Goal: Task Accomplishment & Management: Manage account settings

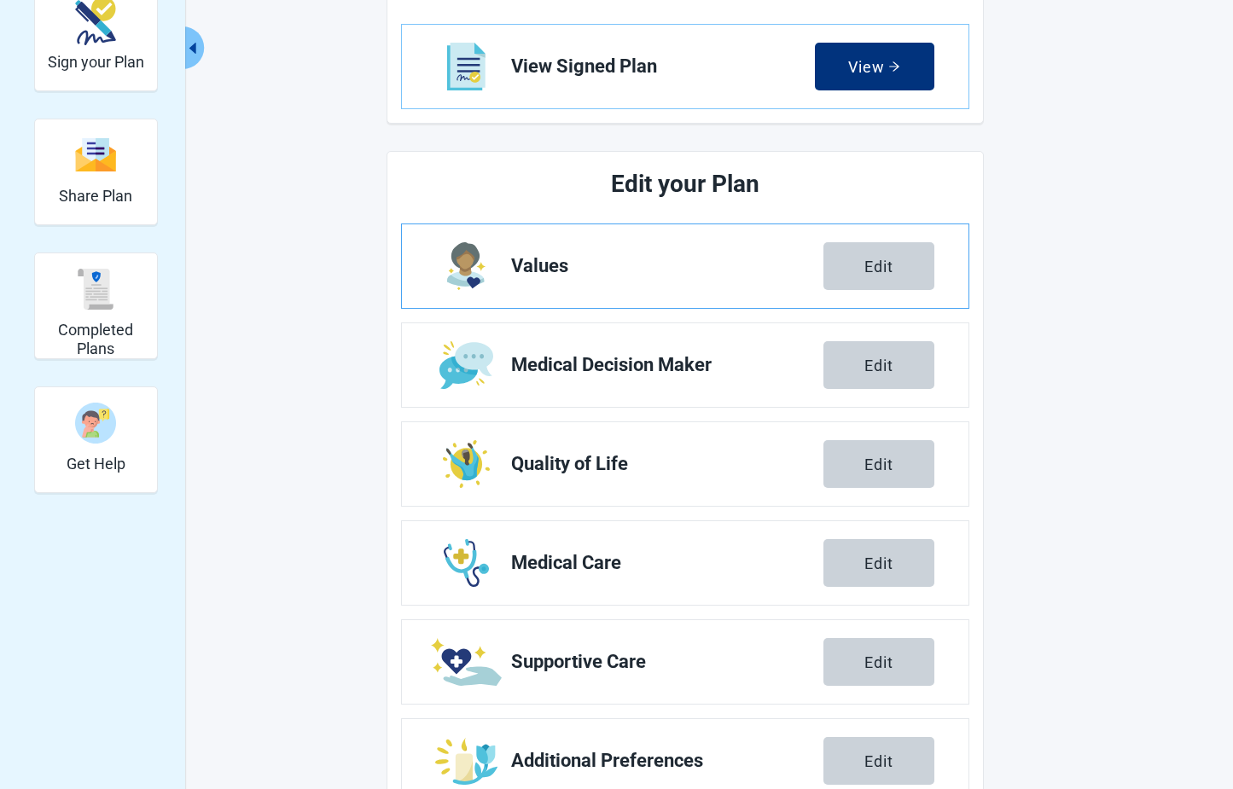
scroll to position [282, 0]
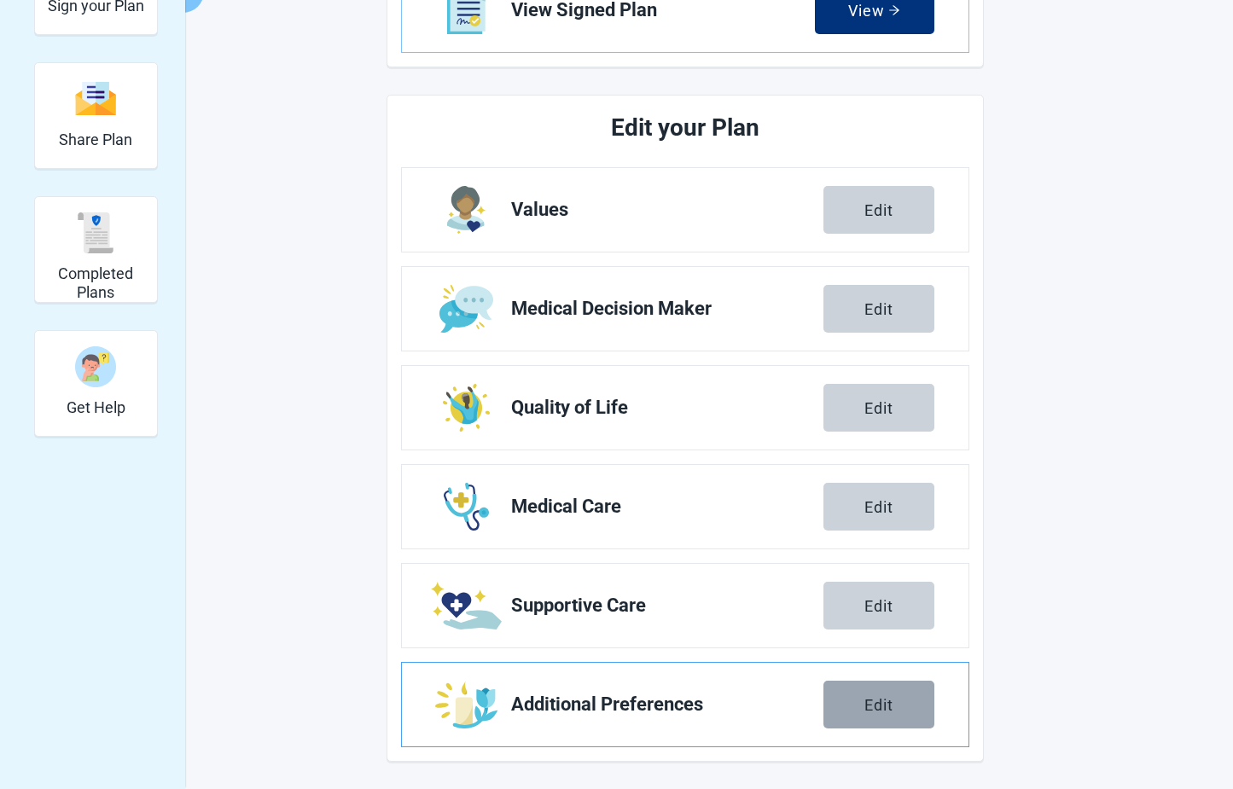
click at [887, 702] on div "Edit" at bounding box center [878, 704] width 29 height 17
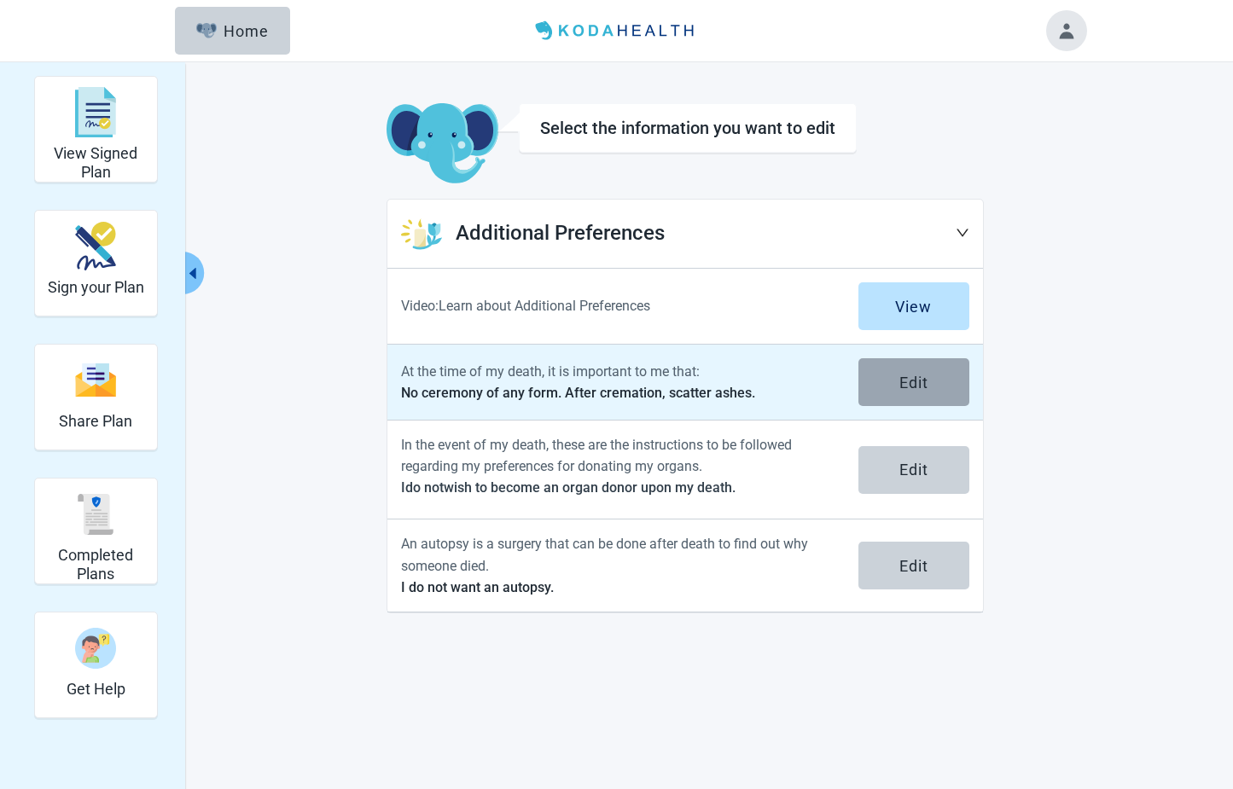
click at [917, 381] on div "Edit" at bounding box center [913, 382] width 29 height 17
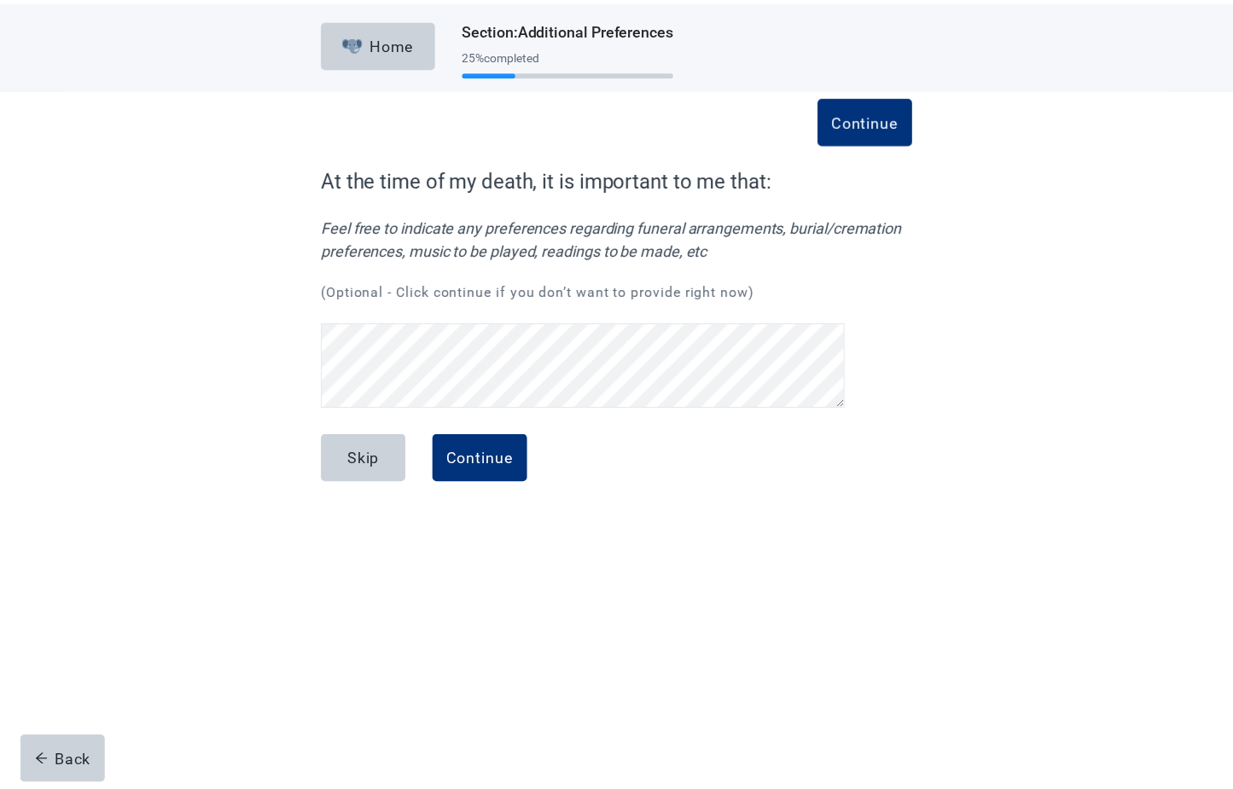
scroll to position [35, 0]
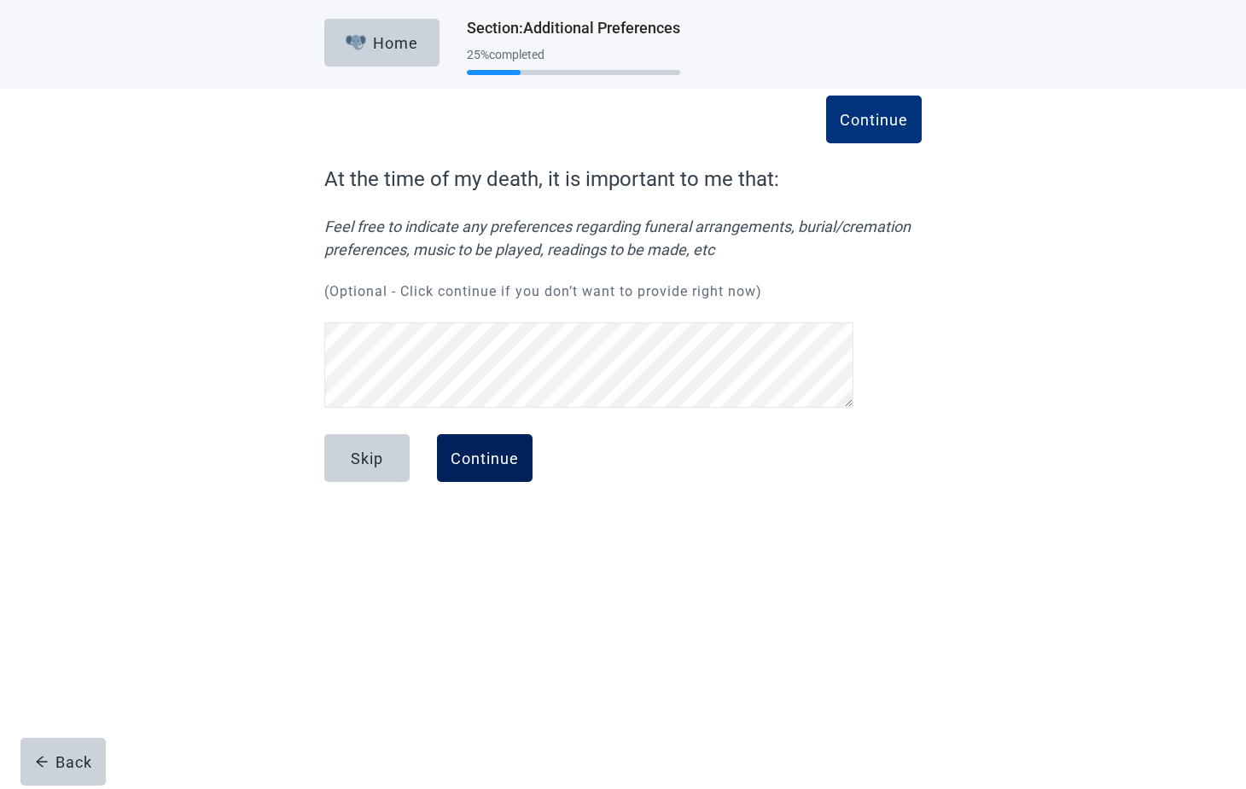
click at [491, 454] on div "Continue" at bounding box center [484, 458] width 68 height 17
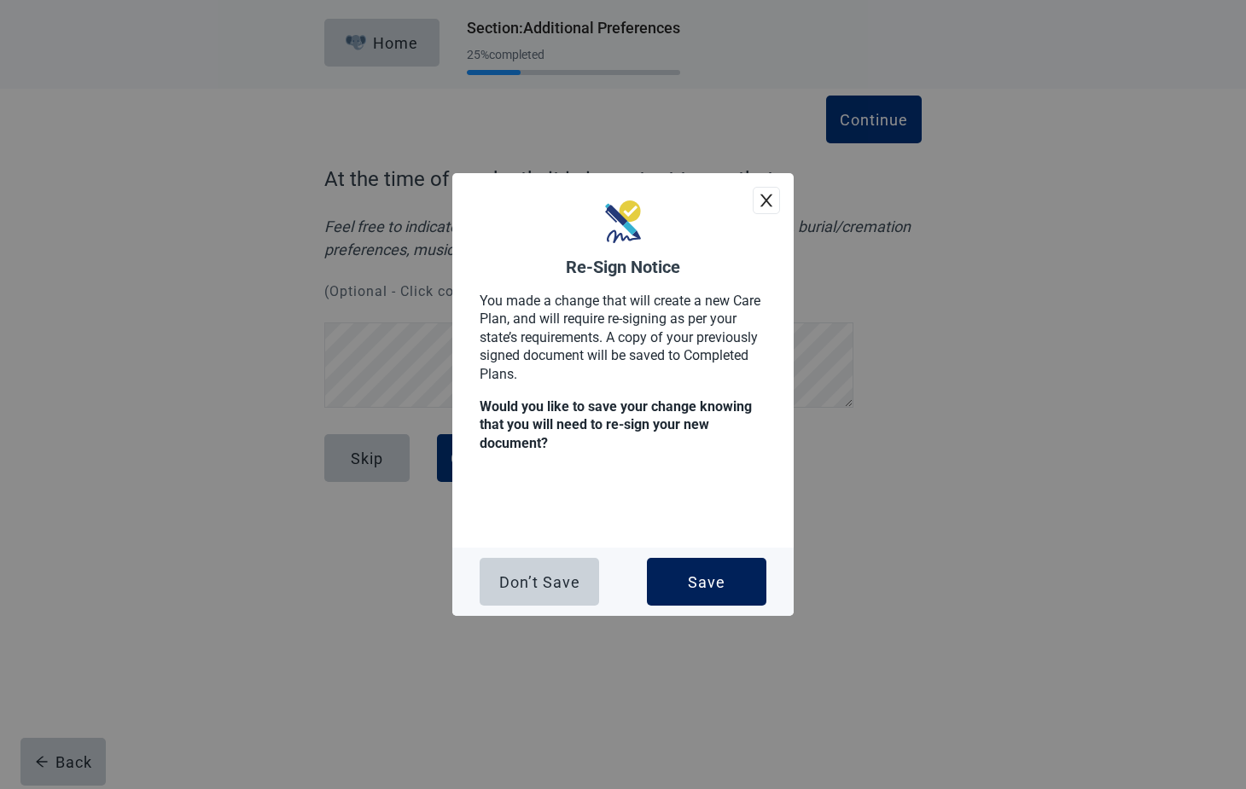
click at [703, 582] on div "Save" at bounding box center [707, 581] width 38 height 17
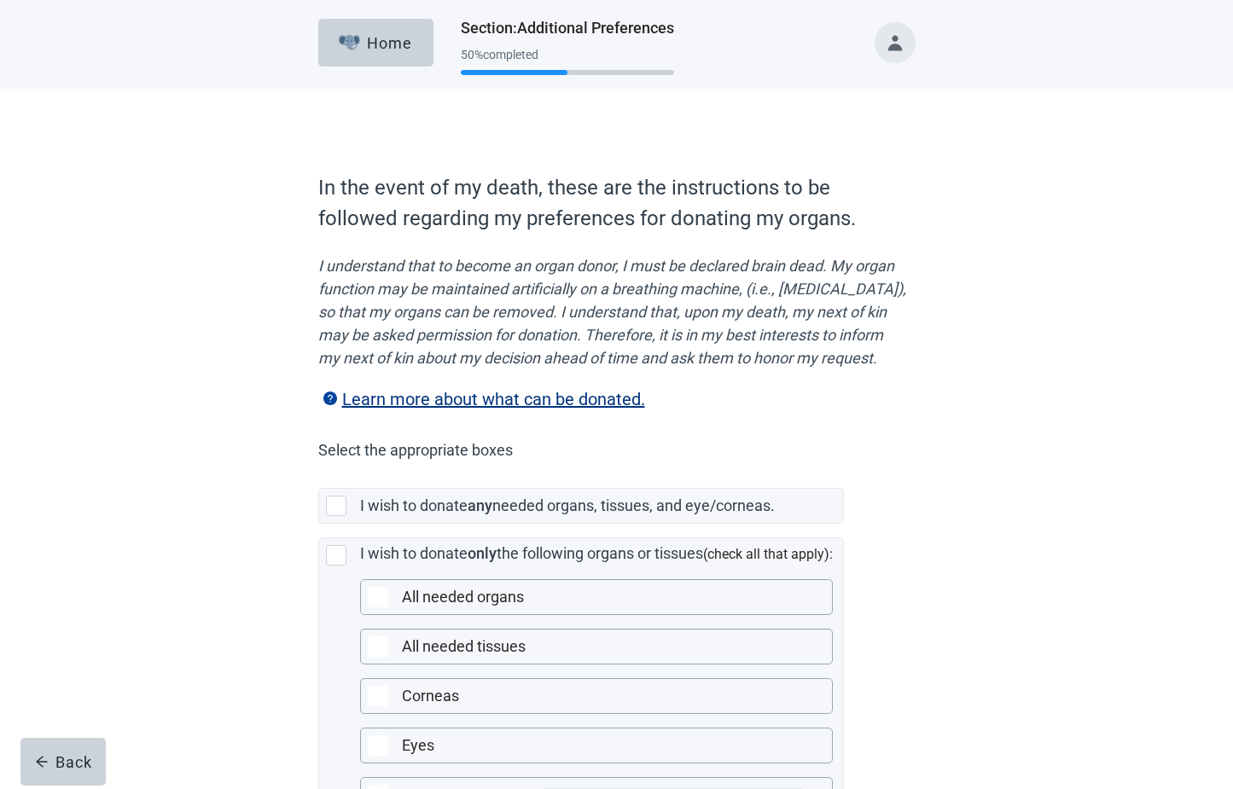
click at [963, 478] on div "In the event of my death, these are the instructions to be followed regarding m…" at bounding box center [617, 576] width 717 height 906
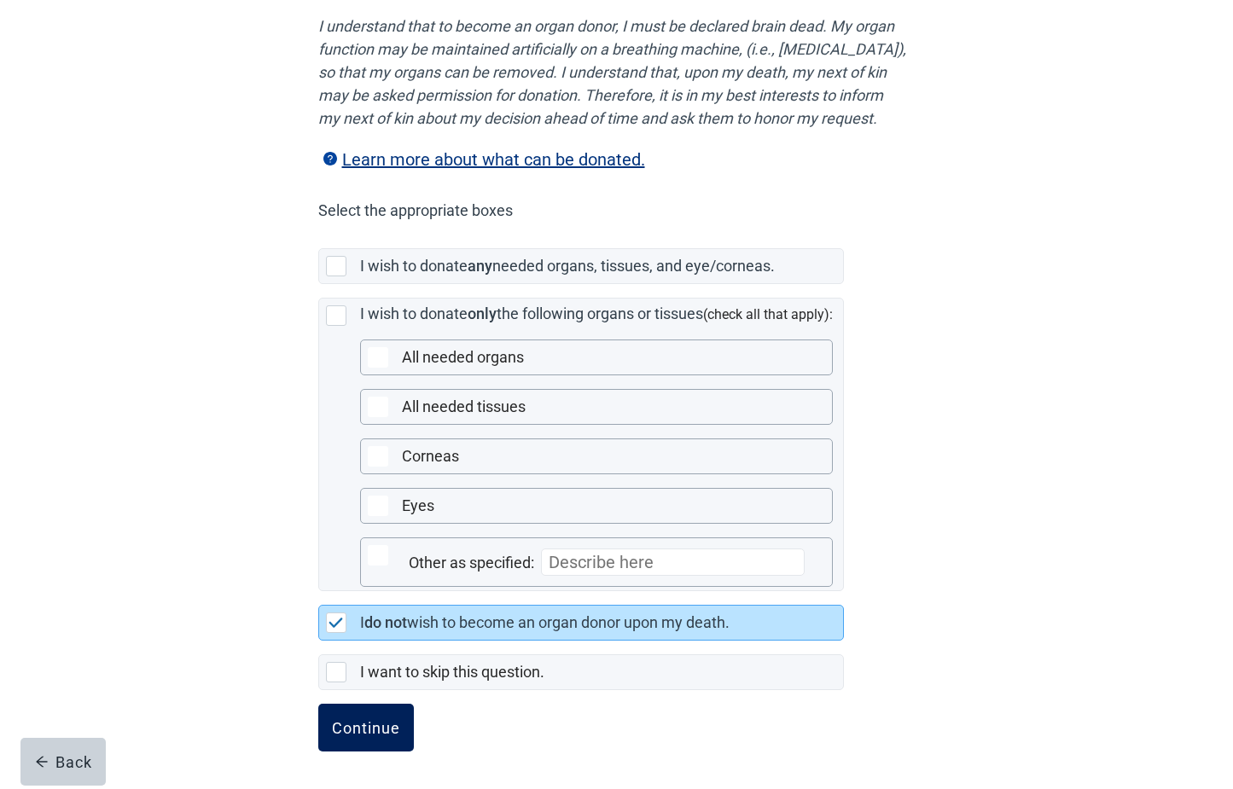
click at [368, 727] on div "Continue" at bounding box center [366, 727] width 68 height 17
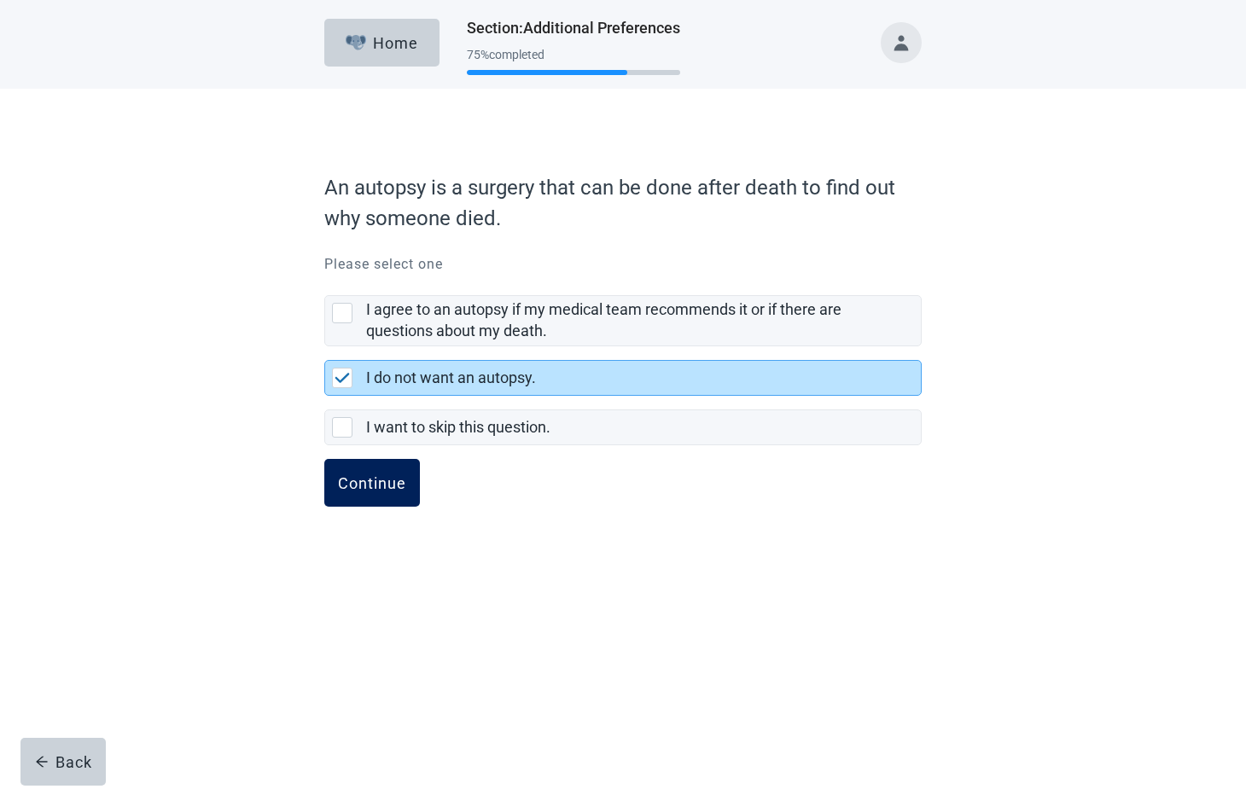
click at [348, 479] on div "Continue" at bounding box center [372, 482] width 68 height 17
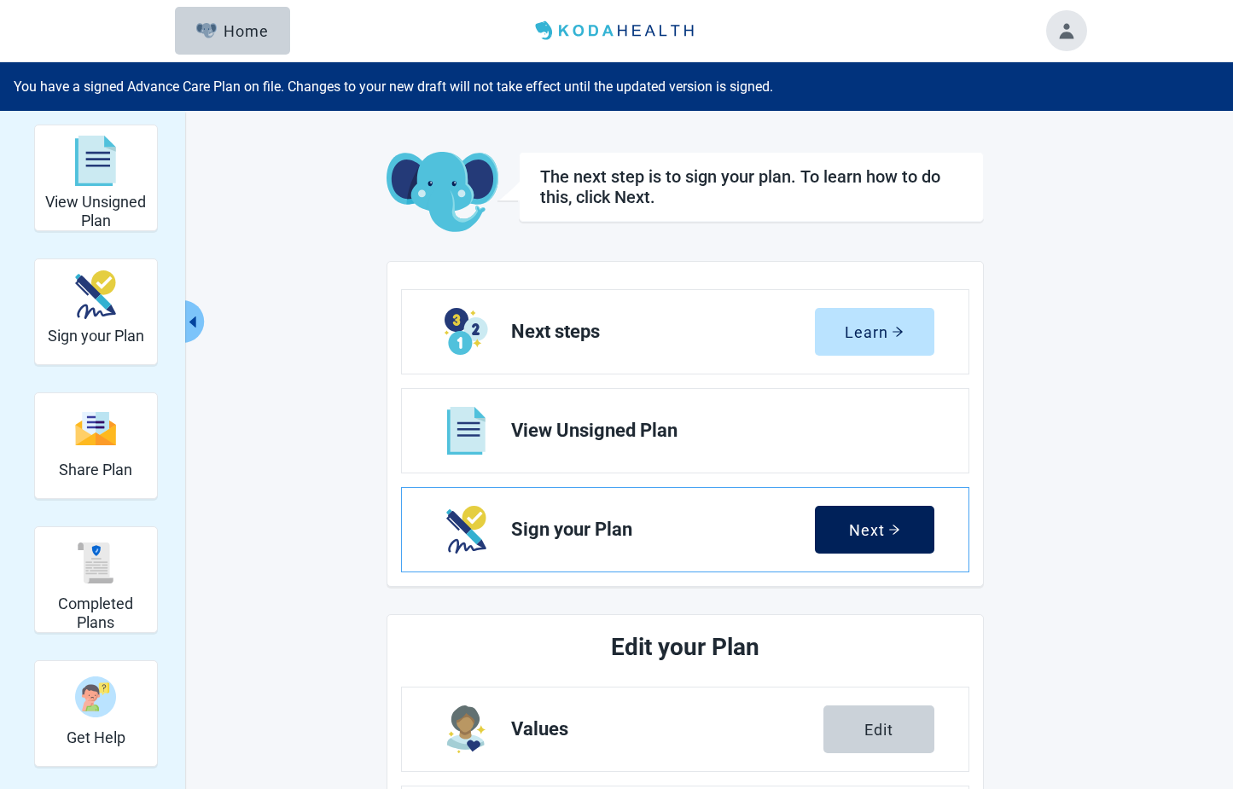
click at [860, 528] on div "Next" at bounding box center [874, 529] width 51 height 17
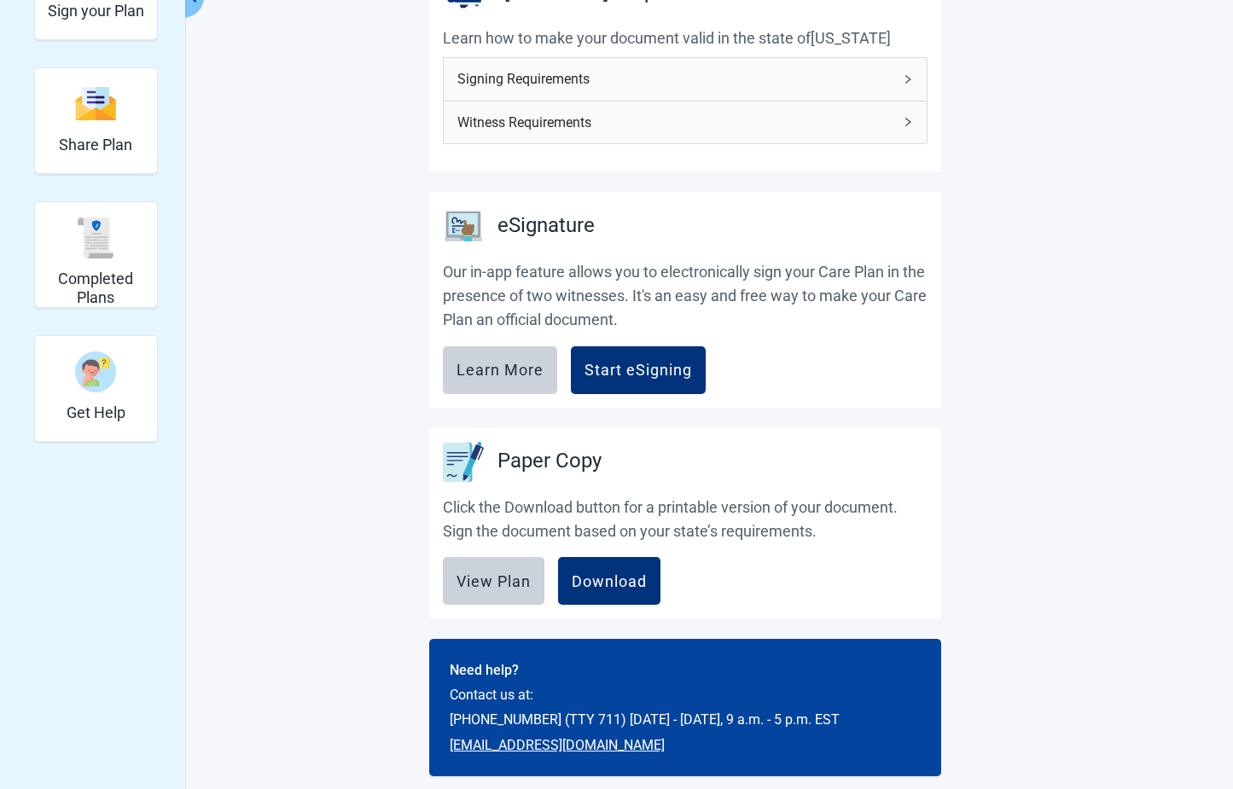
scroll to position [340, 0]
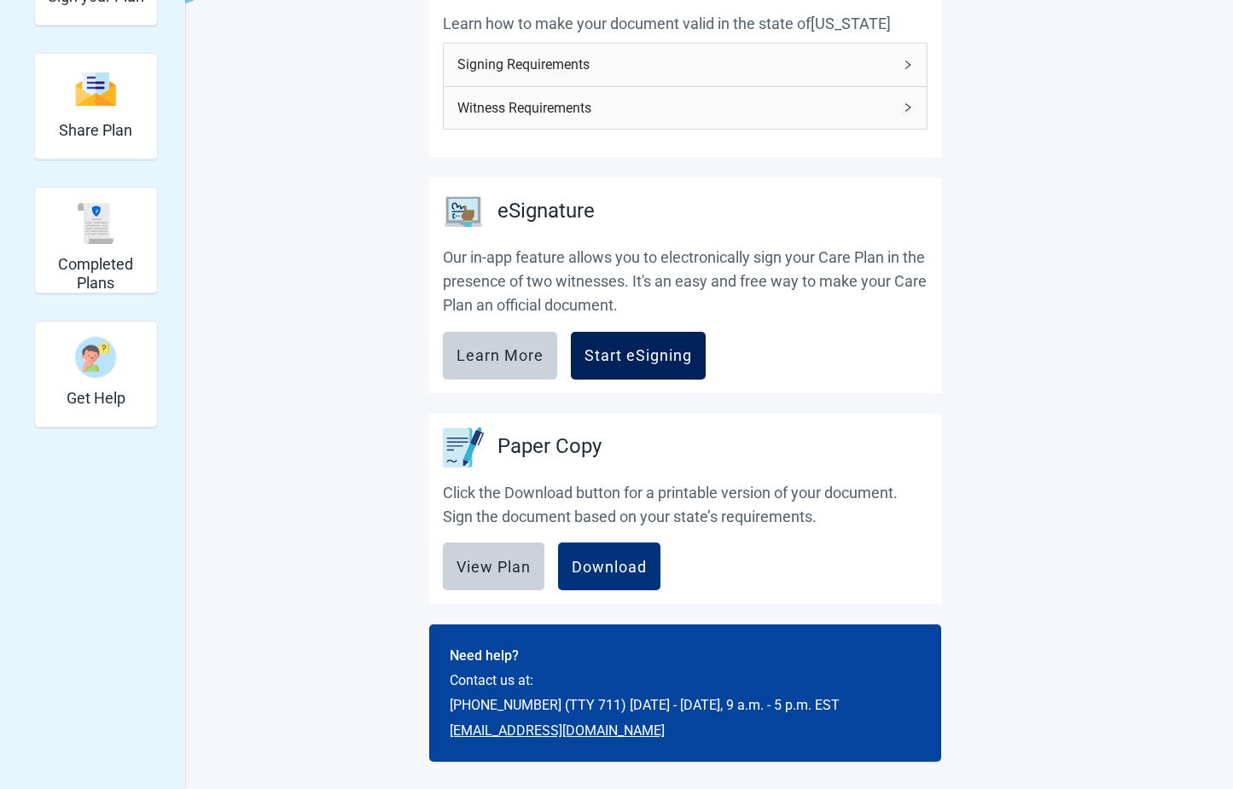
click at [638, 353] on div "Start eSigning" at bounding box center [637, 355] width 107 height 17
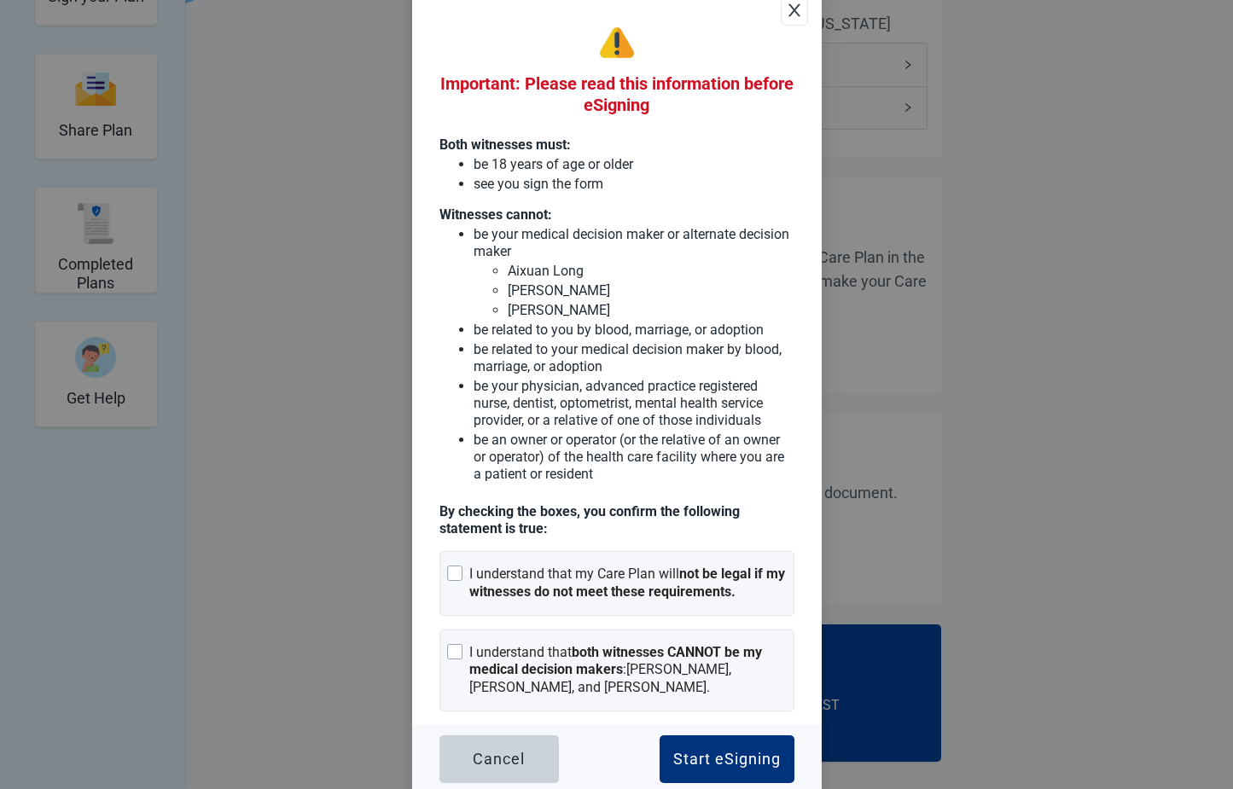
scroll to position [20, 0]
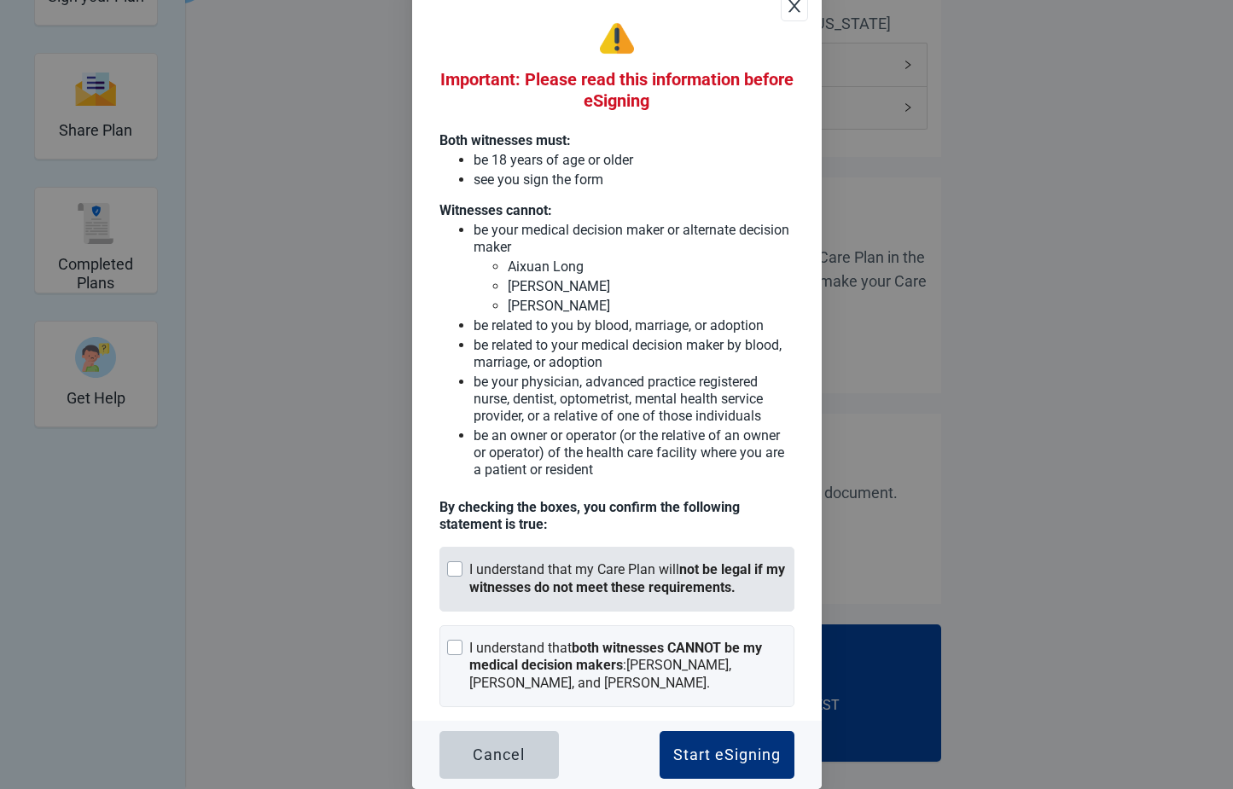
click at [449, 568] on div at bounding box center [454, 568] width 15 height 15
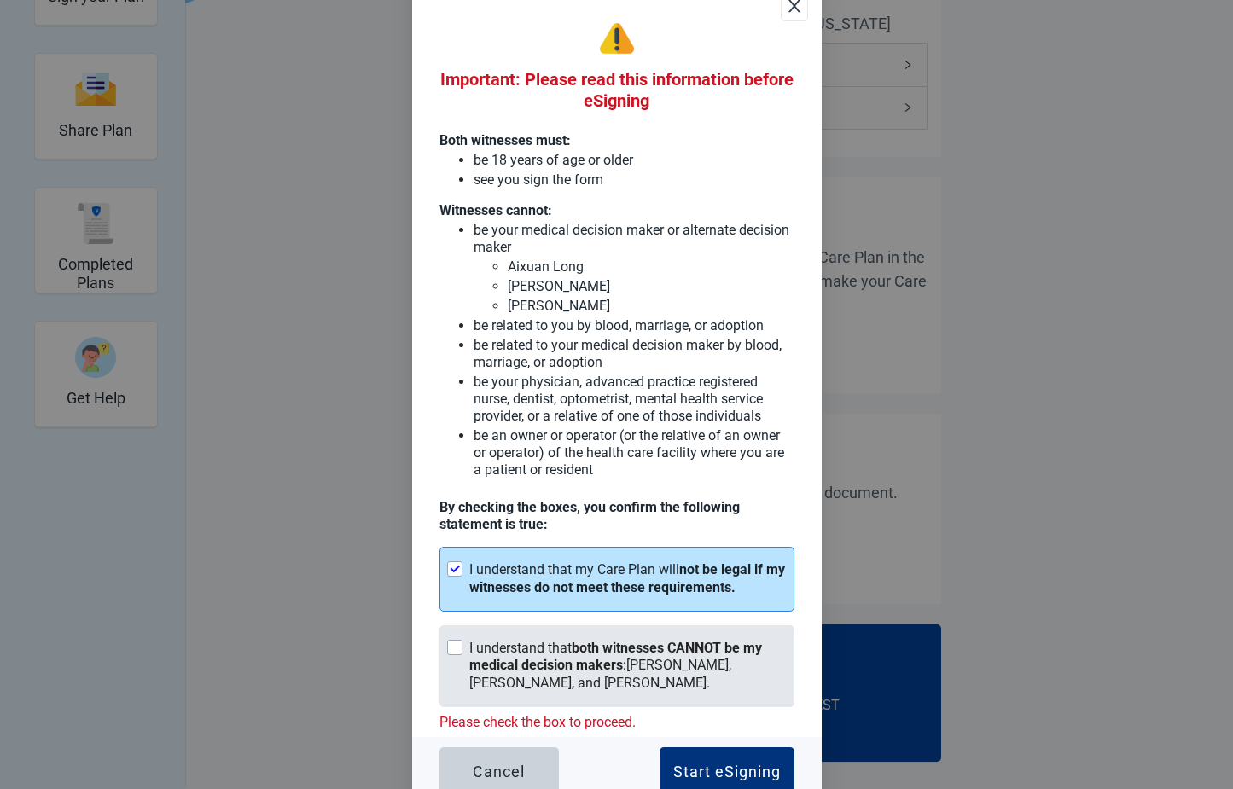
click at [452, 647] on div at bounding box center [454, 647] width 15 height 15
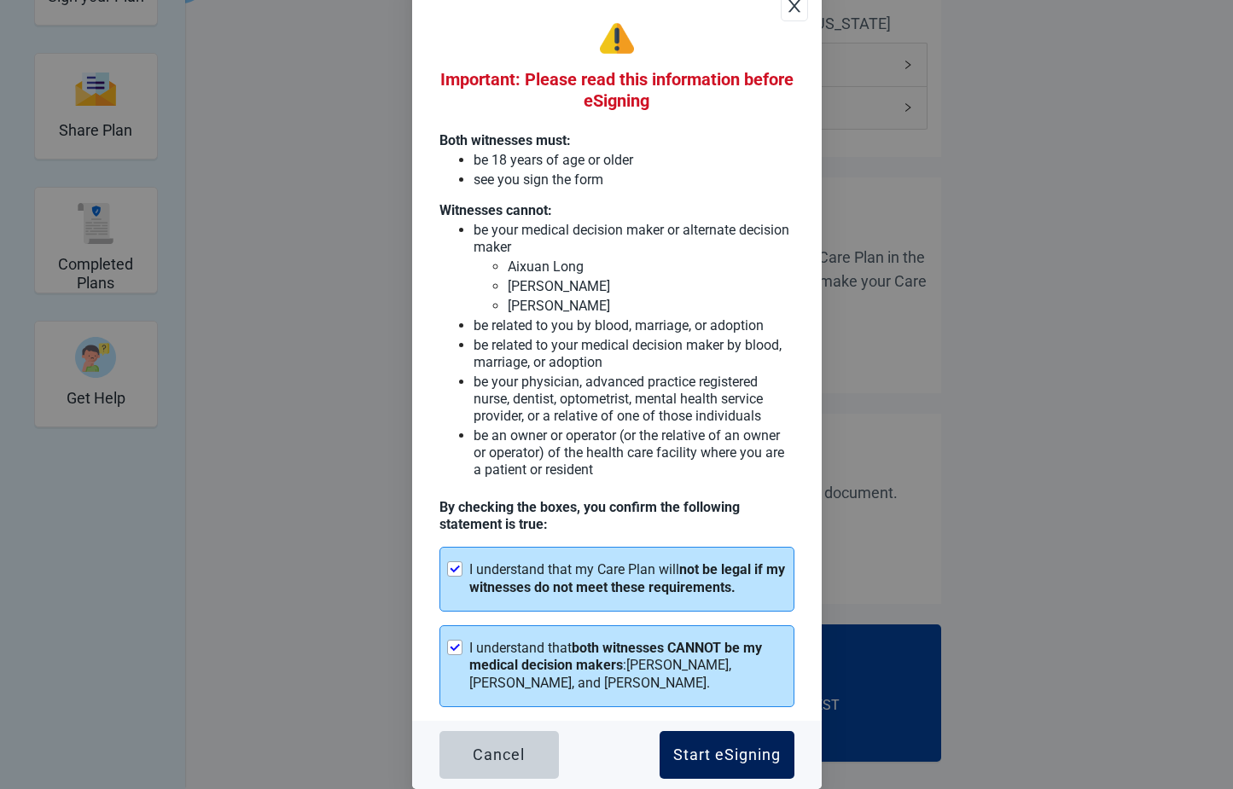
click at [742, 757] on div "Start eSigning" at bounding box center [726, 755] width 107 height 17
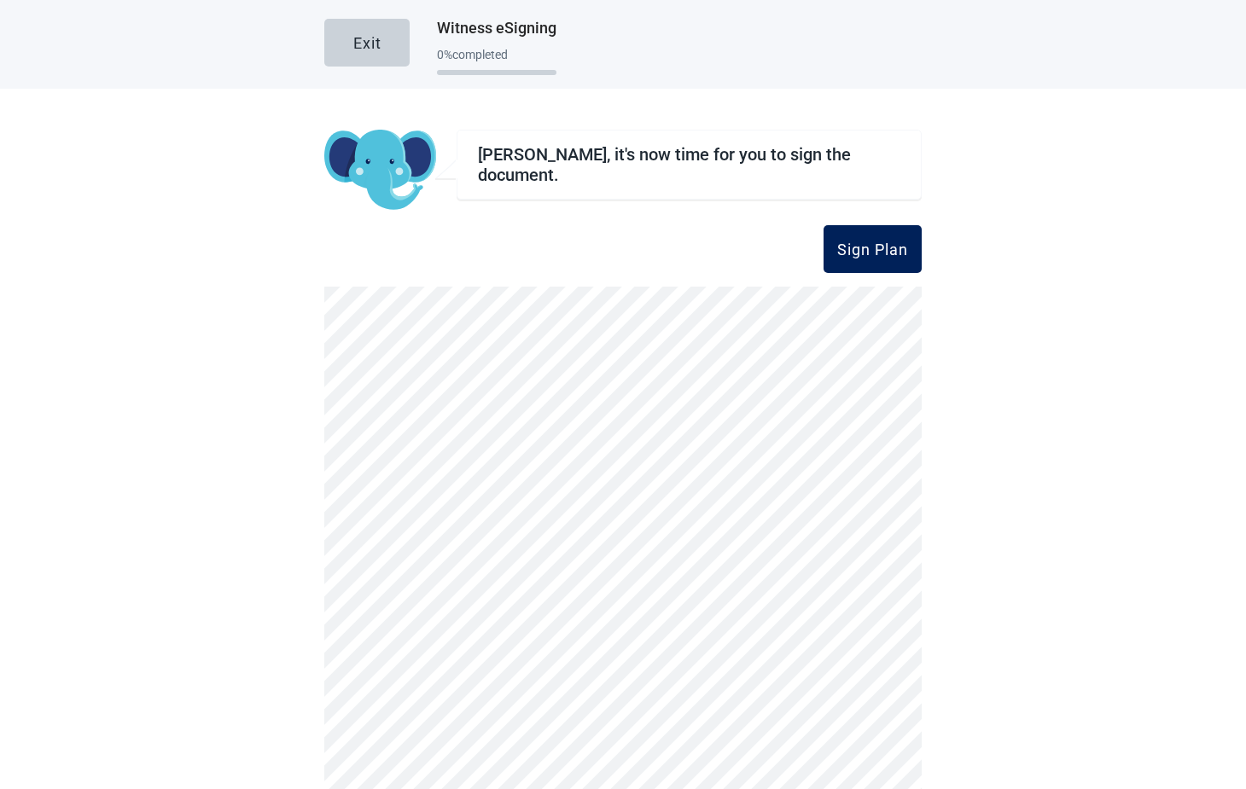
click at [887, 241] on div "Sign Plan" at bounding box center [872, 249] width 71 height 17
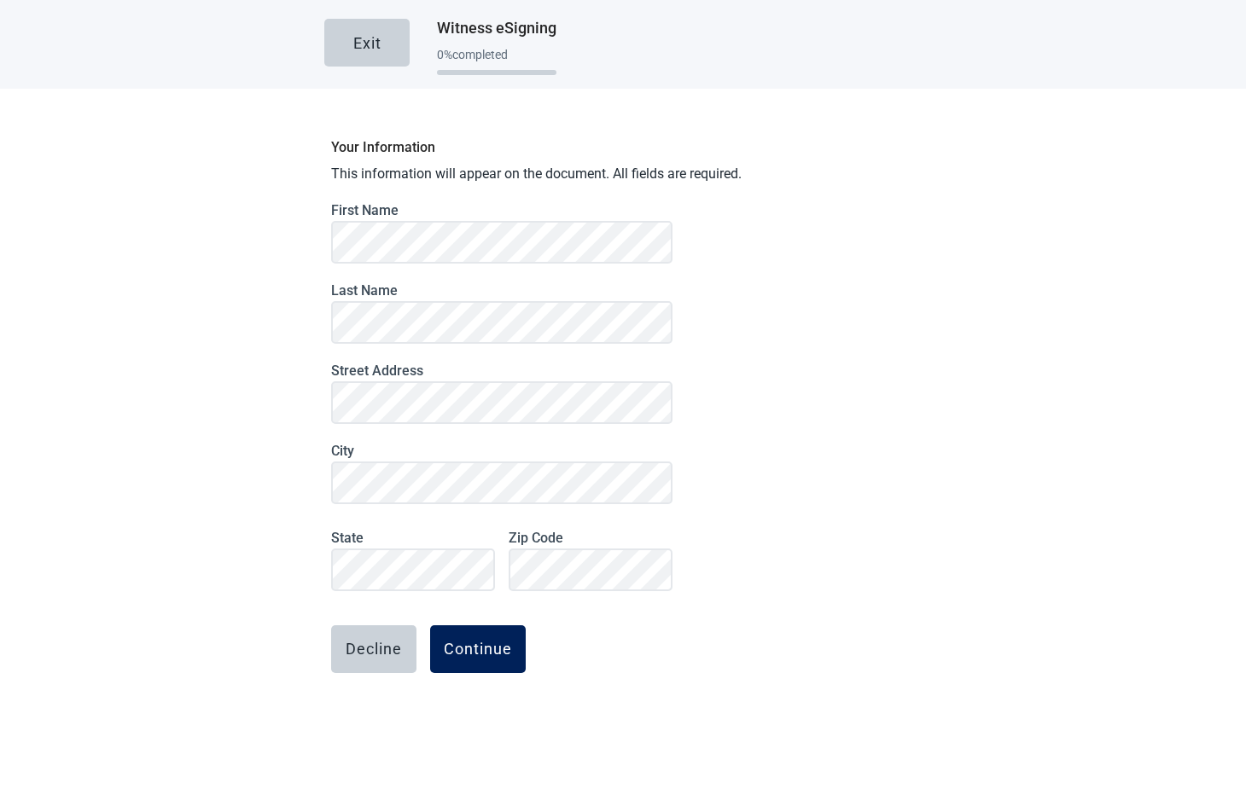
click at [474, 642] on div "Continue" at bounding box center [478, 649] width 68 height 17
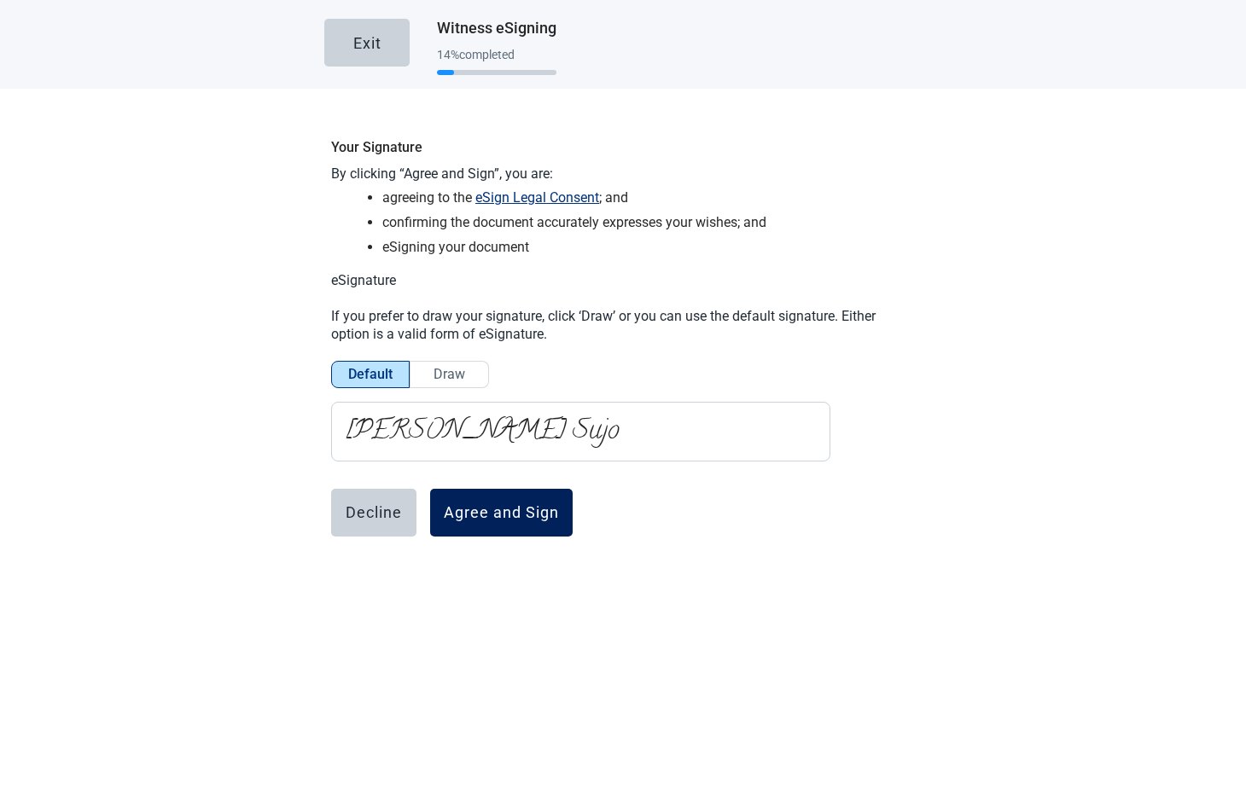
click at [513, 504] on div "Agree and Sign" at bounding box center [501, 512] width 115 height 17
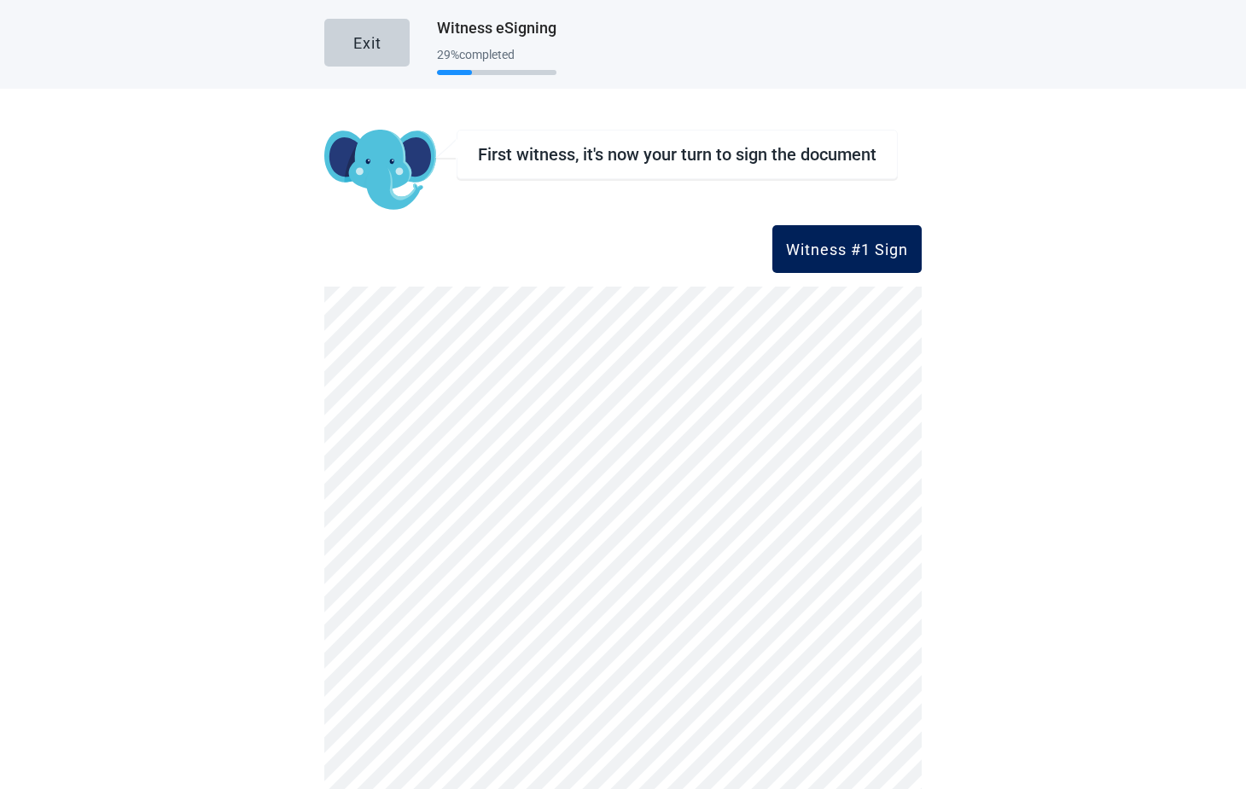
click at [841, 253] on div "Witness #1 Sign" at bounding box center [847, 249] width 122 height 17
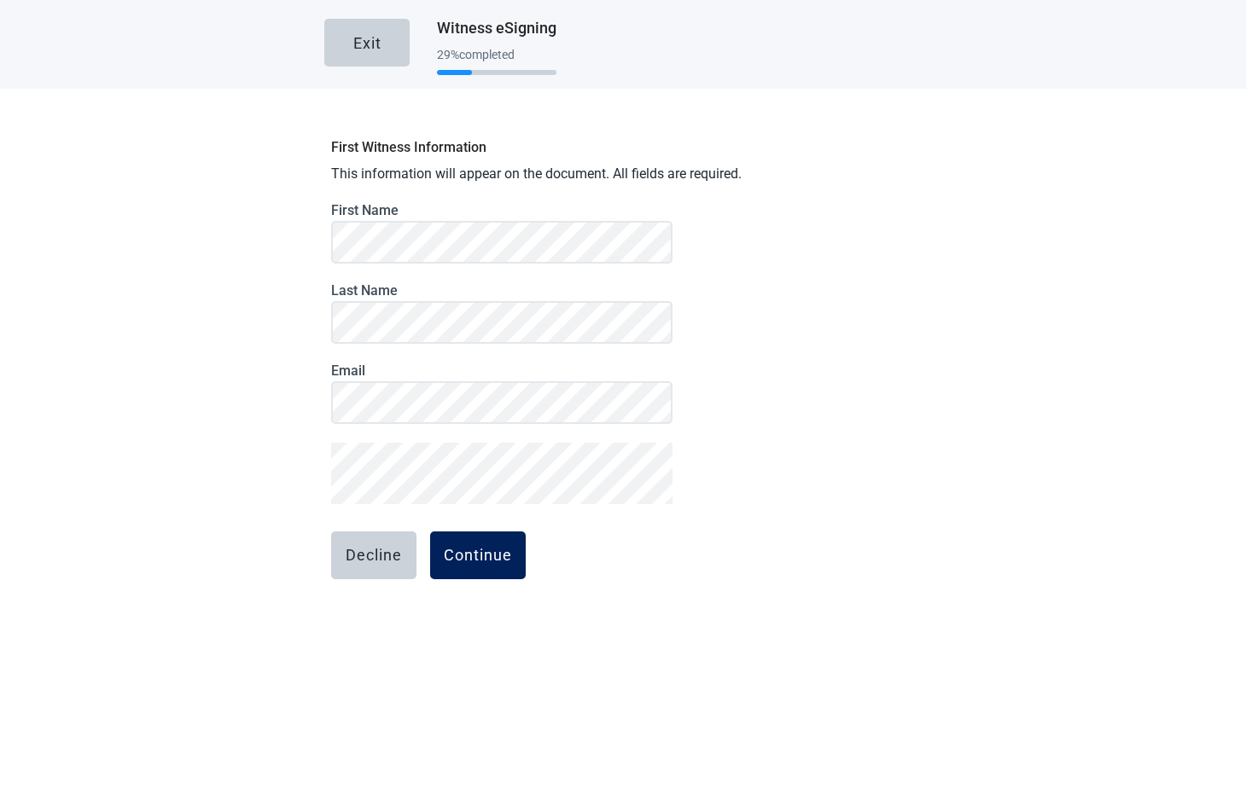
click at [473, 561] on div "Continue" at bounding box center [478, 555] width 68 height 17
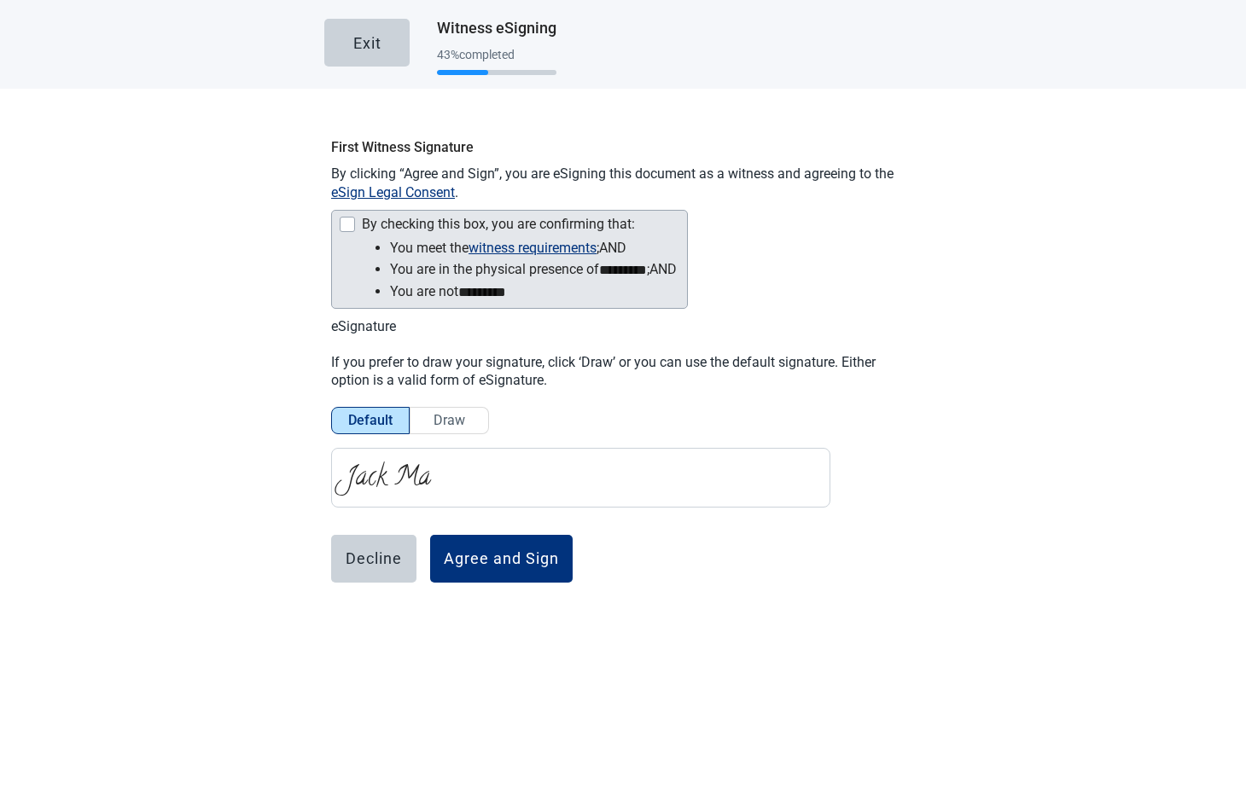
click at [342, 226] on div "Main content" at bounding box center [347, 224] width 15 height 15
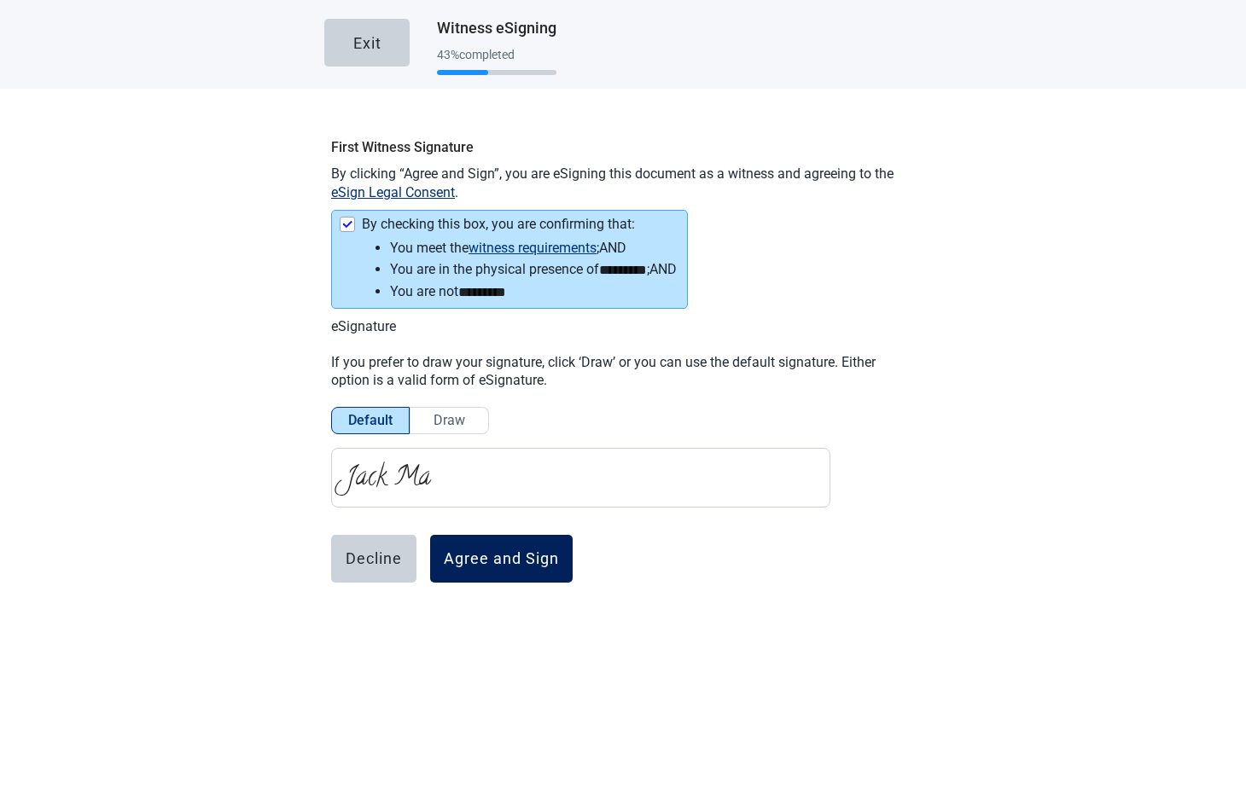
click at [487, 561] on div "Agree and Sign" at bounding box center [501, 558] width 115 height 17
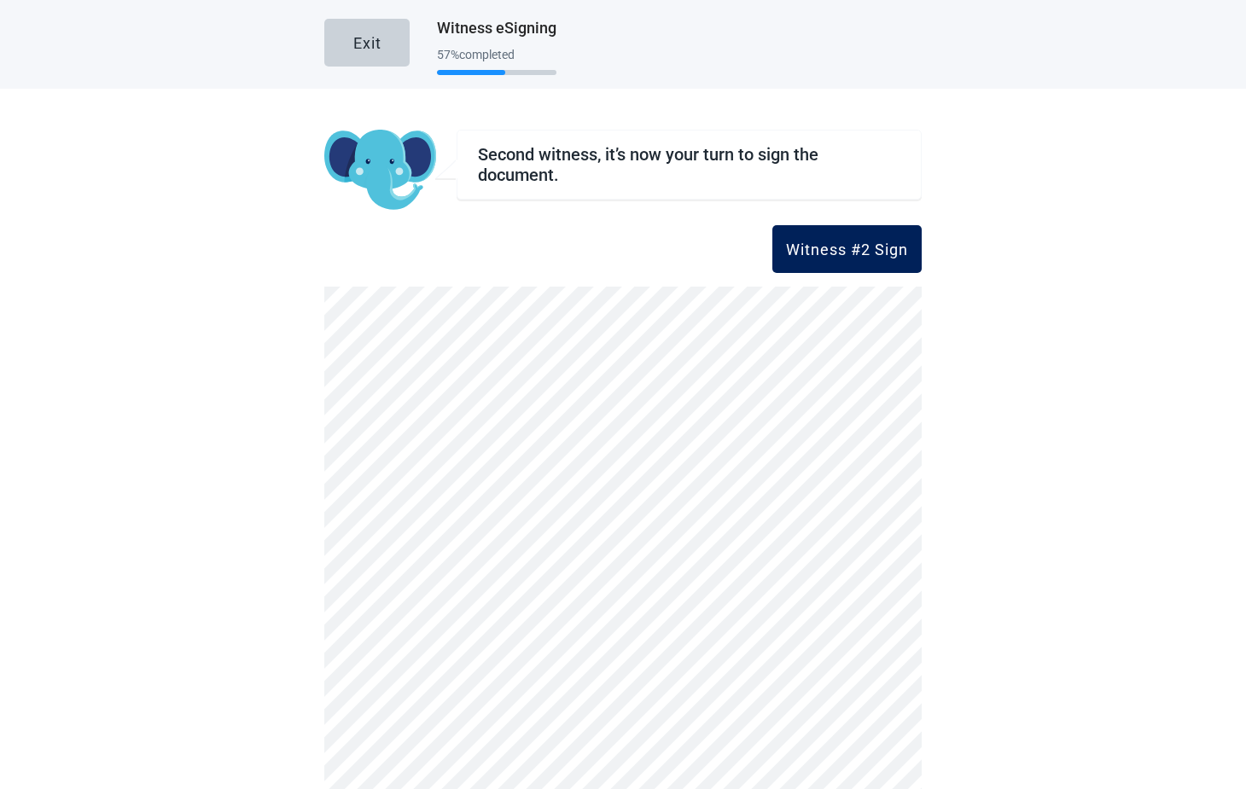
click at [858, 246] on div "Witness #2 Sign" at bounding box center [847, 249] width 122 height 17
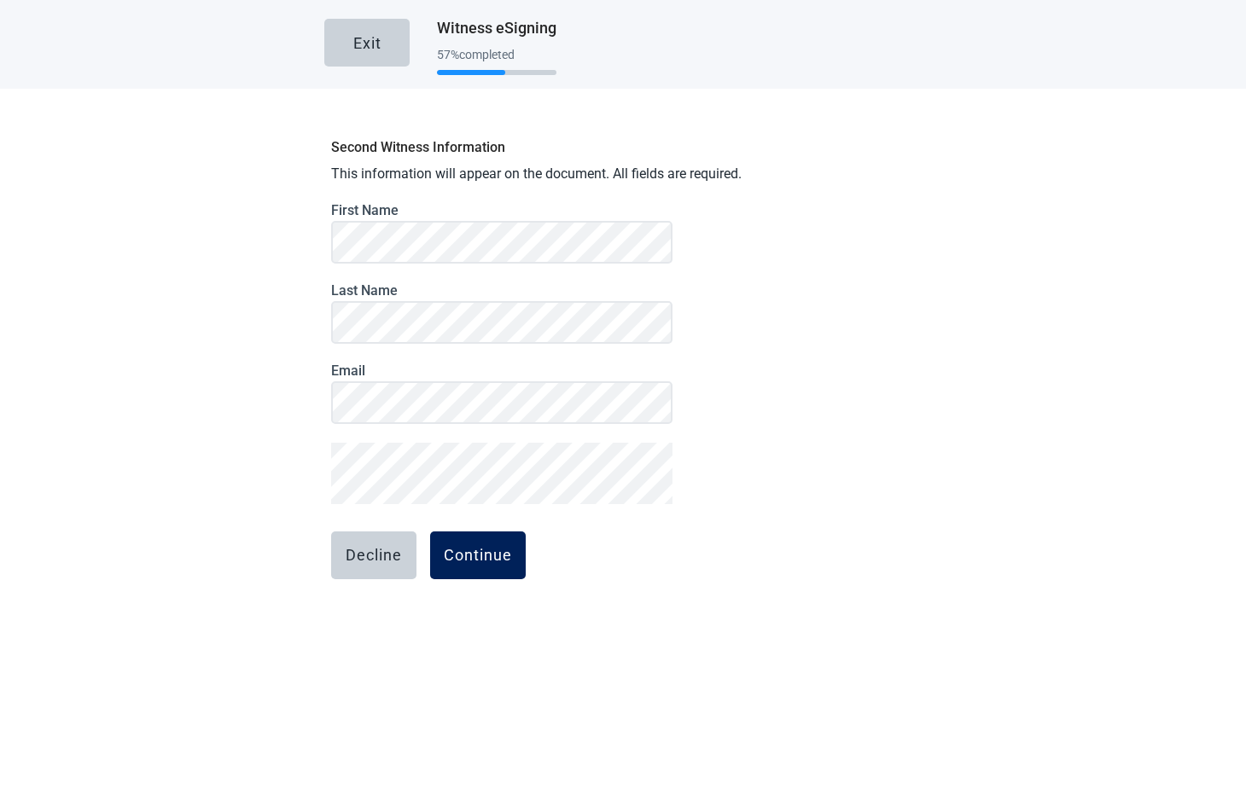
click at [482, 564] on div "Continue" at bounding box center [478, 555] width 68 height 17
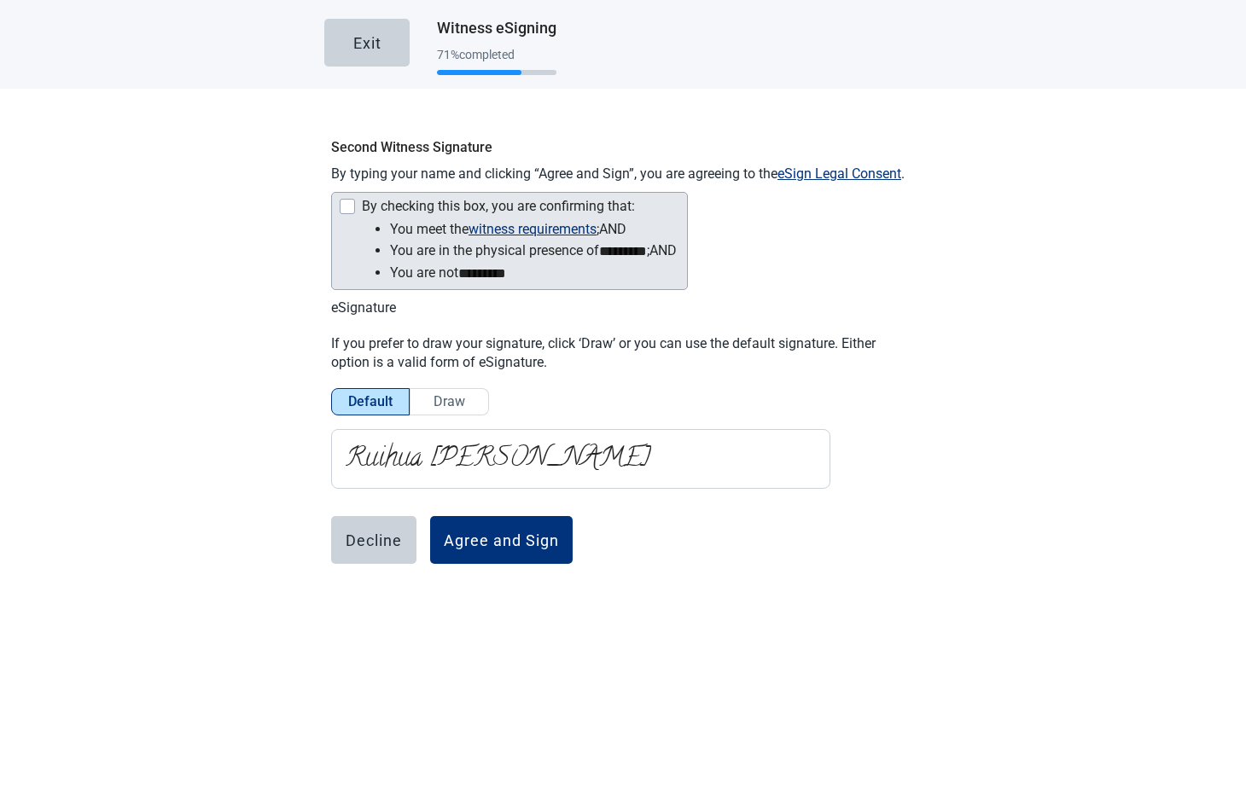
click at [340, 207] on div "Main content" at bounding box center [347, 206] width 15 height 15
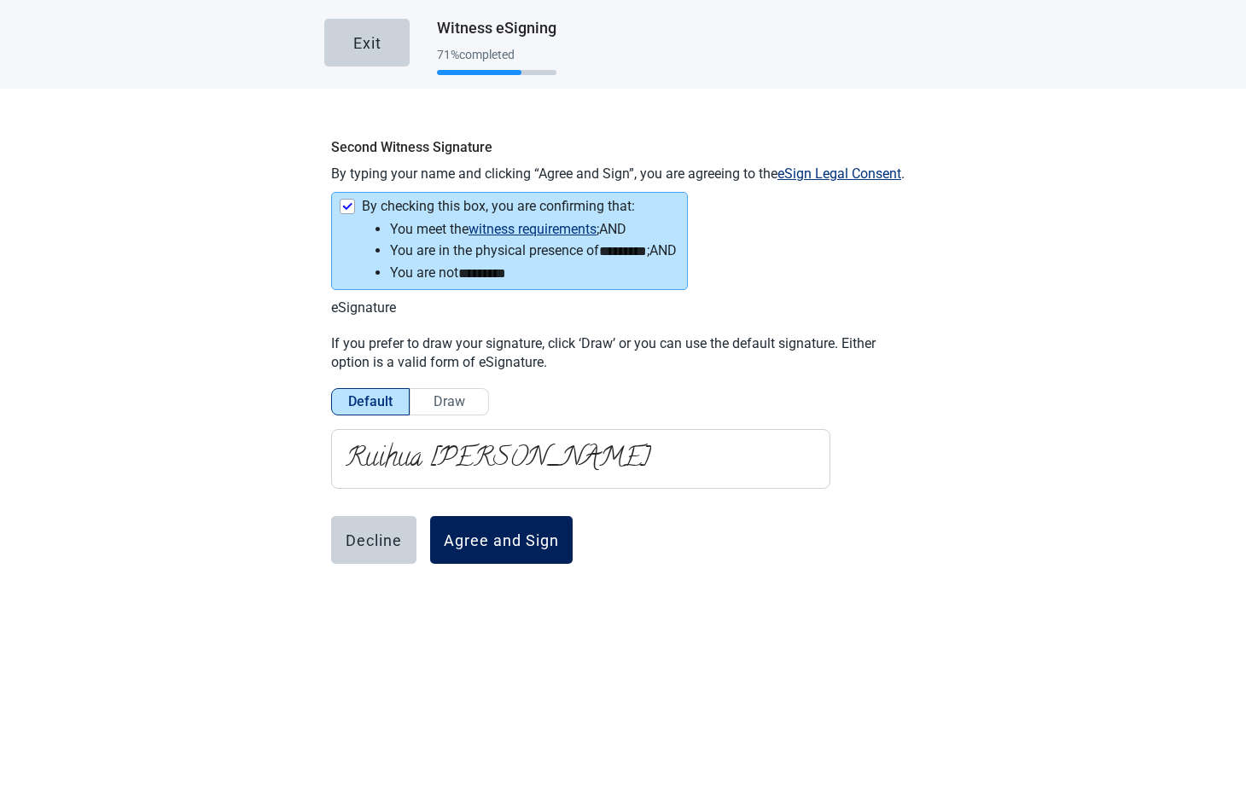
click at [499, 543] on div "Agree and Sign" at bounding box center [501, 540] width 115 height 17
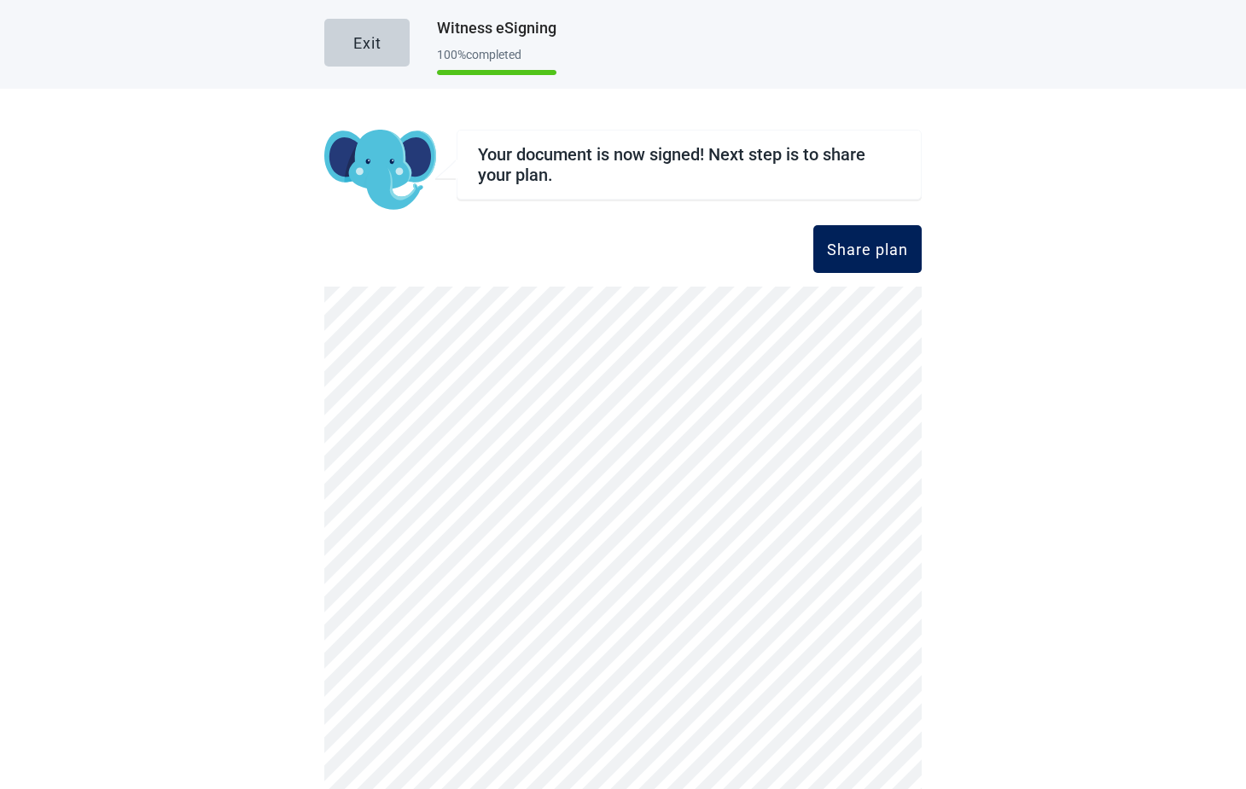
click at [872, 247] on div "Share plan" at bounding box center [867, 249] width 81 height 17
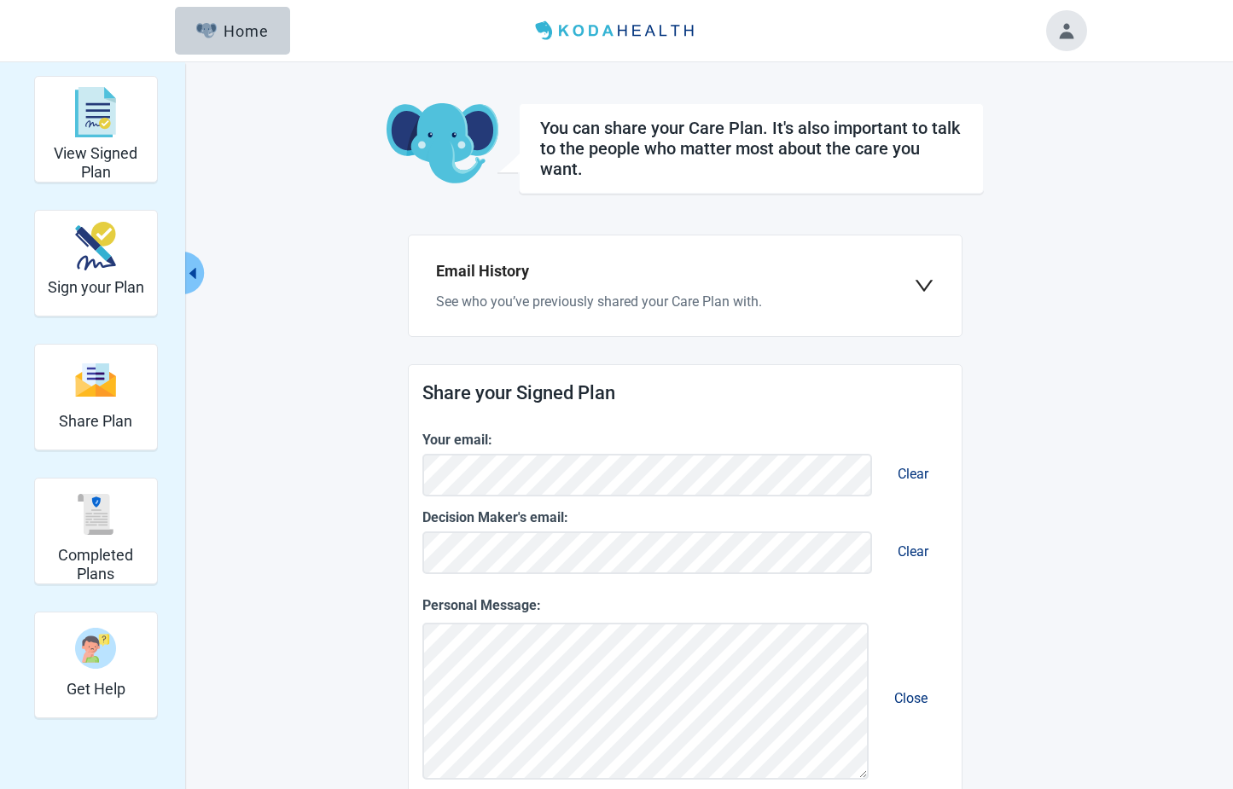
click at [1037, 351] on main "You can share your Care Plan. It's also important to talk to the people who mat…" at bounding box center [685, 698] width 802 height 1191
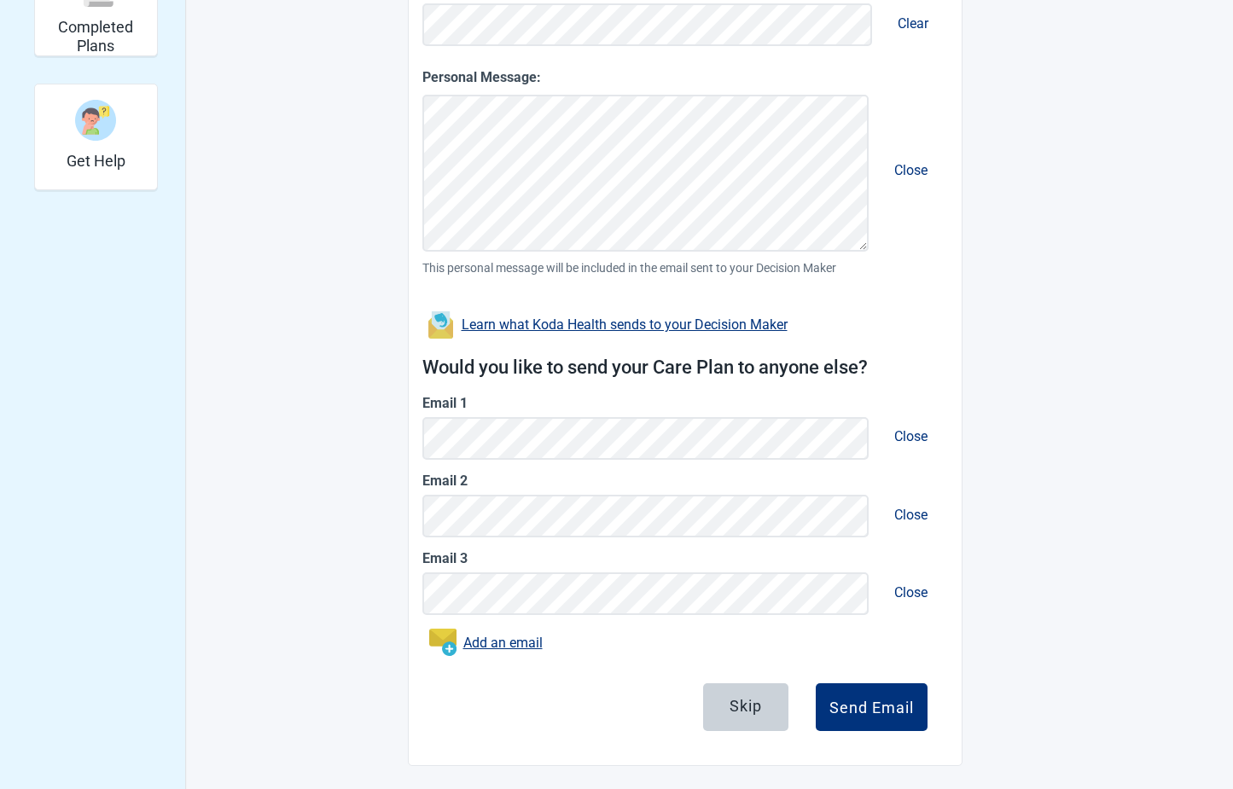
scroll to position [532, 0]
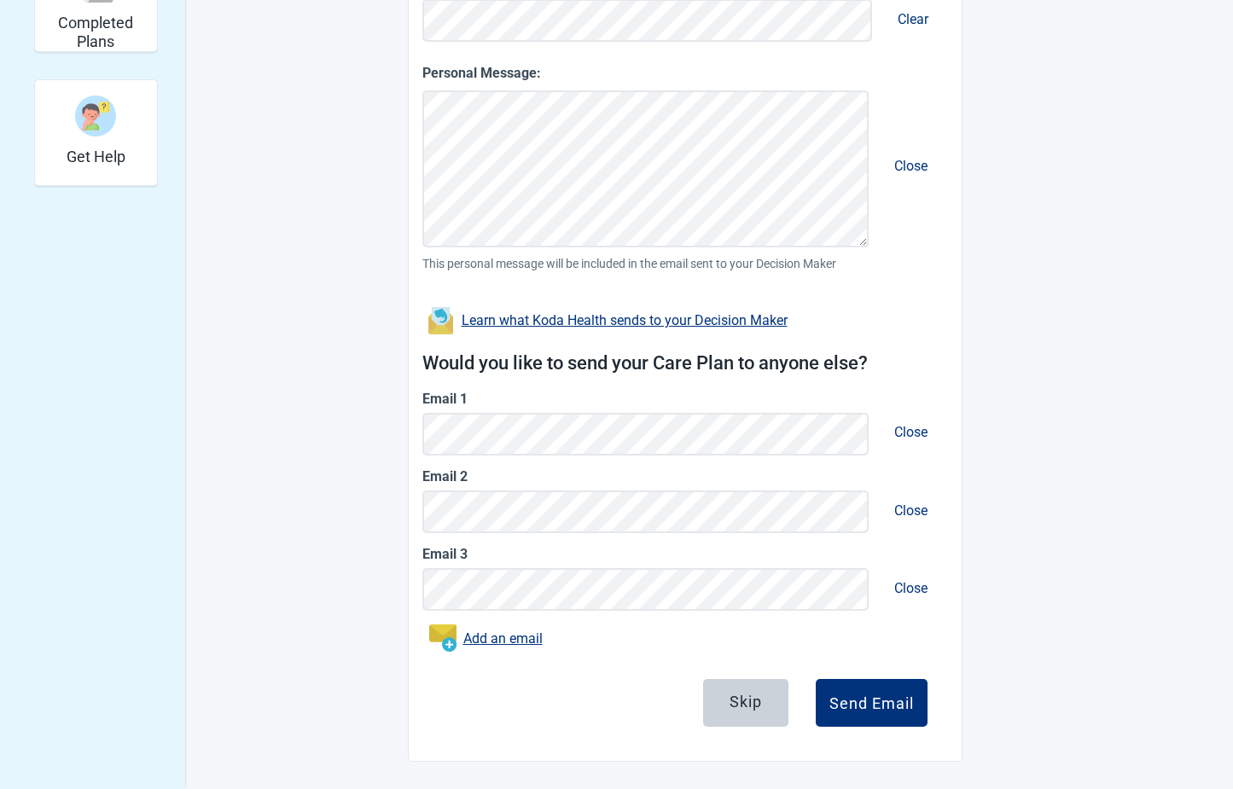
click at [915, 433] on span "Close" at bounding box center [910, 432] width 61 height 44
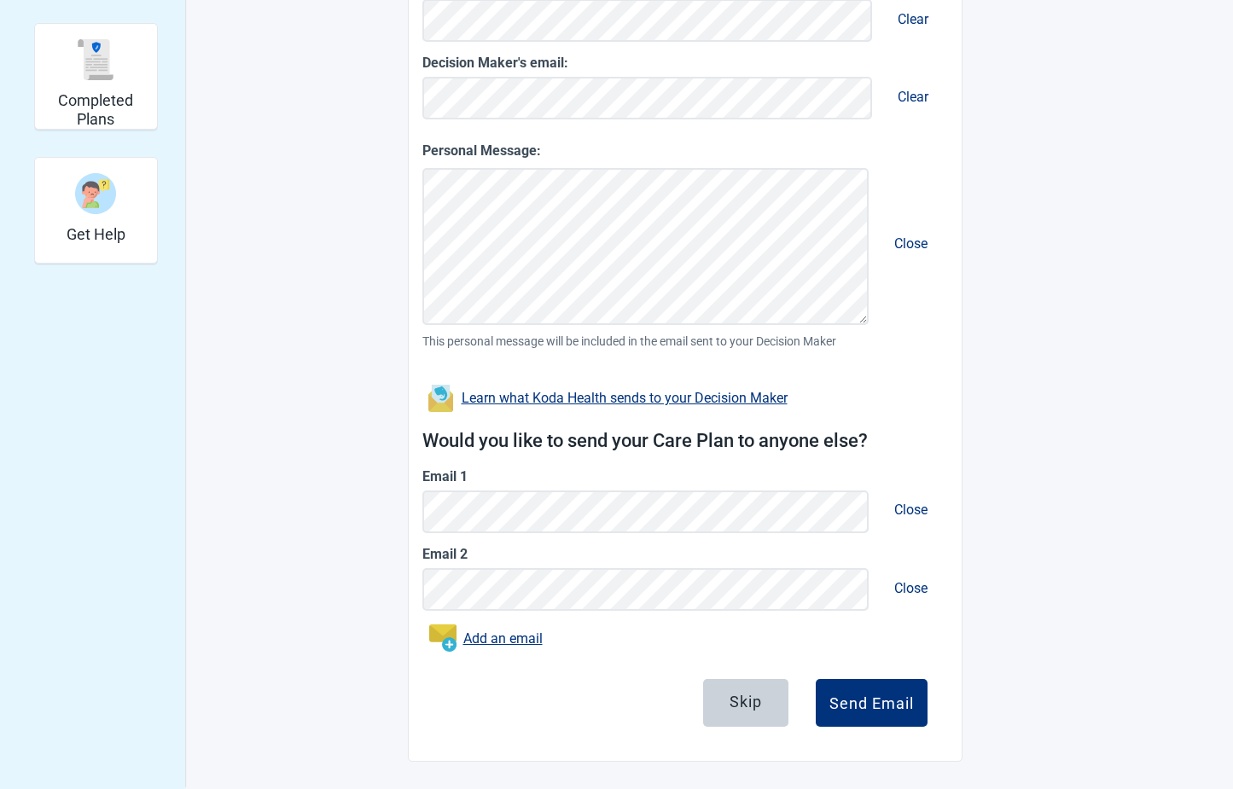
click at [913, 509] on span "Close" at bounding box center [910, 510] width 61 height 44
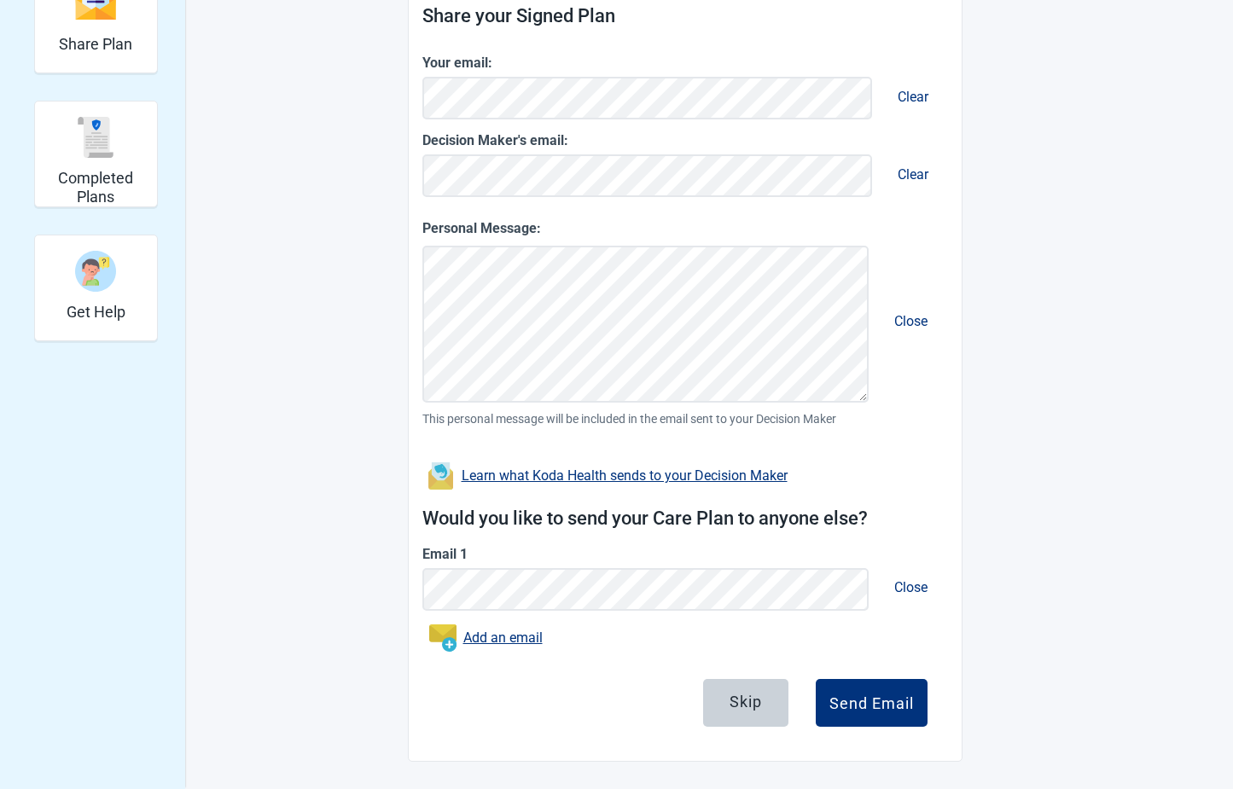
scroll to position [377, 0]
click at [911, 590] on span "Close" at bounding box center [910, 588] width 61 height 44
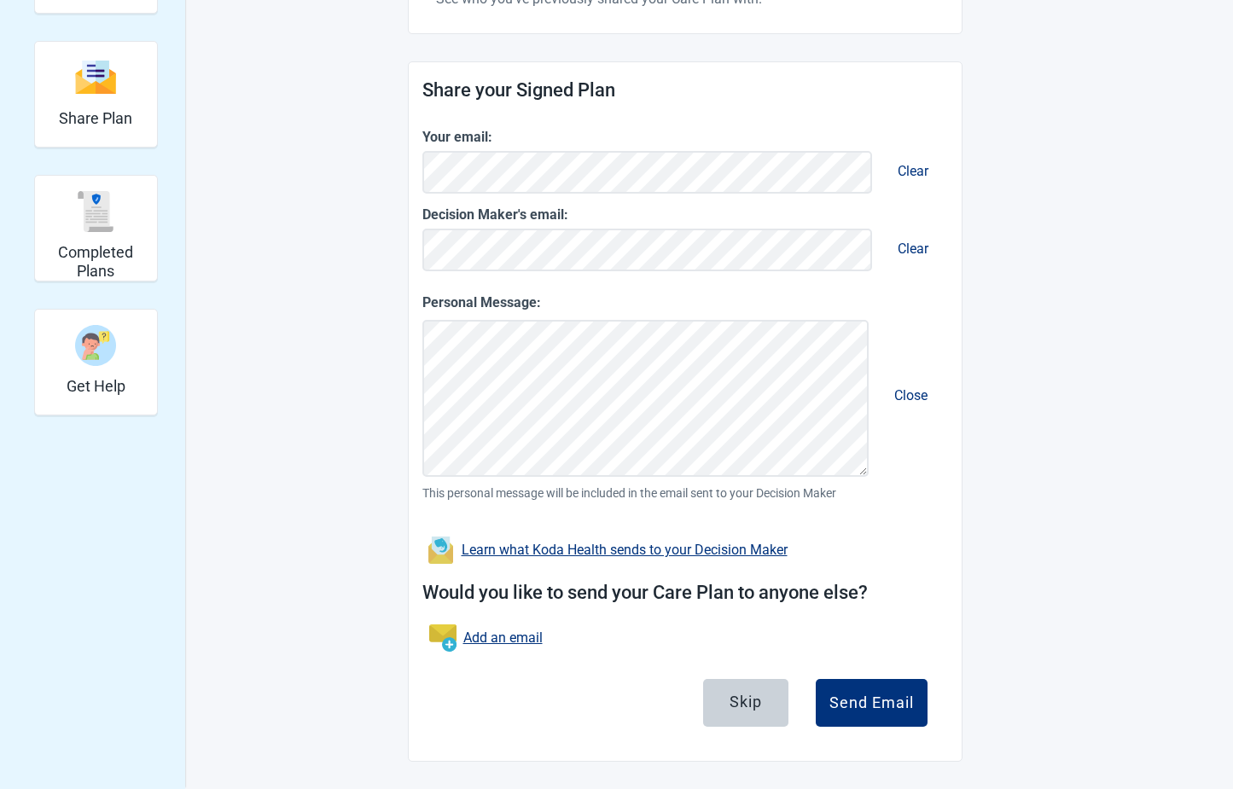
scroll to position [47, 0]
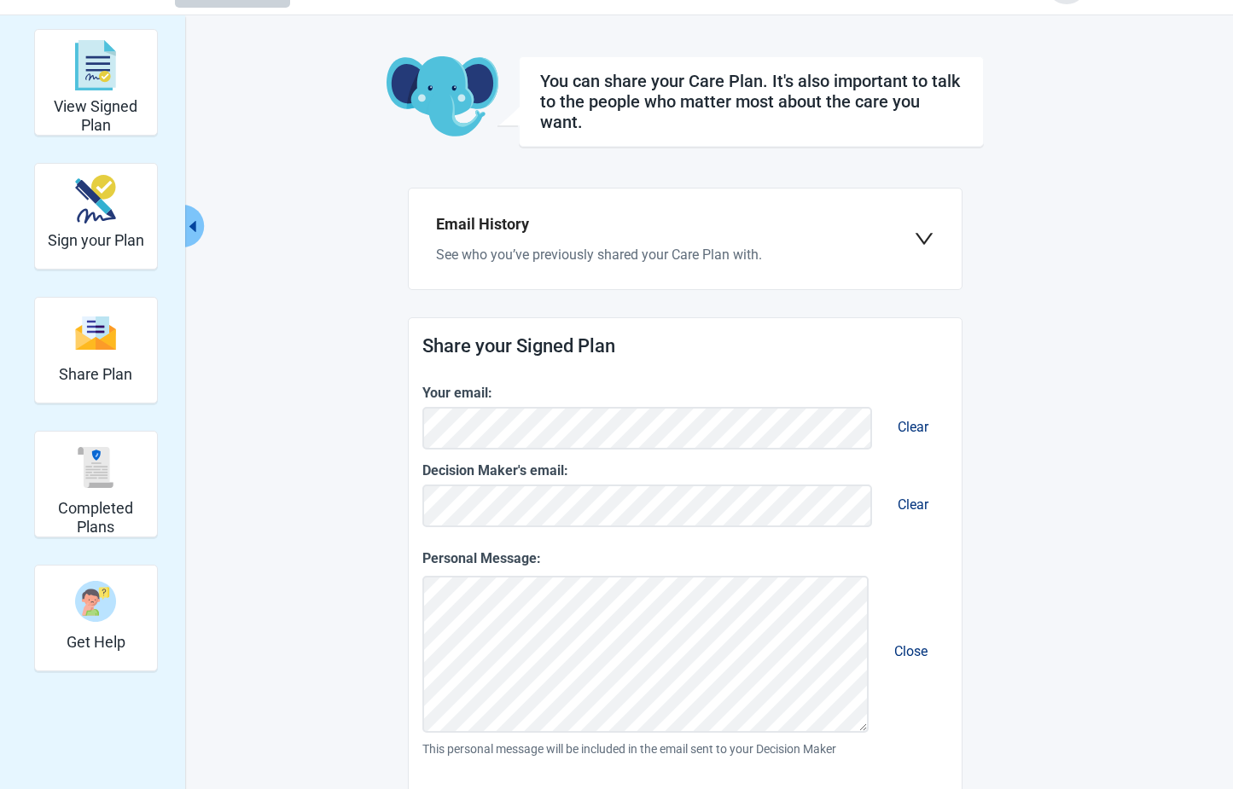
click at [259, 300] on div "View Signed Plan Sign your Plan Share Plan Completed Plans Get Help You can sha…" at bounding box center [617, 523] width 938 height 989
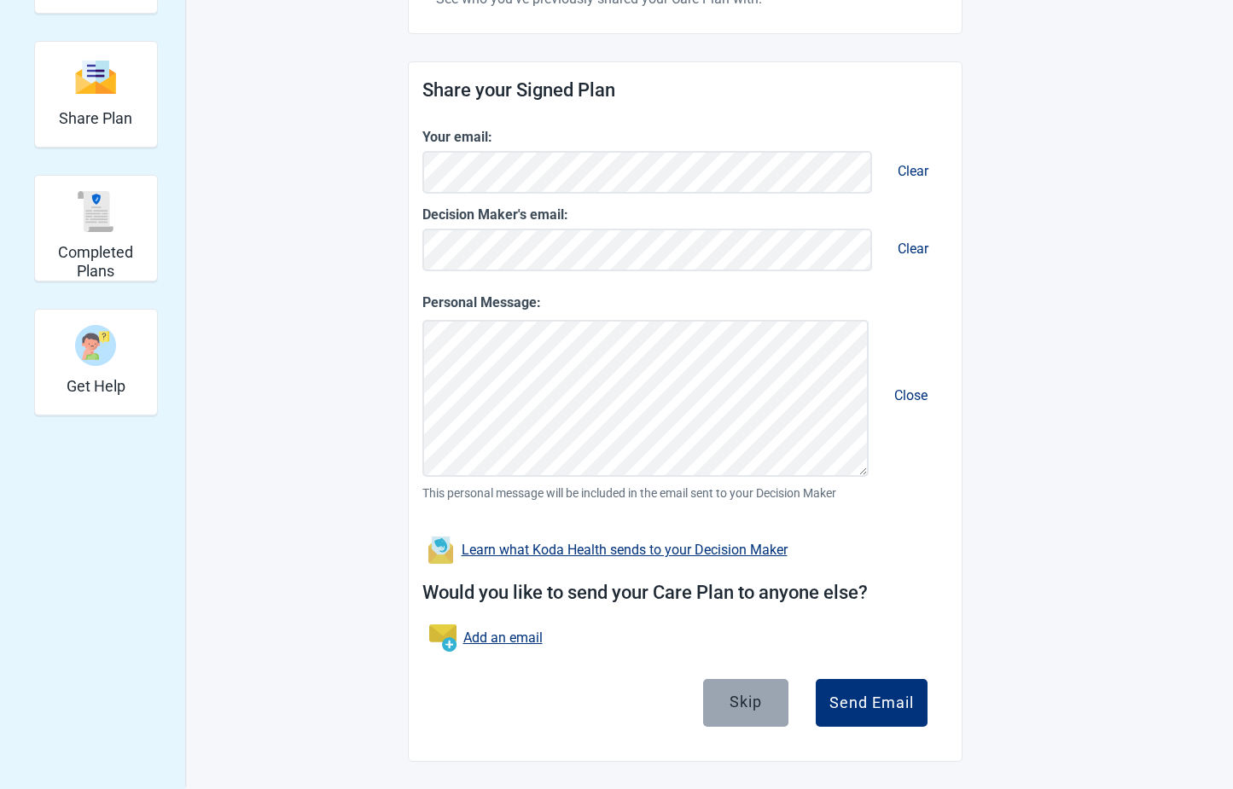
click at [757, 705] on div "Skip" at bounding box center [745, 701] width 32 height 17
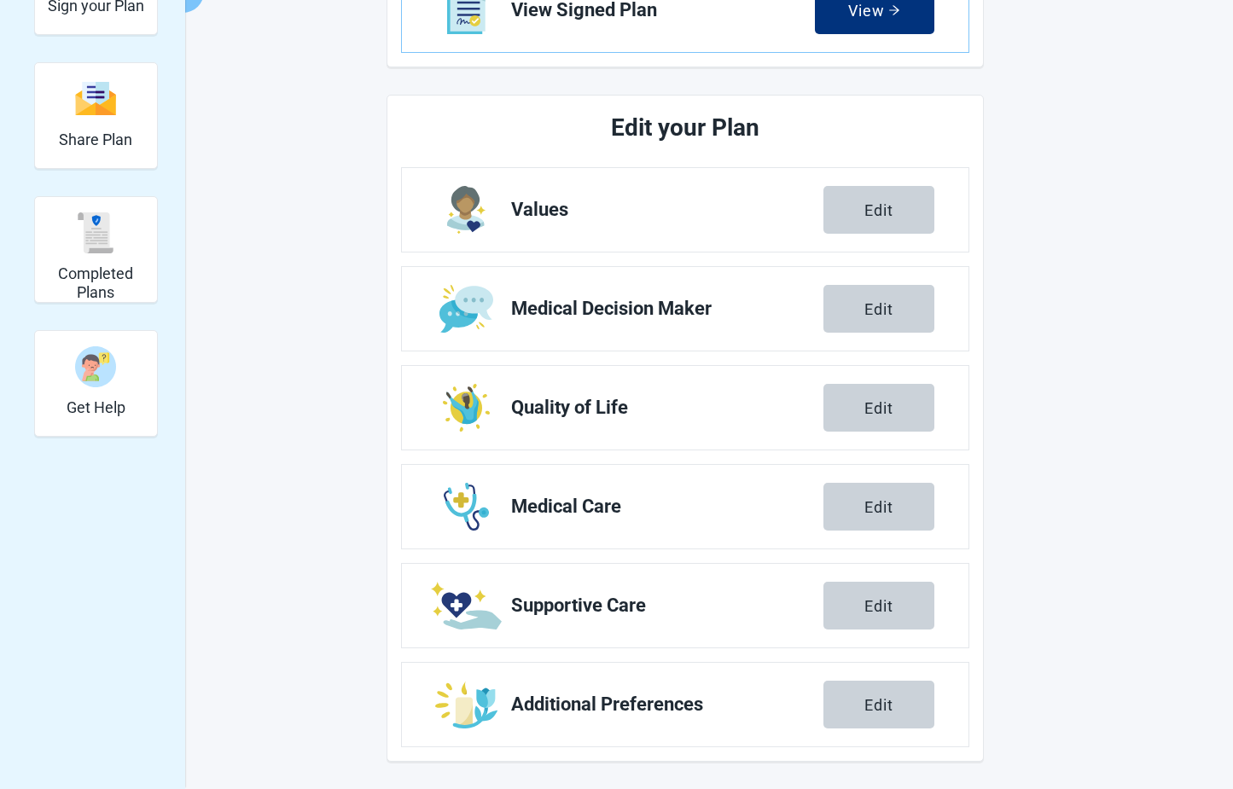
click at [278, 291] on div "View Signed Plan Sign your Plan Share Plan Completed Plans Get Help Great job! …" at bounding box center [617, 277] width 938 height 967
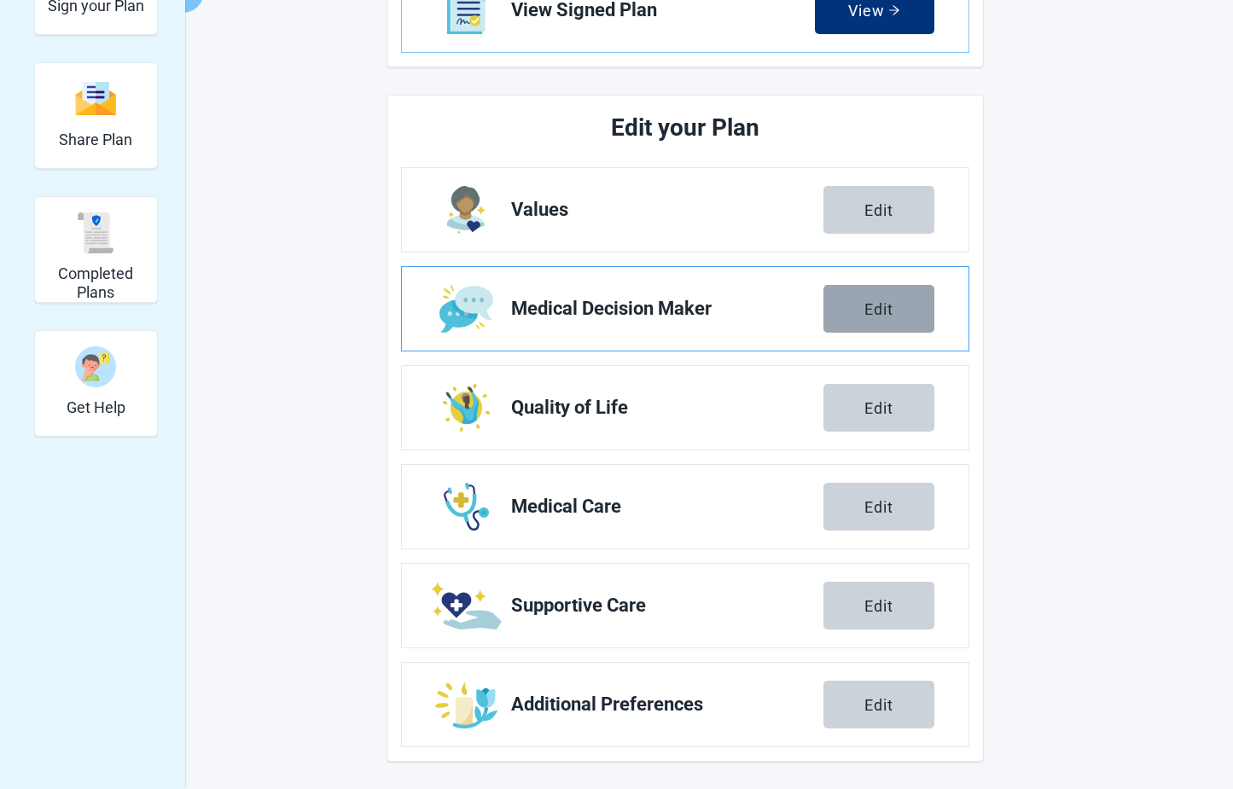
click at [882, 305] on div "Edit" at bounding box center [878, 308] width 29 height 17
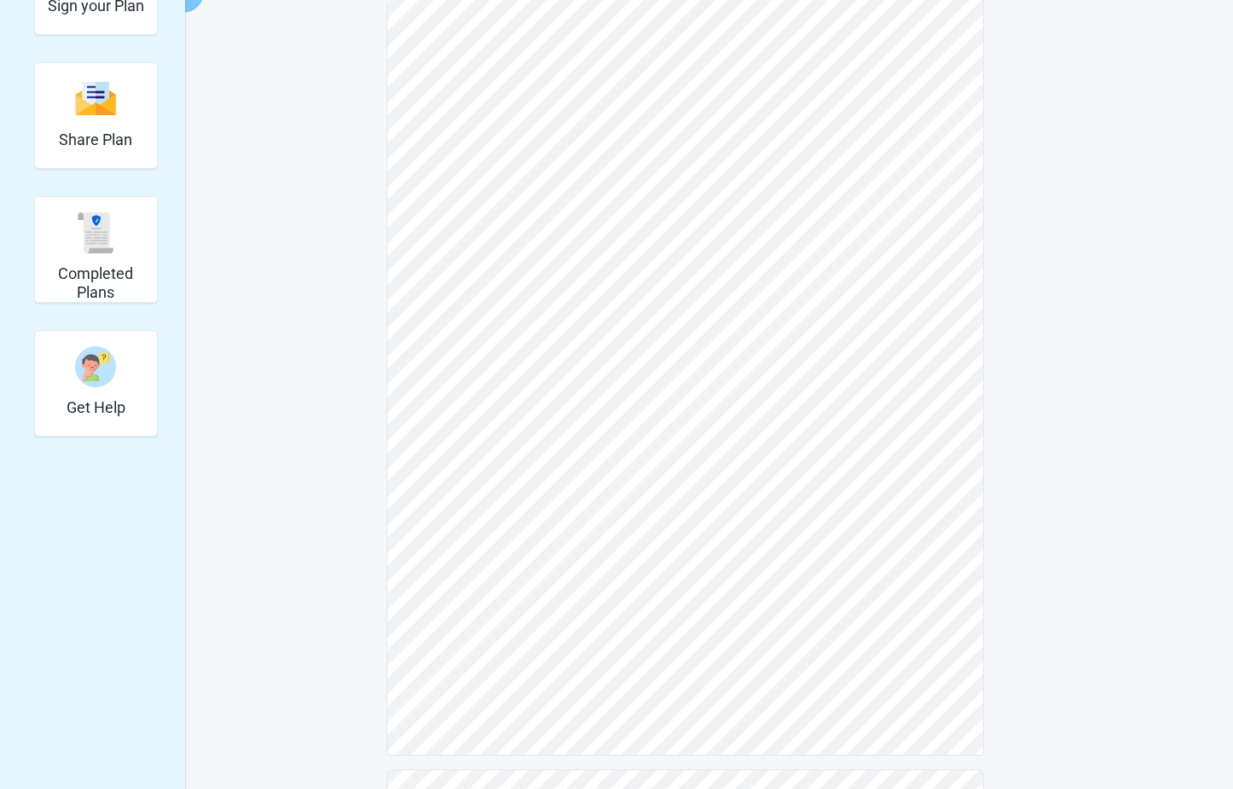
click at [1131, 308] on div "View Signed Plan Sign your Plan Share Plan Completed Plans Get Help Select the …" at bounding box center [616, 366] width 1233 height 1171
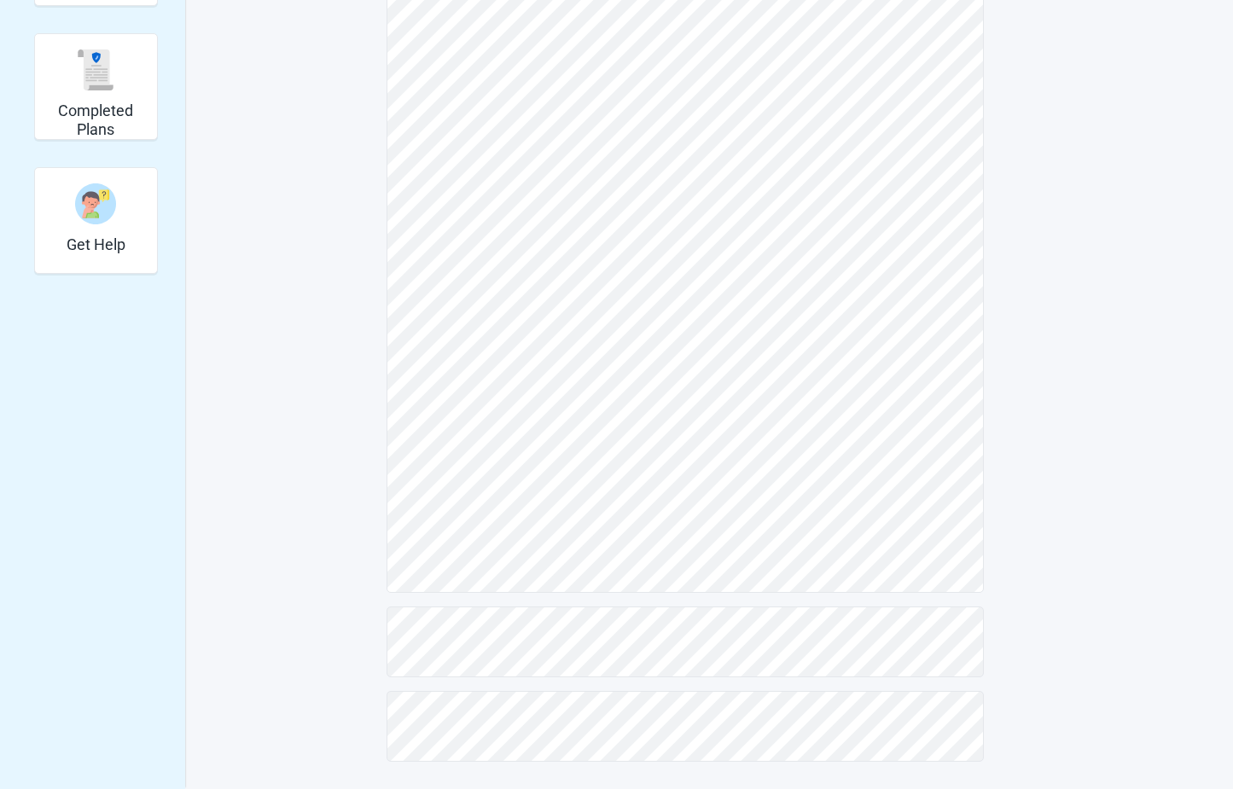
scroll to position [200, 0]
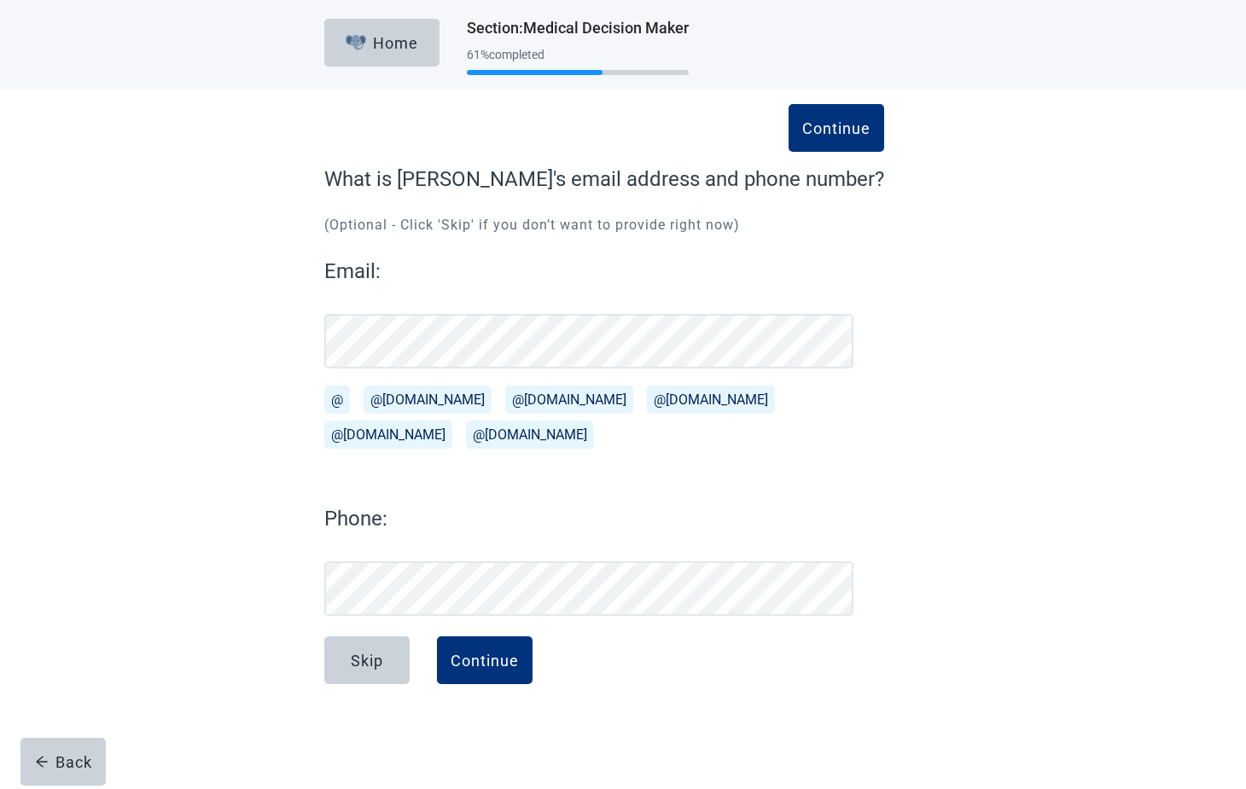
click at [519, 401] on button "@[DOMAIN_NAME]" at bounding box center [569, 400] width 128 height 28
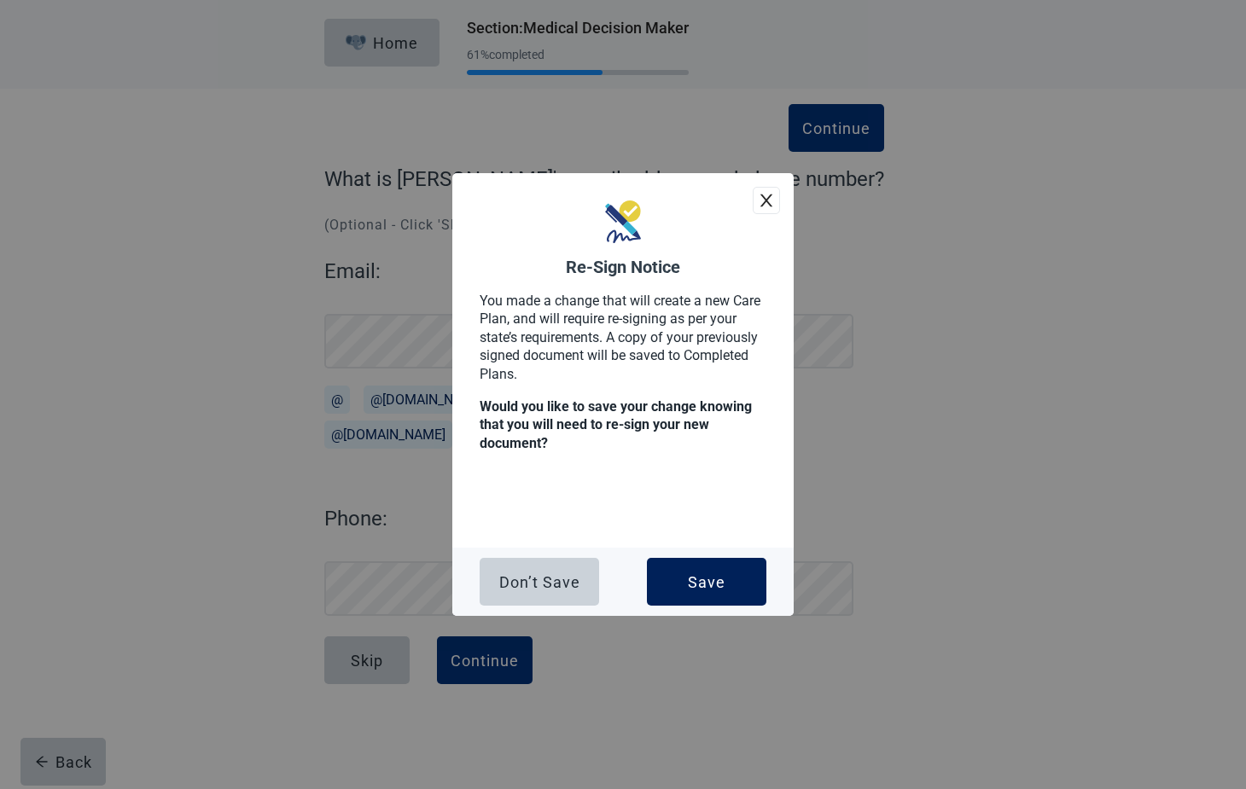
click at [715, 583] on div "Save" at bounding box center [707, 581] width 38 height 17
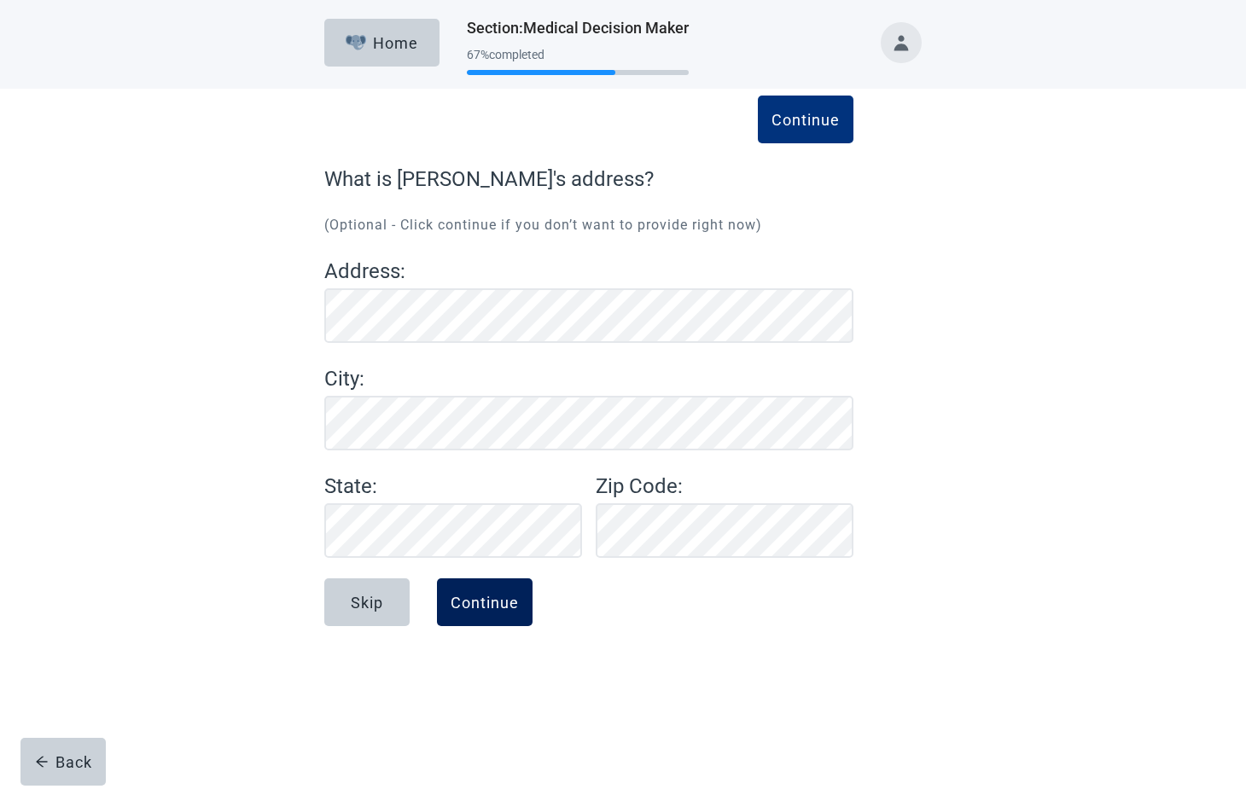
click at [485, 604] on div "Continue" at bounding box center [484, 602] width 68 height 17
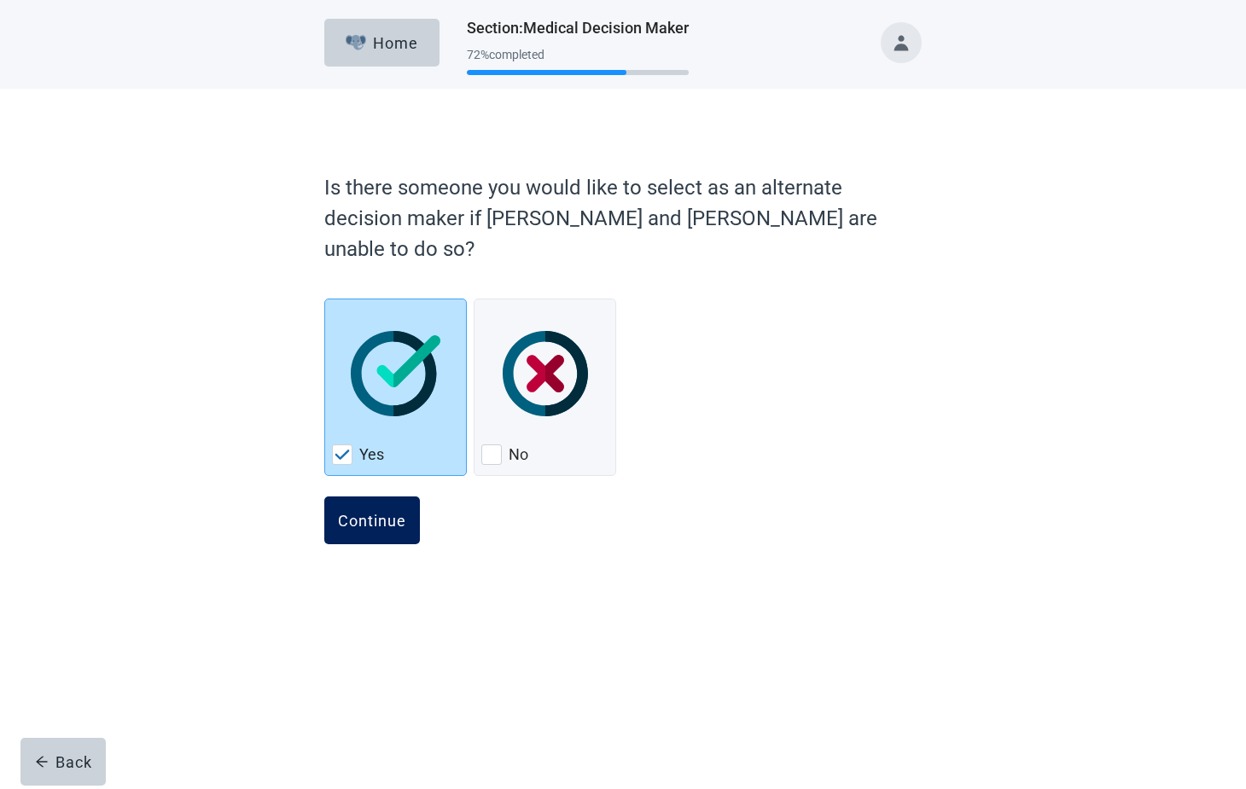
click at [368, 512] on div "Continue" at bounding box center [372, 520] width 68 height 17
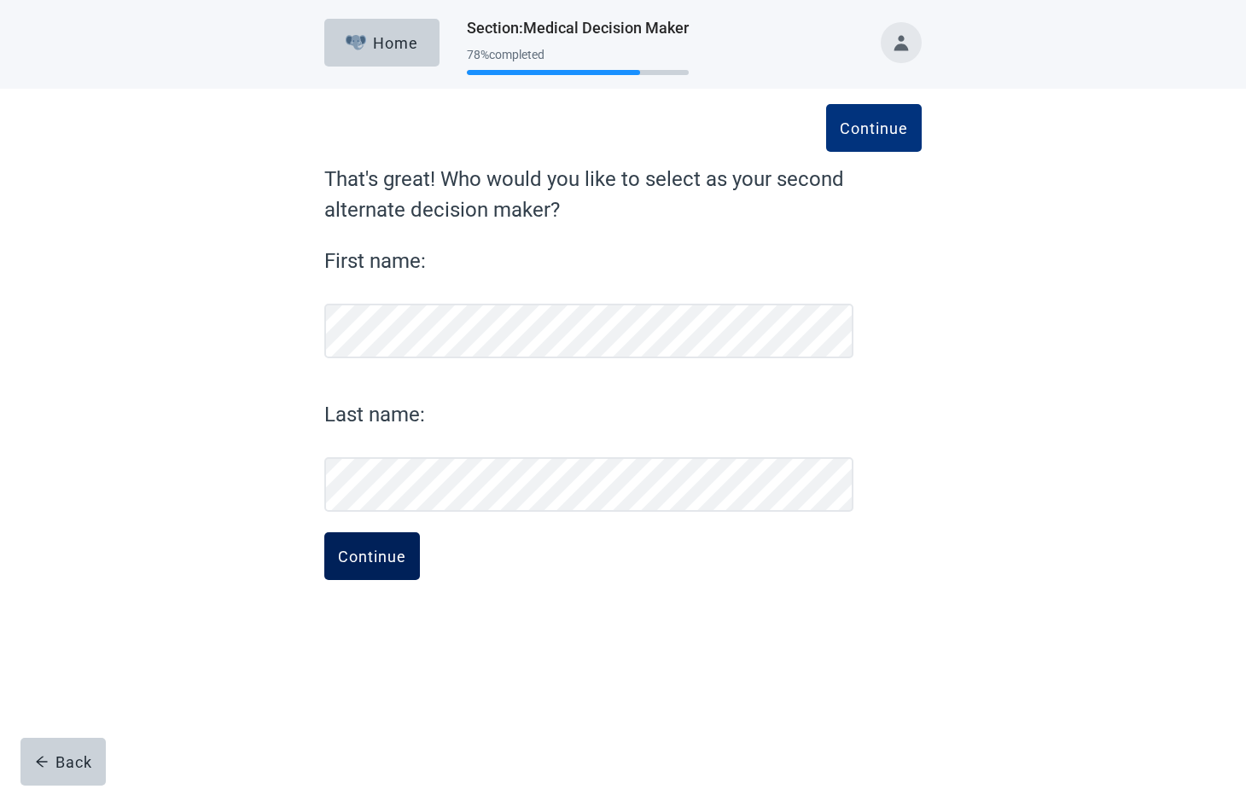
click at [375, 553] on div "Continue" at bounding box center [372, 556] width 68 height 17
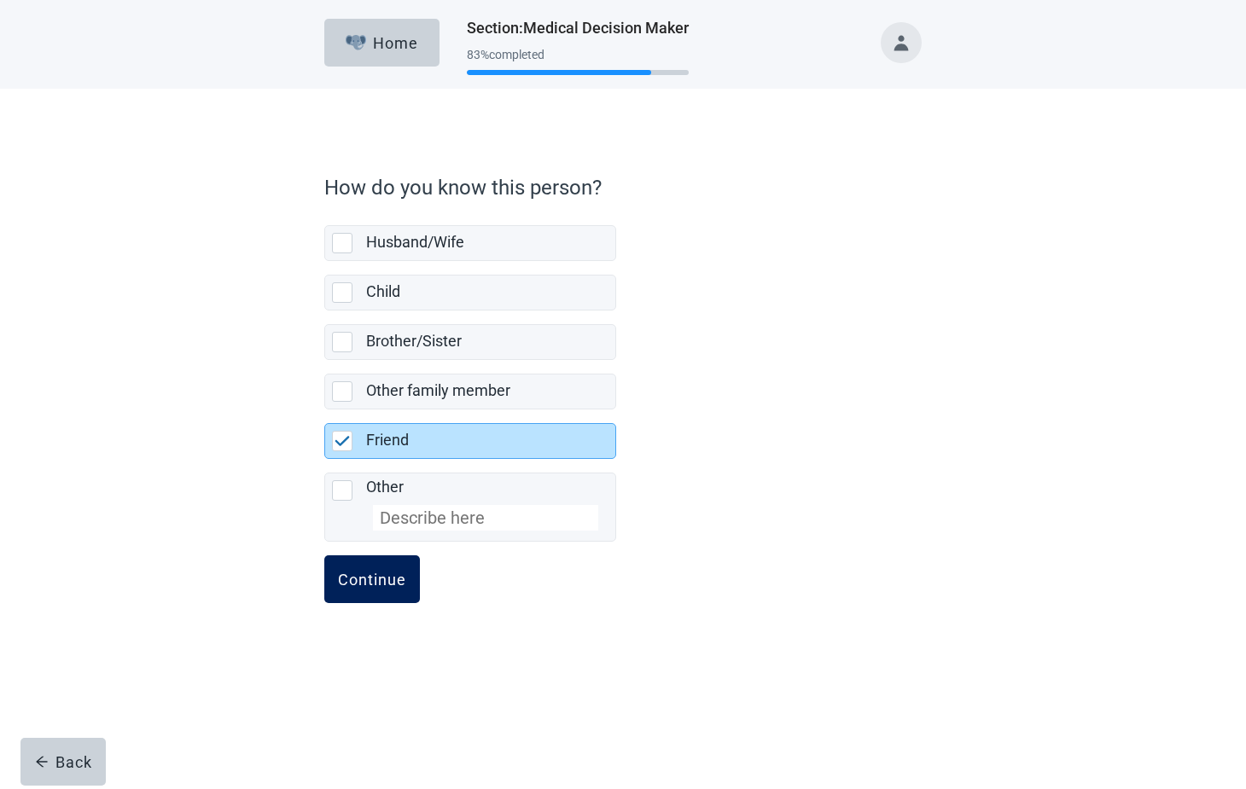
click at [371, 577] on div "Continue" at bounding box center [372, 579] width 68 height 17
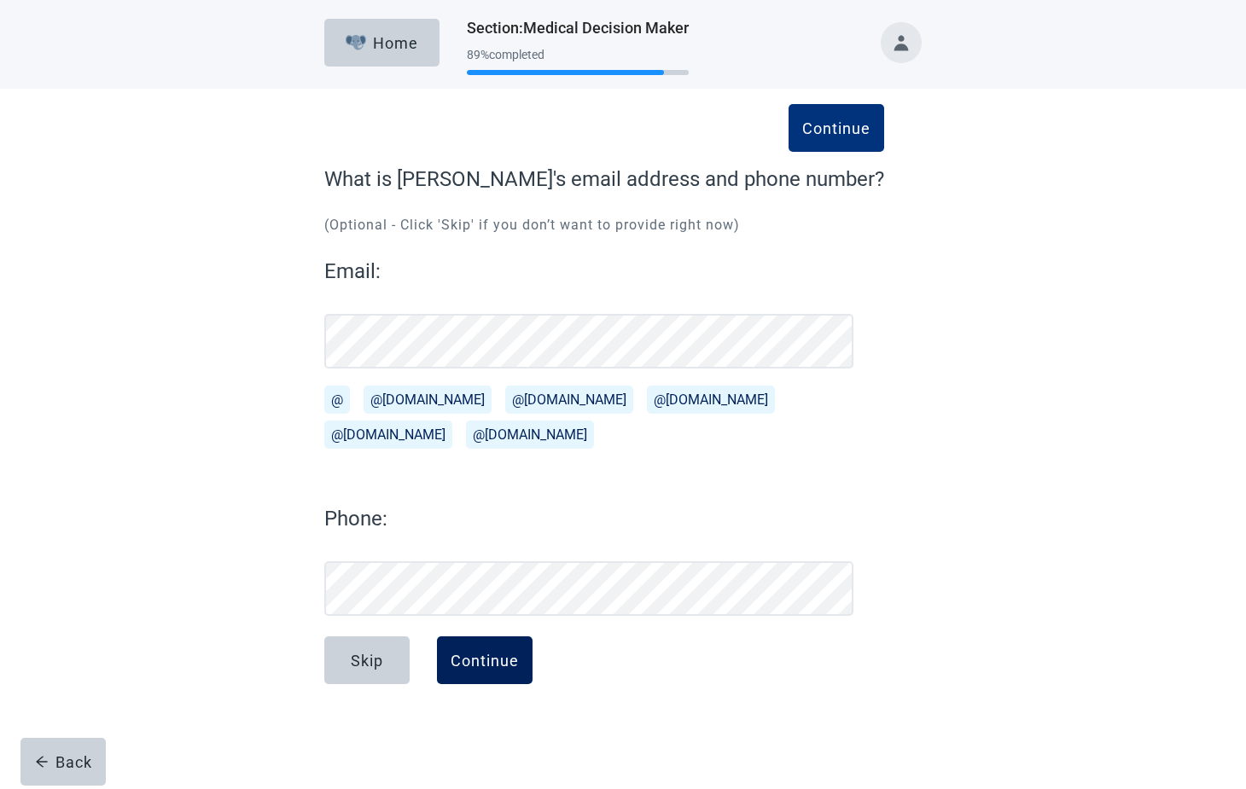
click at [485, 665] on div "Continue" at bounding box center [484, 660] width 68 height 17
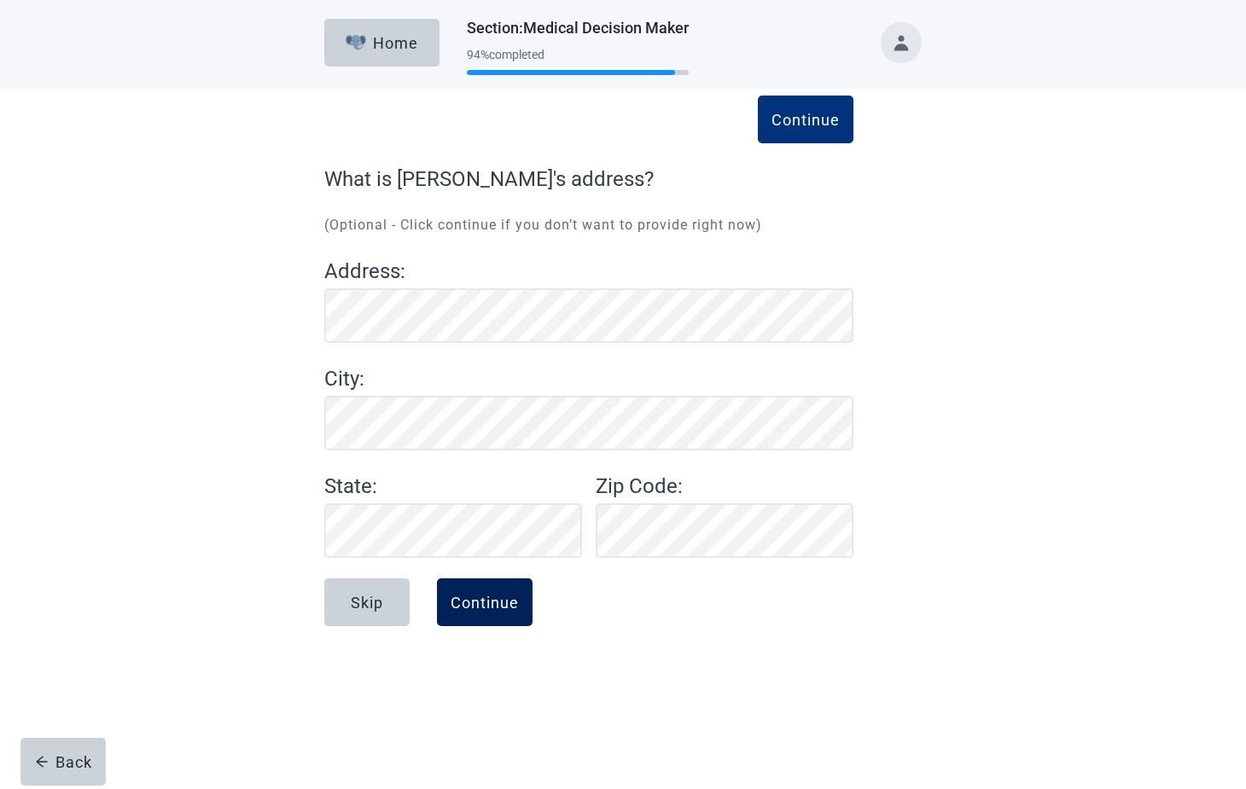
click at [502, 606] on div "Continue" at bounding box center [484, 602] width 68 height 17
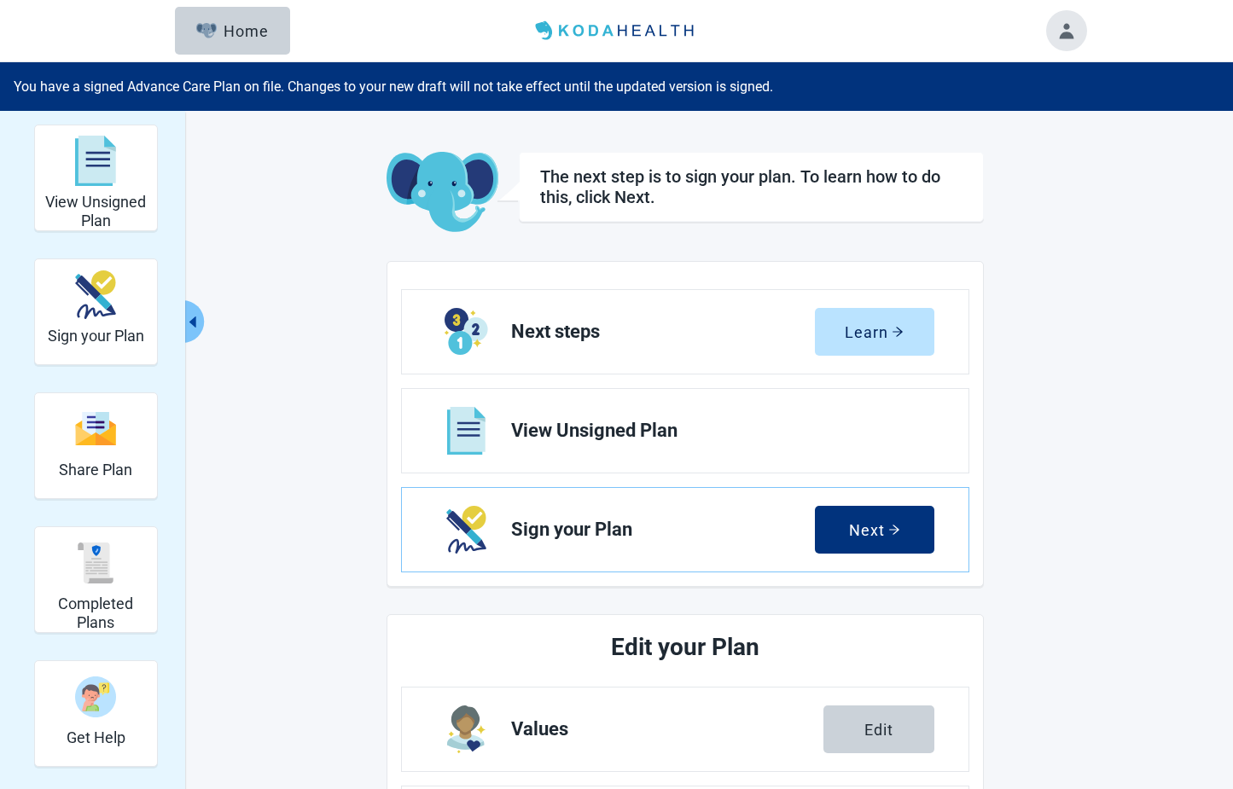
click at [280, 478] on div "View Unsigned Plan Sign your Plan Share Plan Completed Plans Get Help The next …" at bounding box center [617, 703] width 938 height 1157
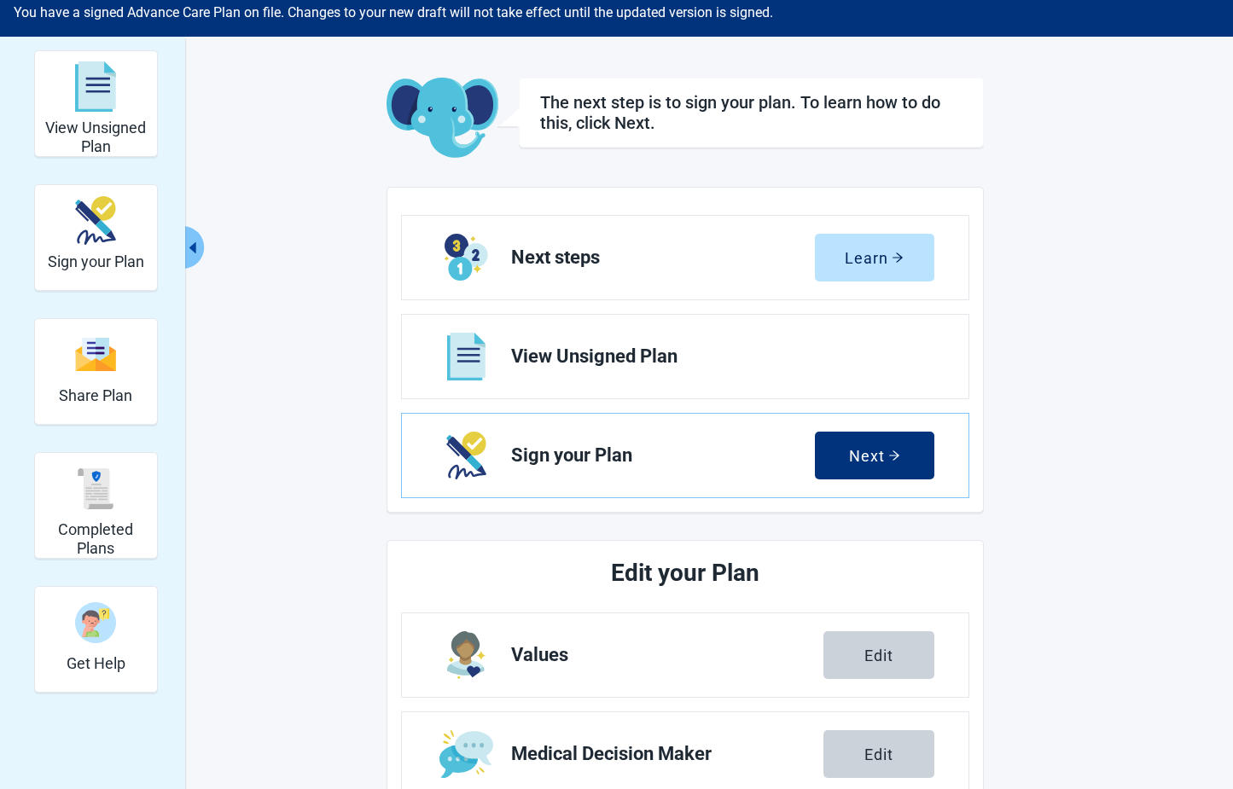
scroll to position [171, 0]
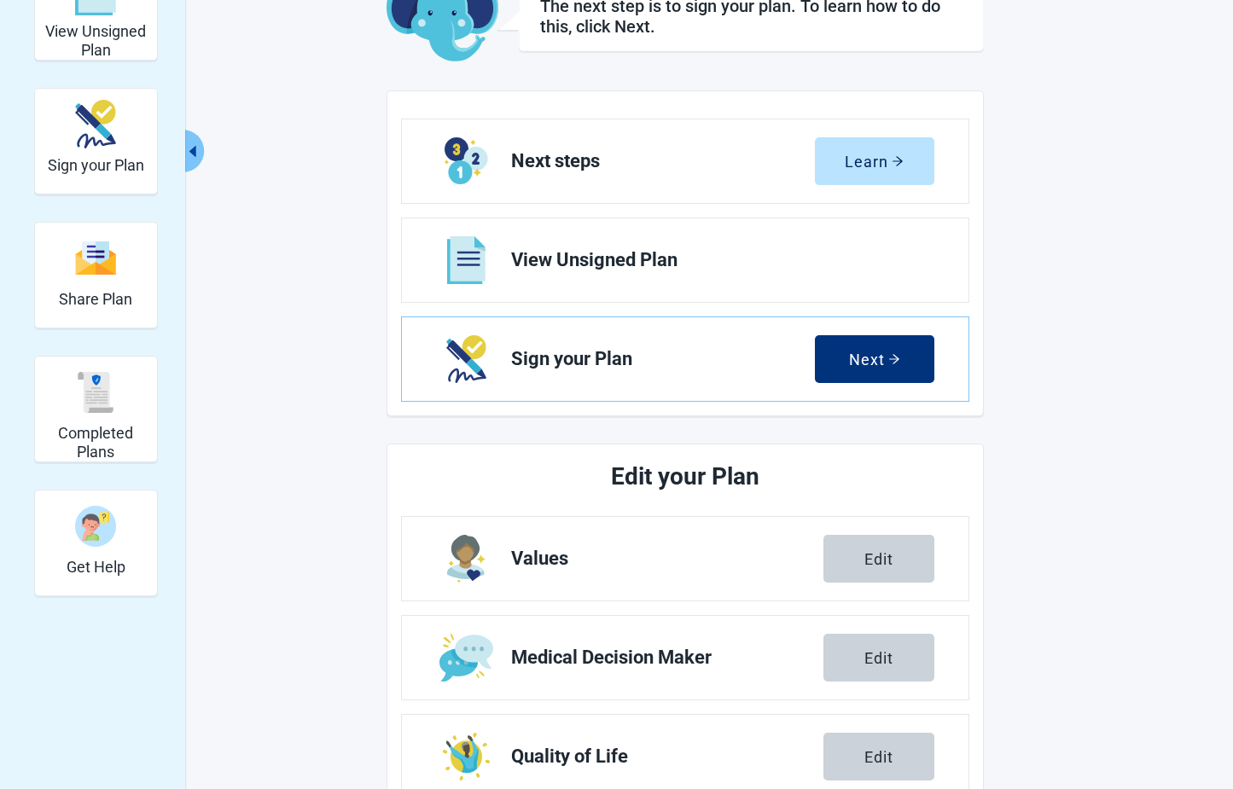
click at [294, 474] on main "The next step is to sign your plan. To learn how to do this, click Next. Next s…" at bounding box center [685, 546] width 802 height 1130
click at [867, 358] on div "Next" at bounding box center [874, 359] width 51 height 17
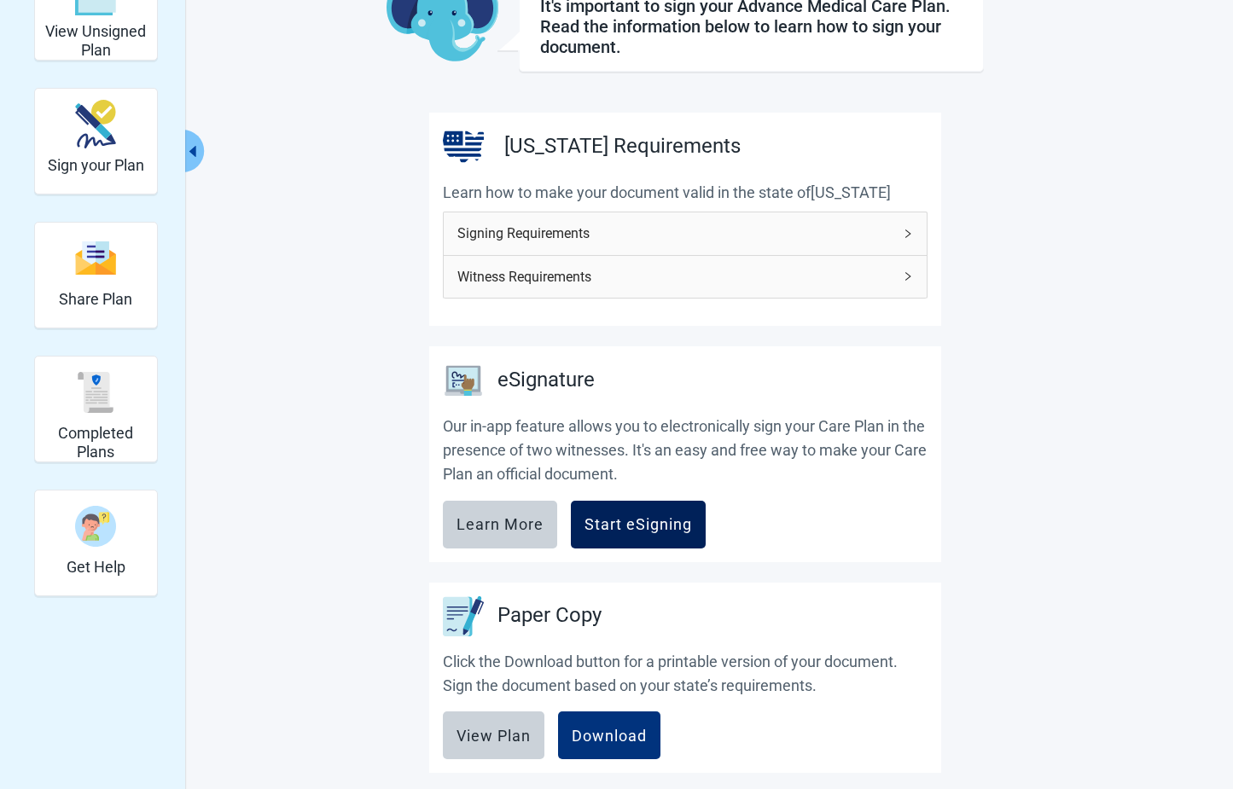
click at [640, 520] on div "Start eSigning" at bounding box center [637, 524] width 107 height 17
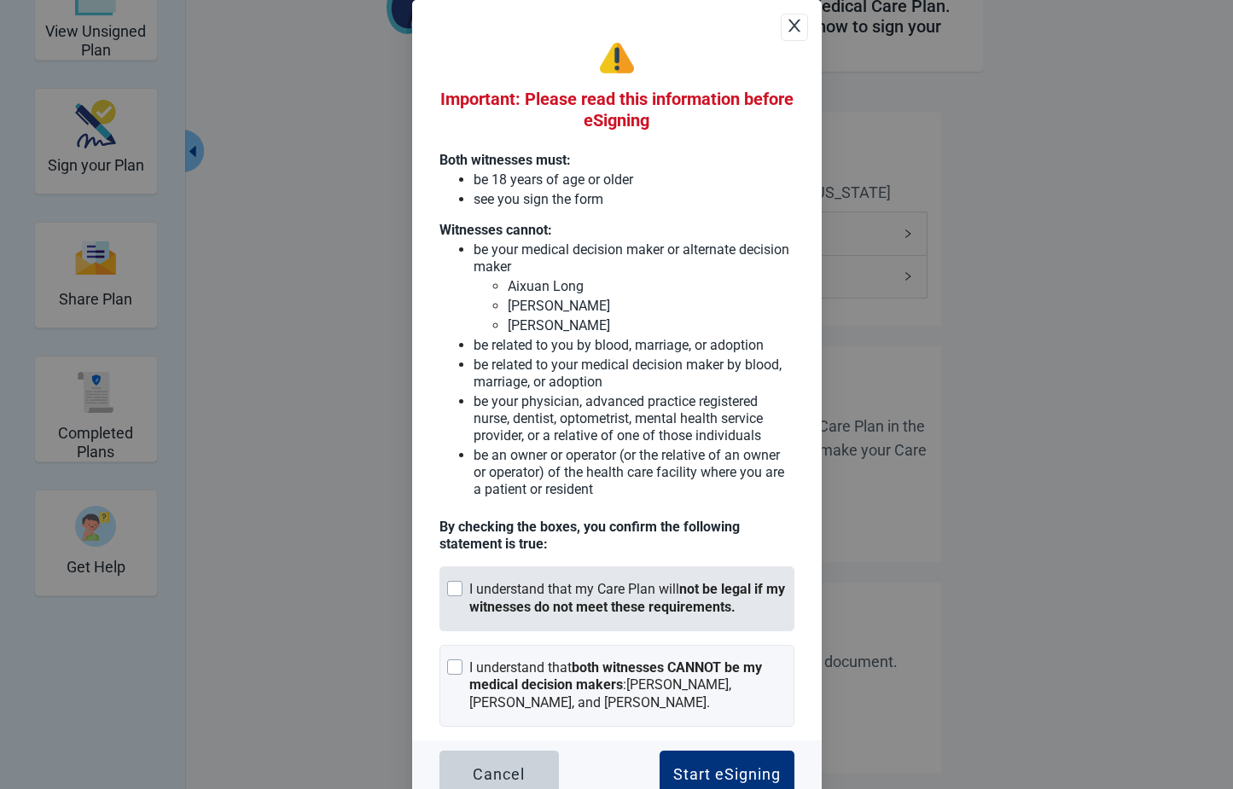
click at [448, 585] on div at bounding box center [454, 588] width 15 height 15
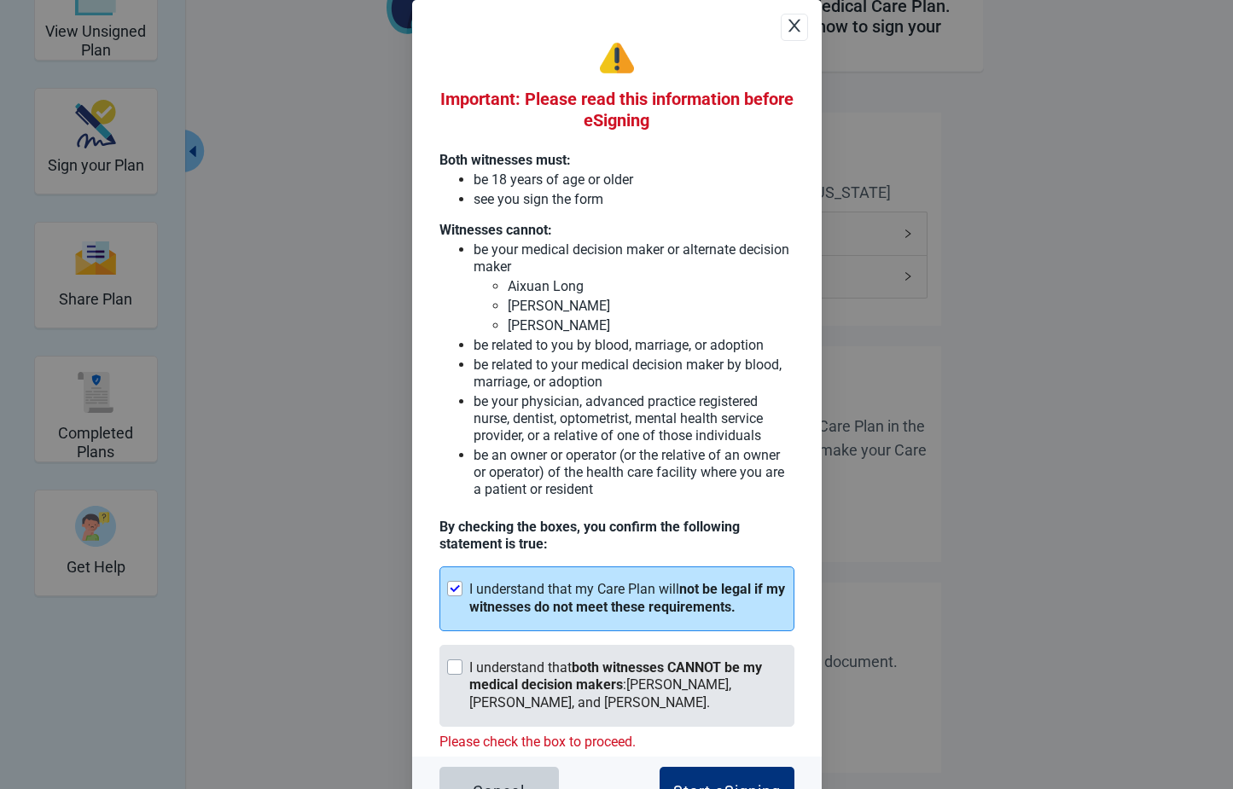
click at [447, 665] on div at bounding box center [454, 666] width 15 height 15
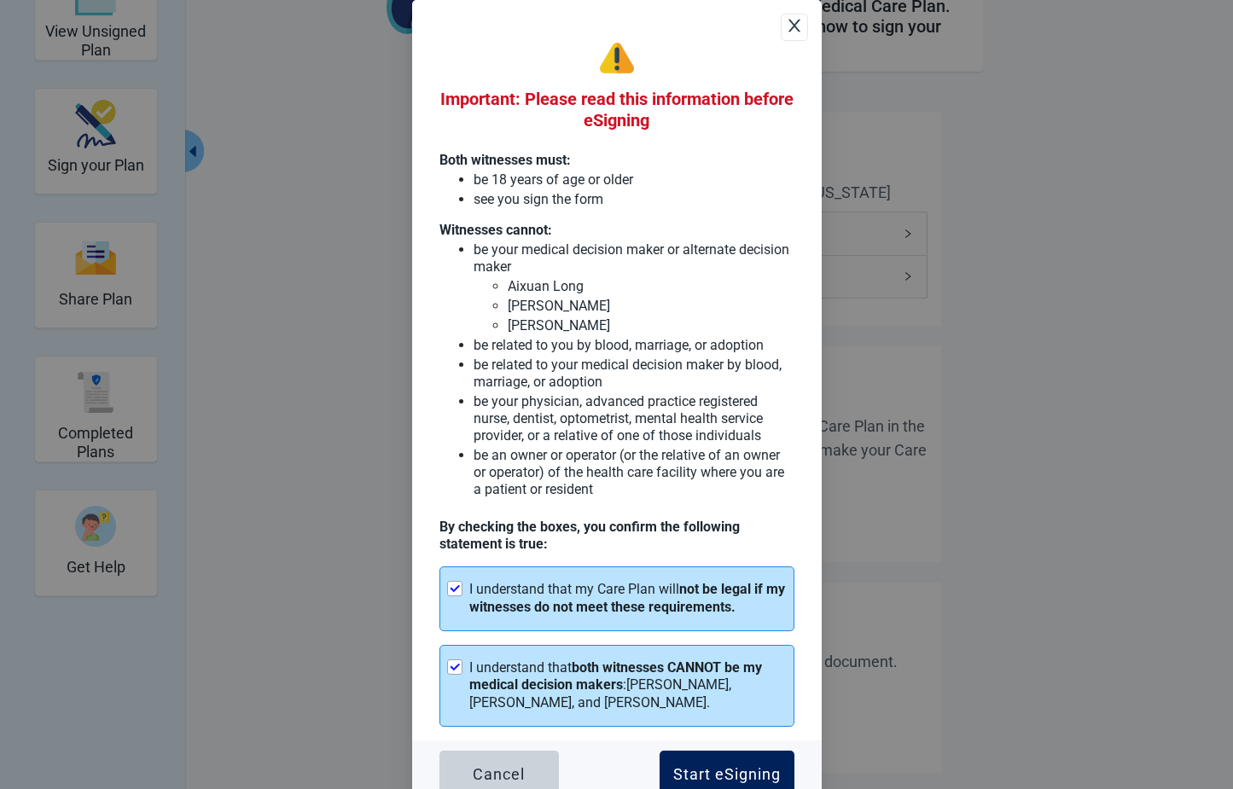
click at [743, 778] on div "Start eSigning" at bounding box center [726, 774] width 107 height 17
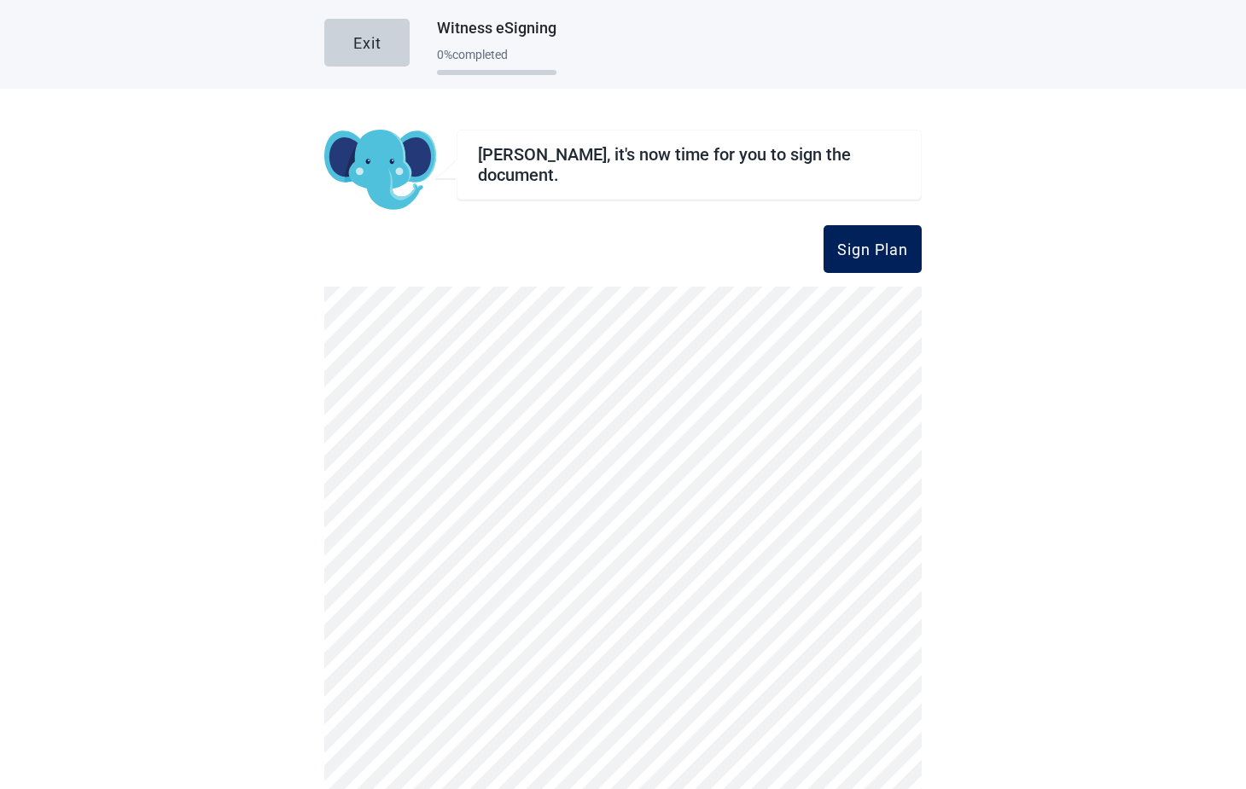
click at [877, 247] on div "Sign Plan" at bounding box center [872, 249] width 71 height 17
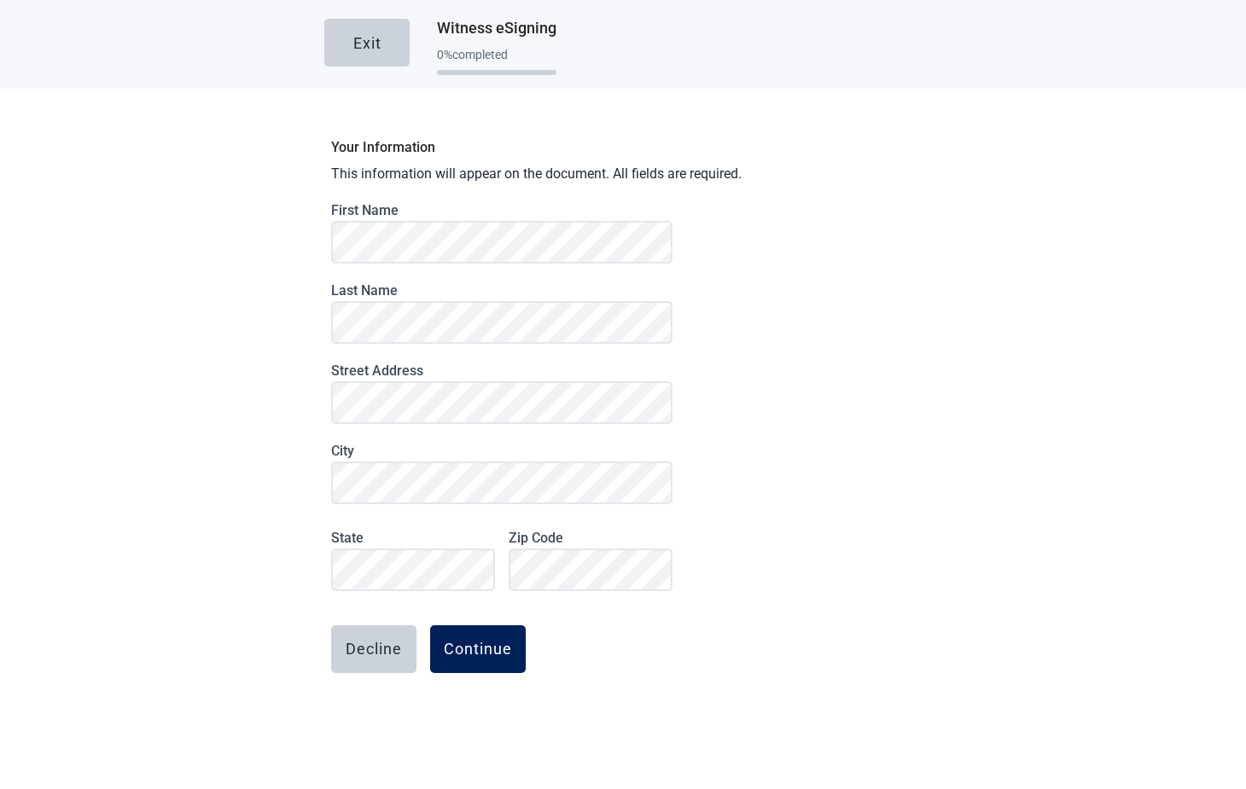
click at [466, 648] on div "Continue" at bounding box center [478, 649] width 68 height 17
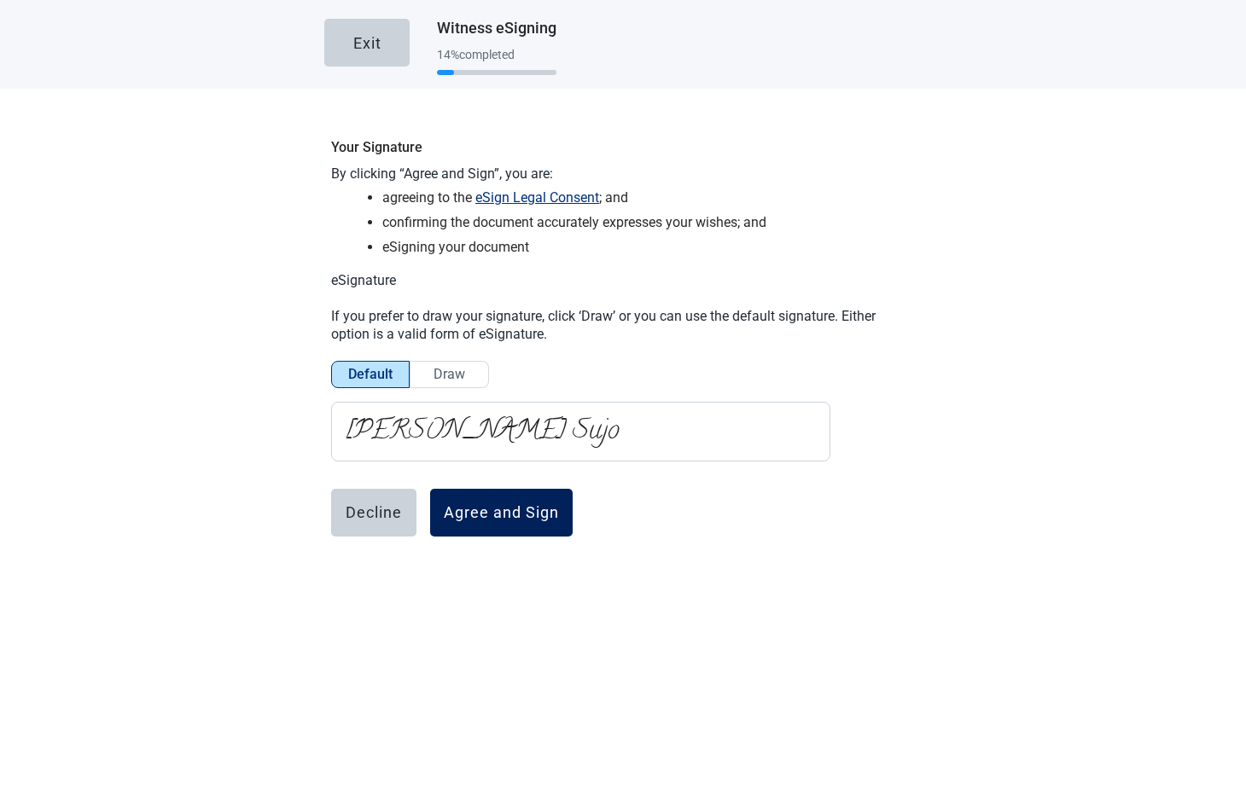
click at [506, 521] on div "Agree and Sign" at bounding box center [501, 512] width 115 height 17
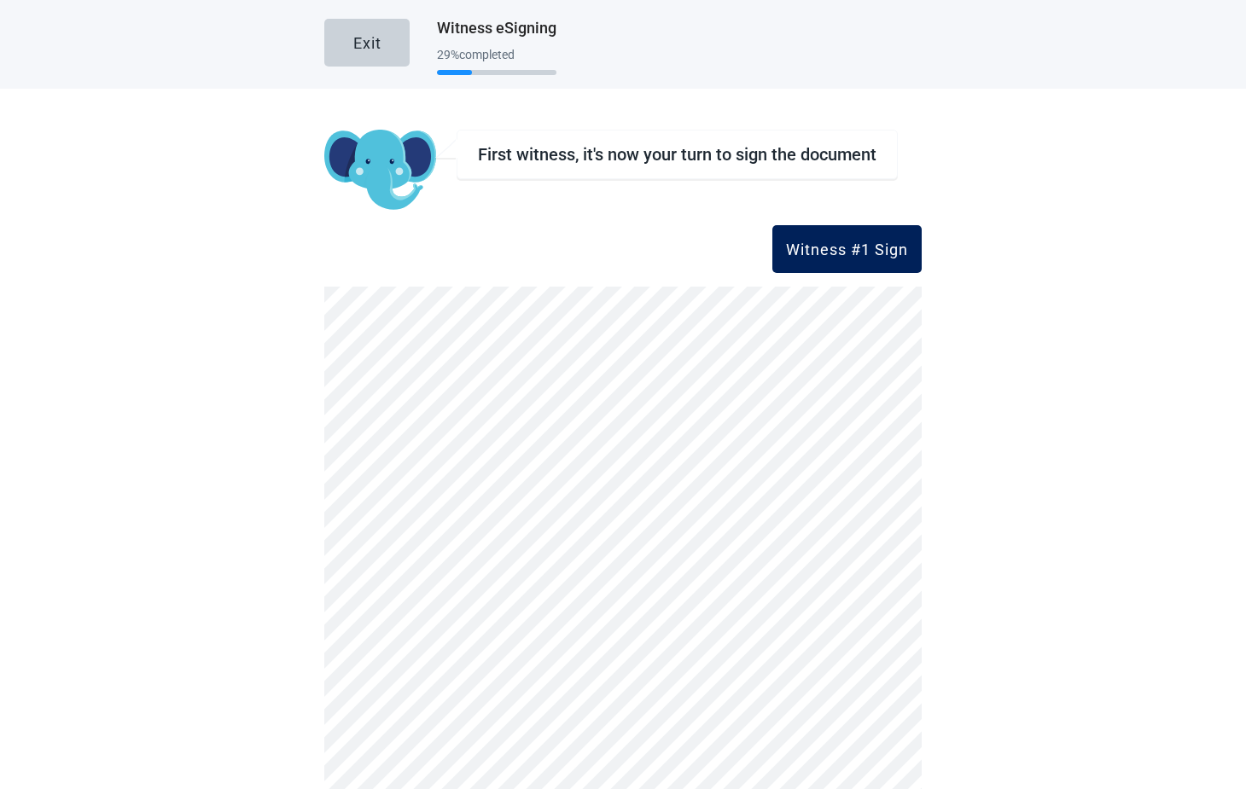
click at [830, 244] on div "Witness #1 Sign" at bounding box center [847, 249] width 122 height 17
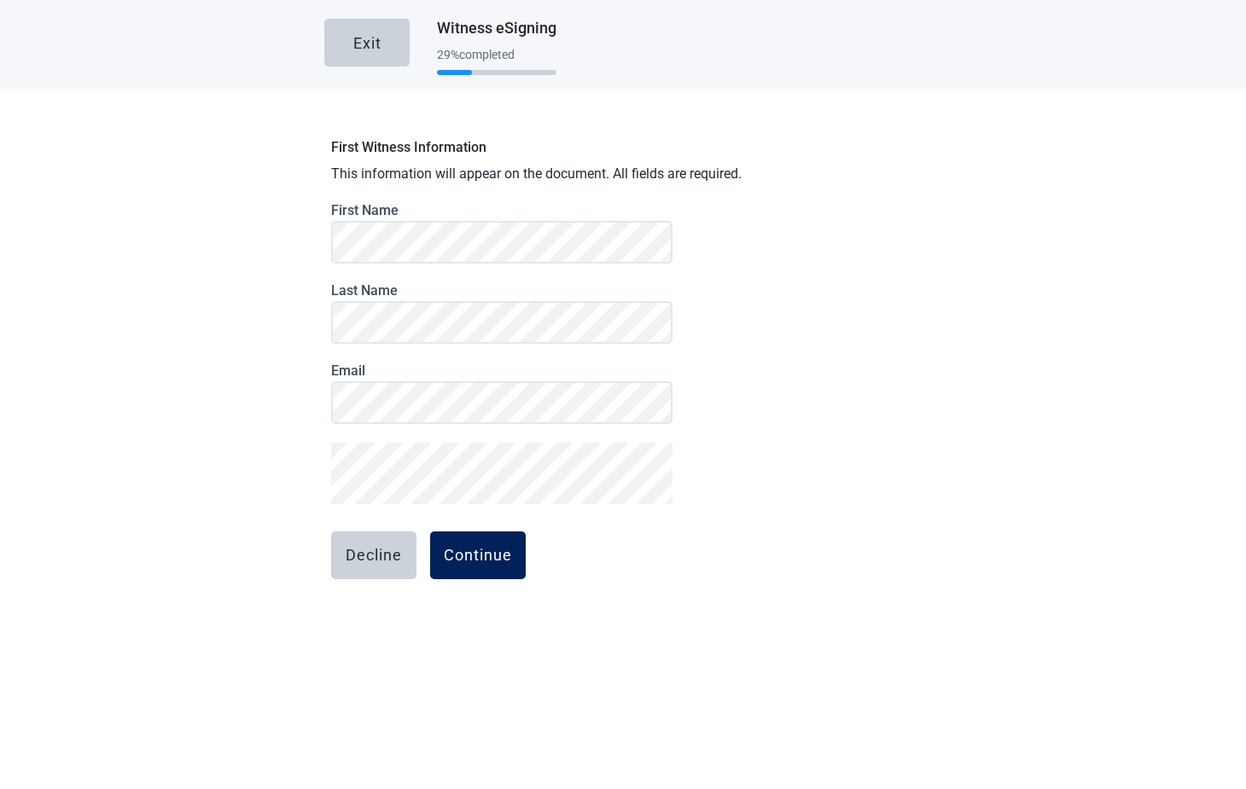
click at [469, 555] on div "Continue" at bounding box center [478, 555] width 68 height 17
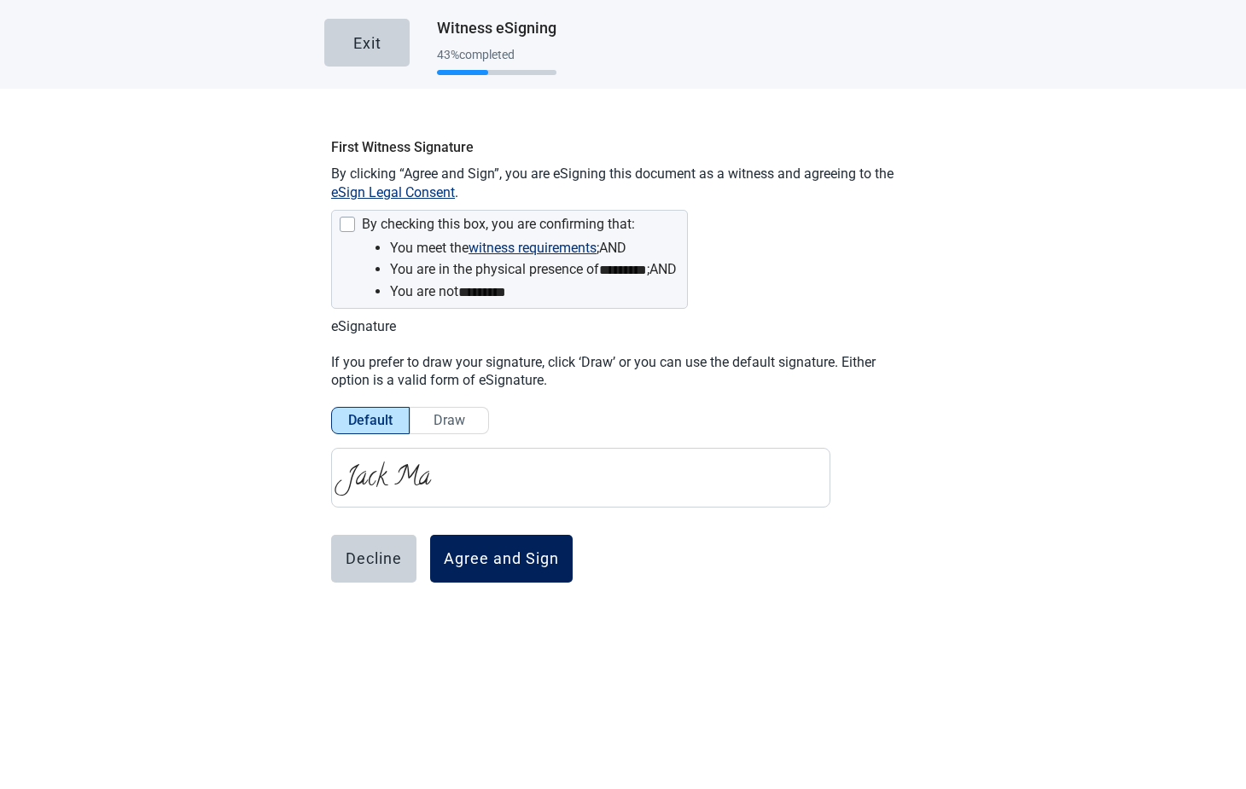
click at [500, 562] on div "Agree and Sign" at bounding box center [501, 558] width 115 height 17
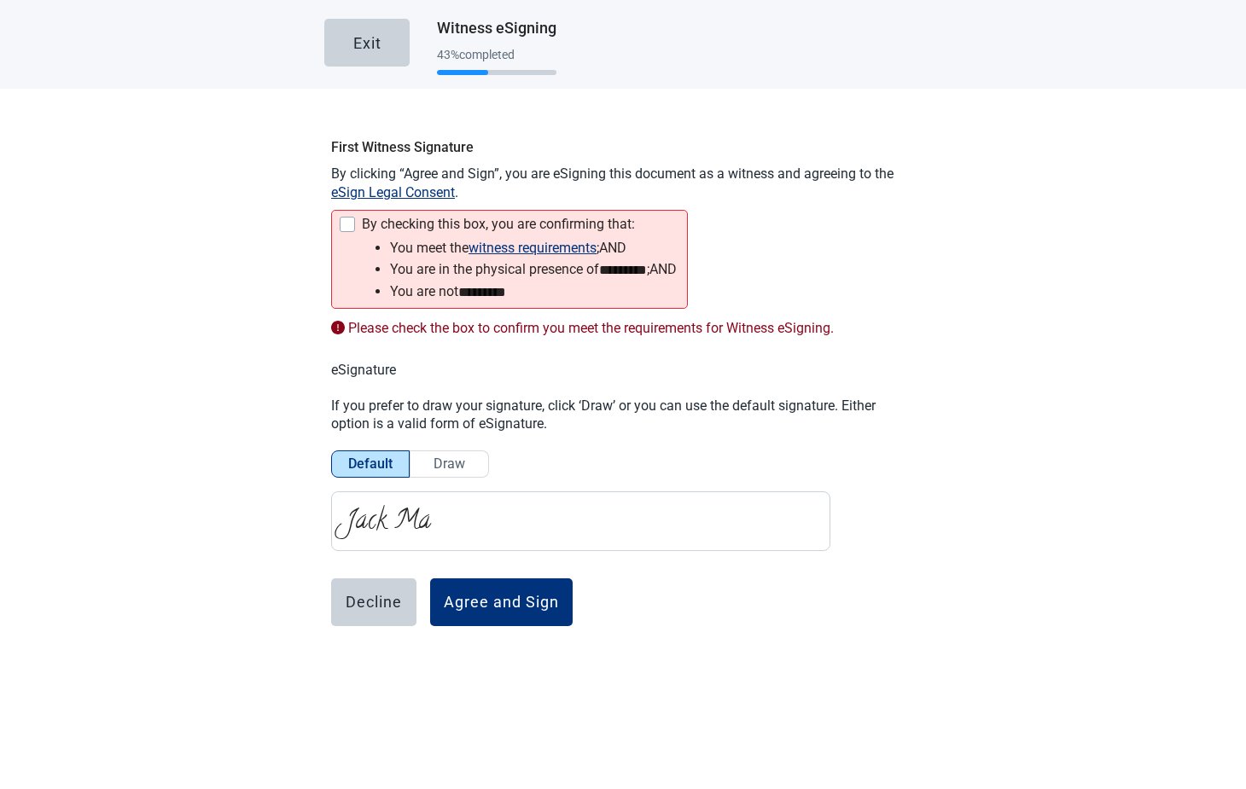
click at [342, 222] on div "Main content" at bounding box center [347, 224] width 15 height 15
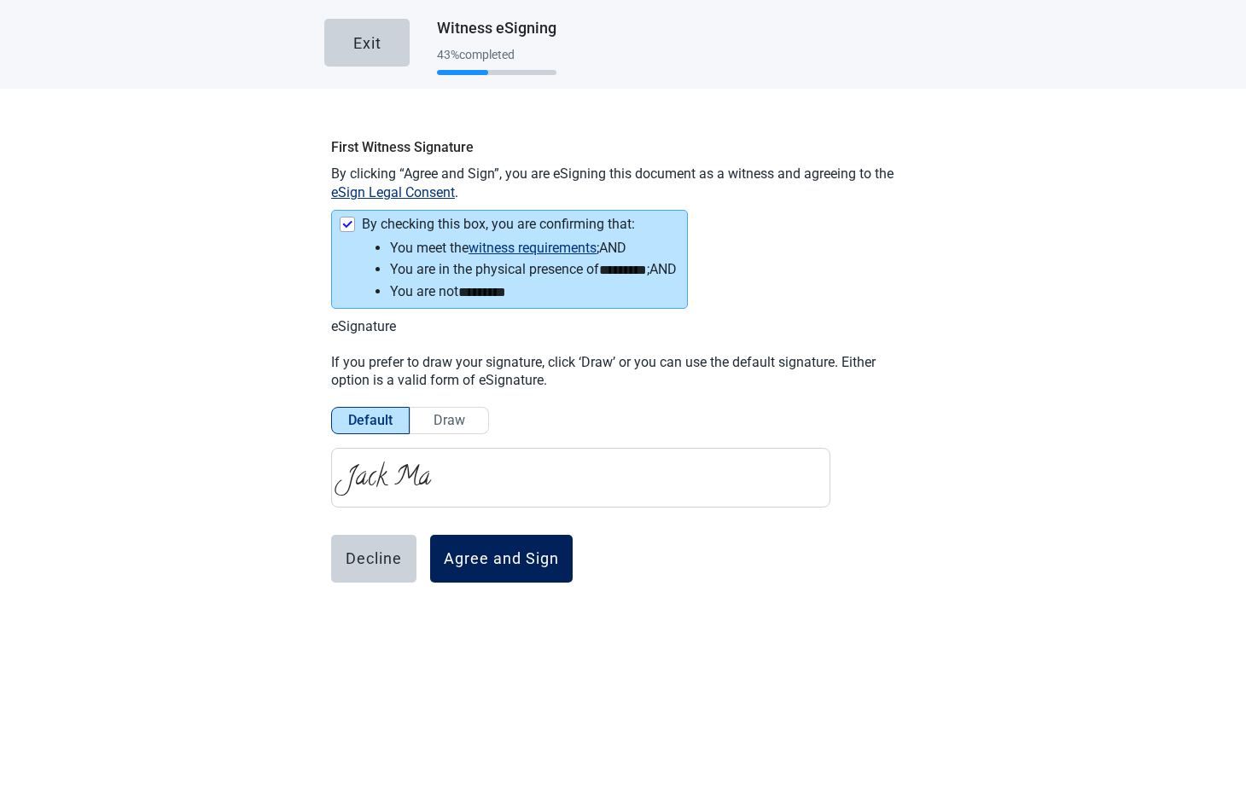
click at [497, 557] on div "Agree and Sign" at bounding box center [501, 558] width 115 height 17
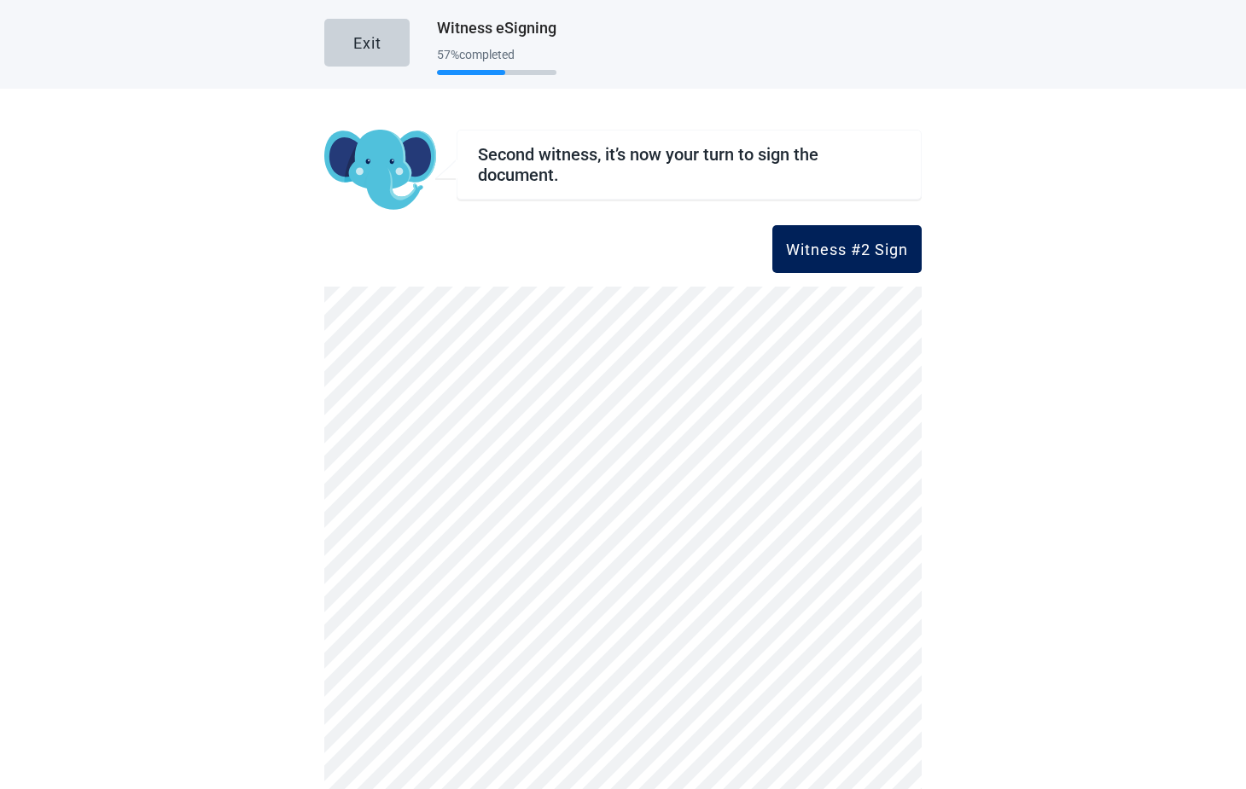
click at [845, 248] on div "Witness #2 Sign" at bounding box center [847, 249] width 122 height 17
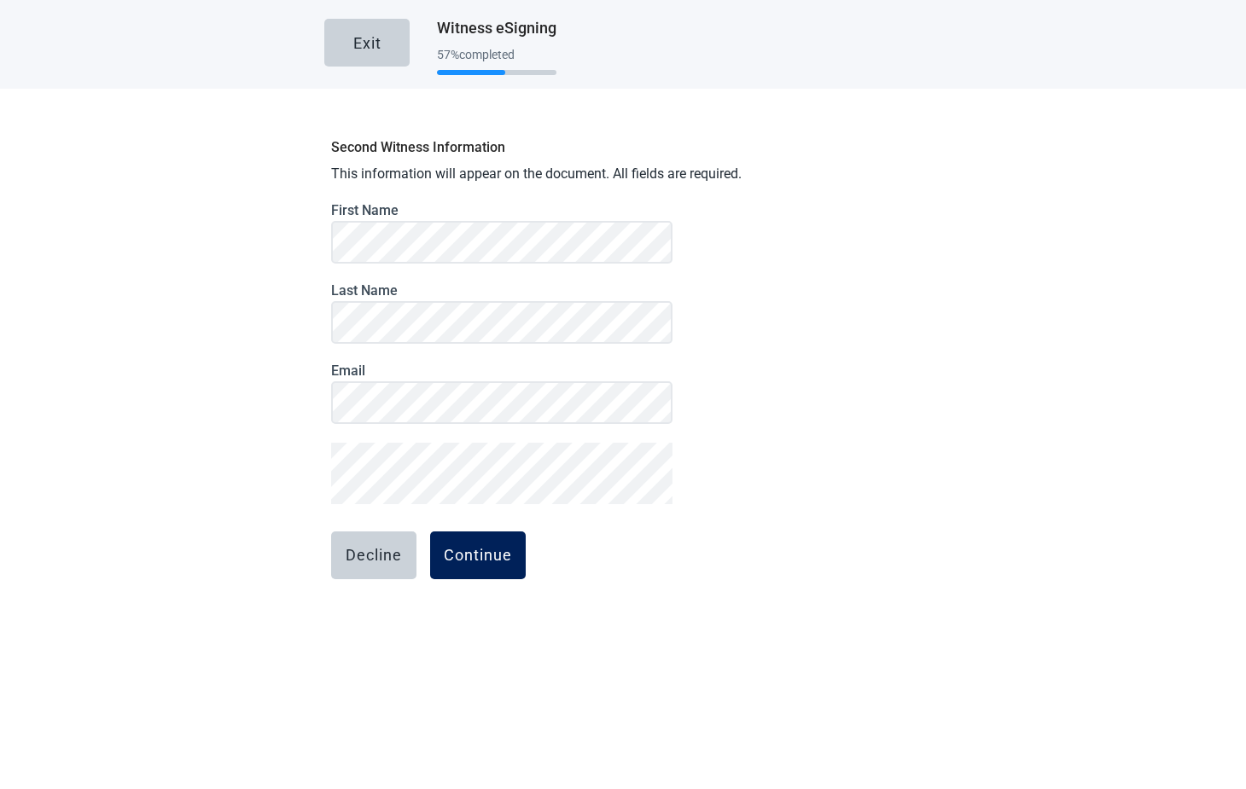
click at [476, 550] on div "Continue" at bounding box center [478, 555] width 68 height 17
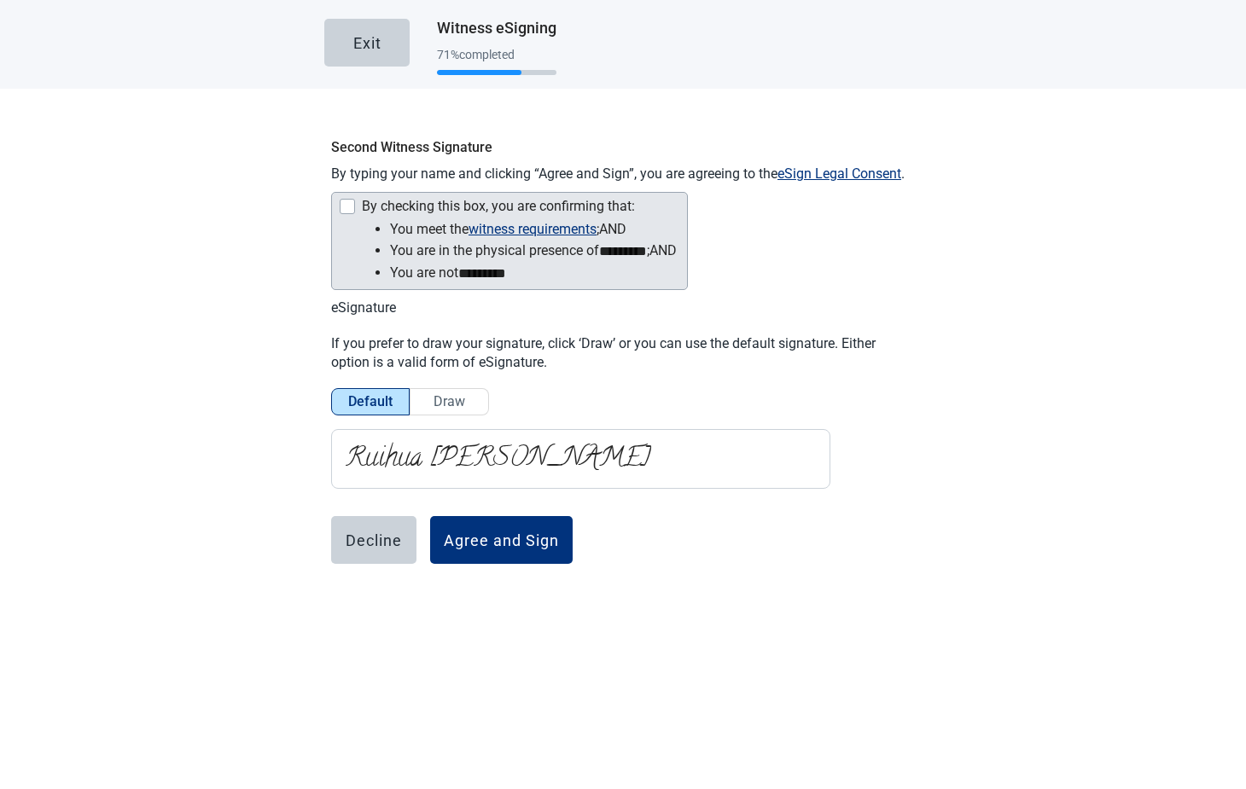
click at [340, 206] on div "Main content" at bounding box center [347, 206] width 15 height 15
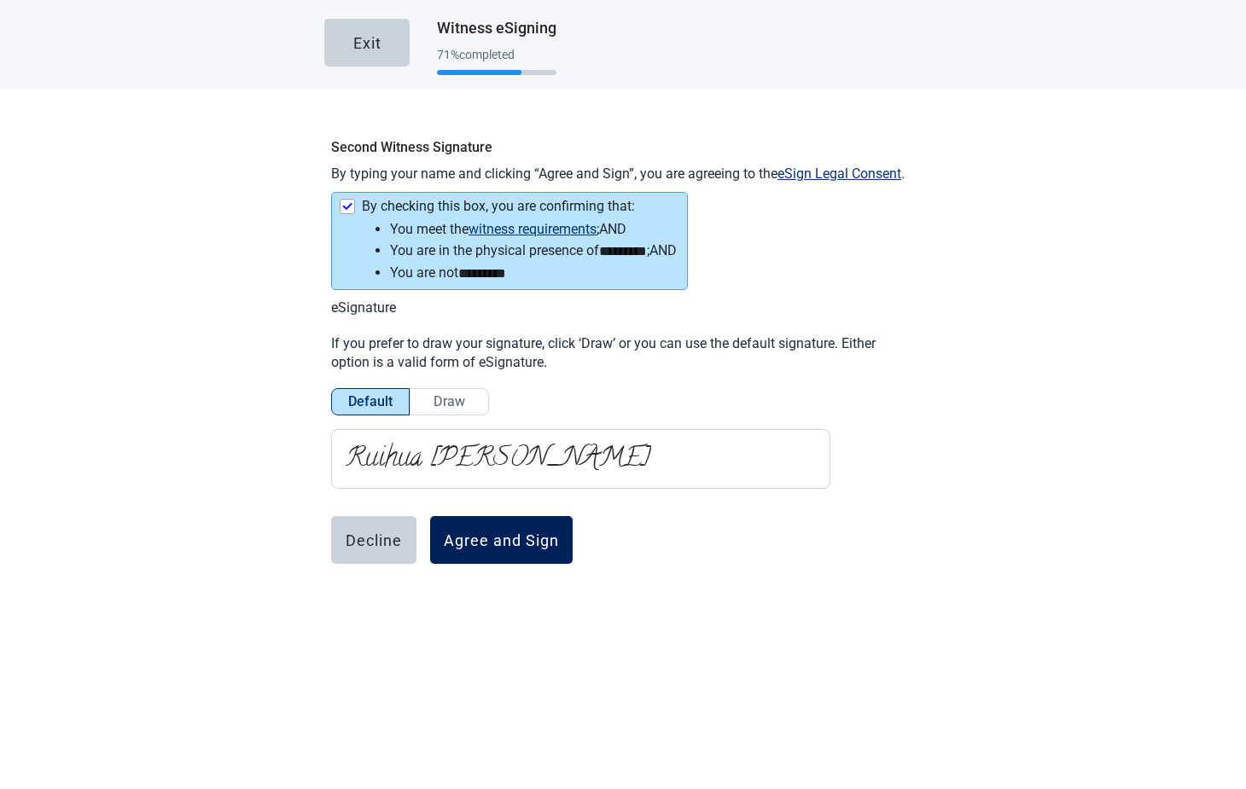
click at [510, 544] on div "Agree and Sign" at bounding box center [501, 540] width 115 height 17
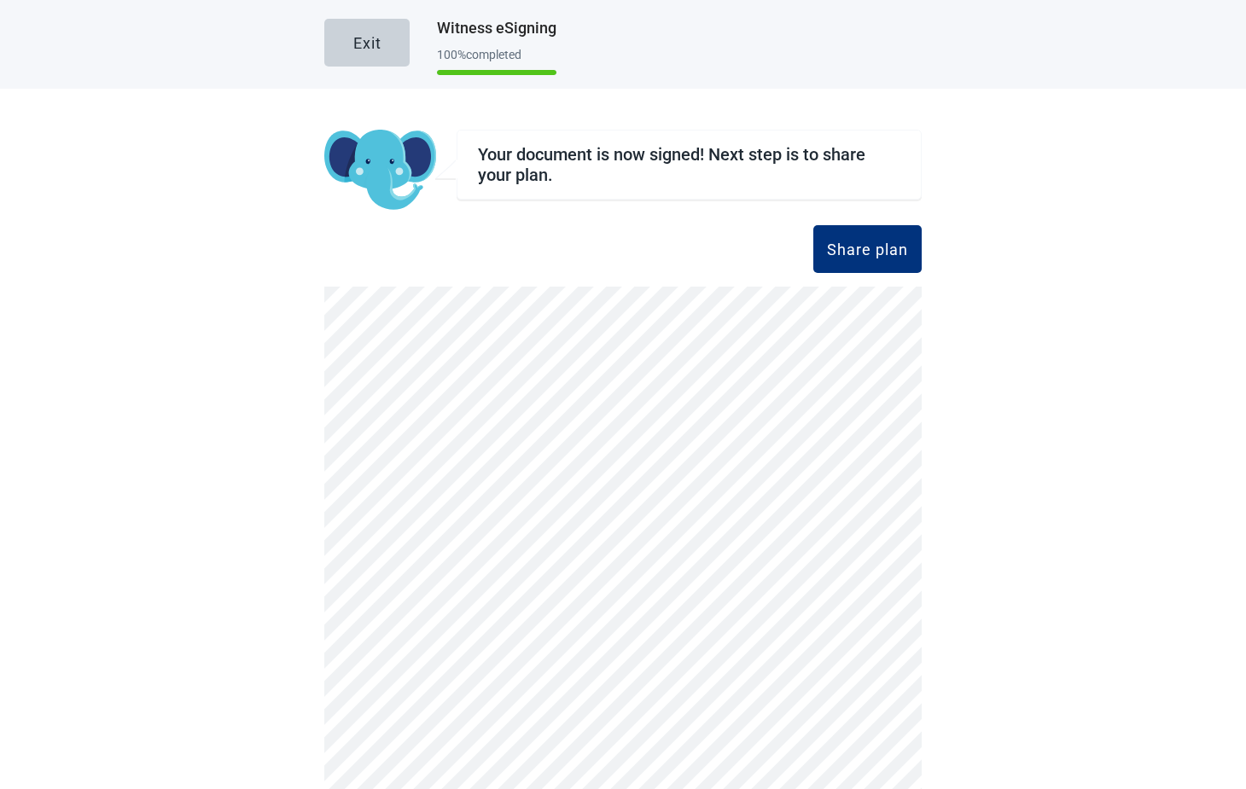
click at [993, 299] on main "Exit Witness eSigning 100 % completed Your document is now signed! Next step is…" at bounding box center [623, 394] width 1246 height 789
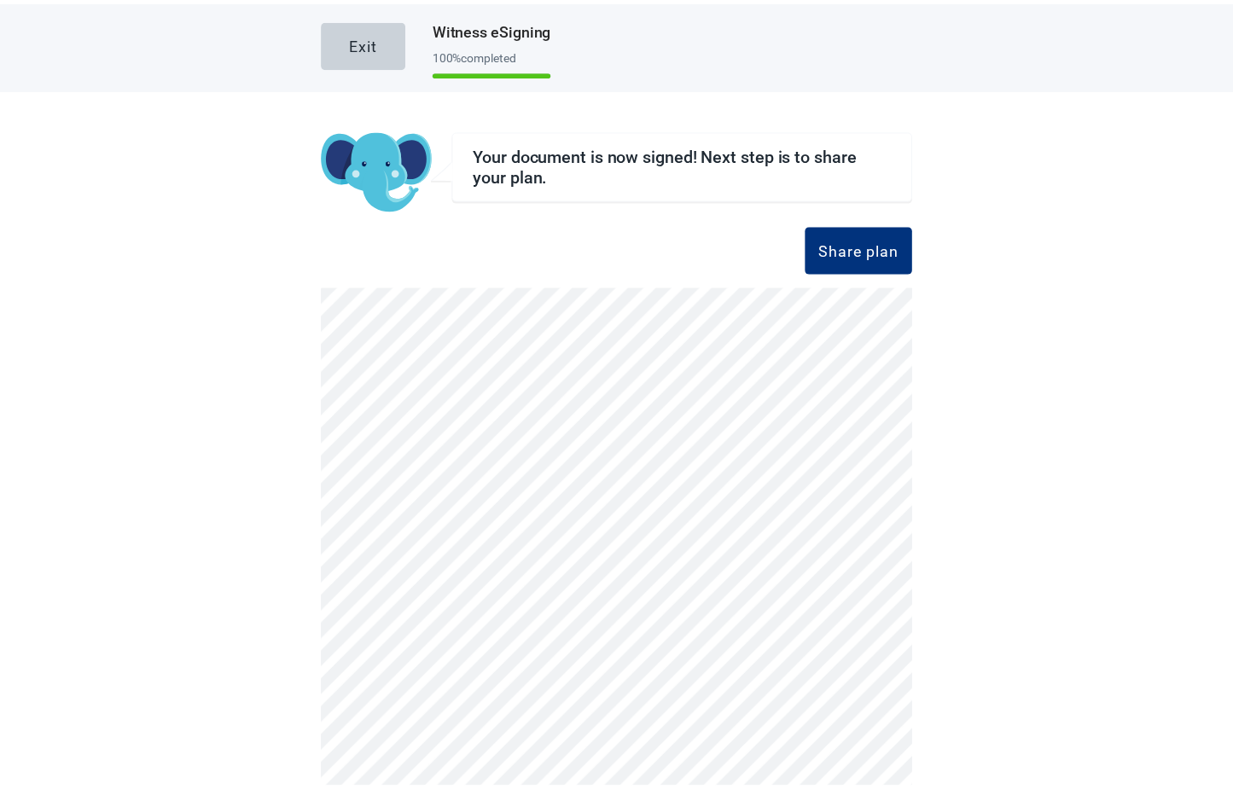
scroll to position [131, 0]
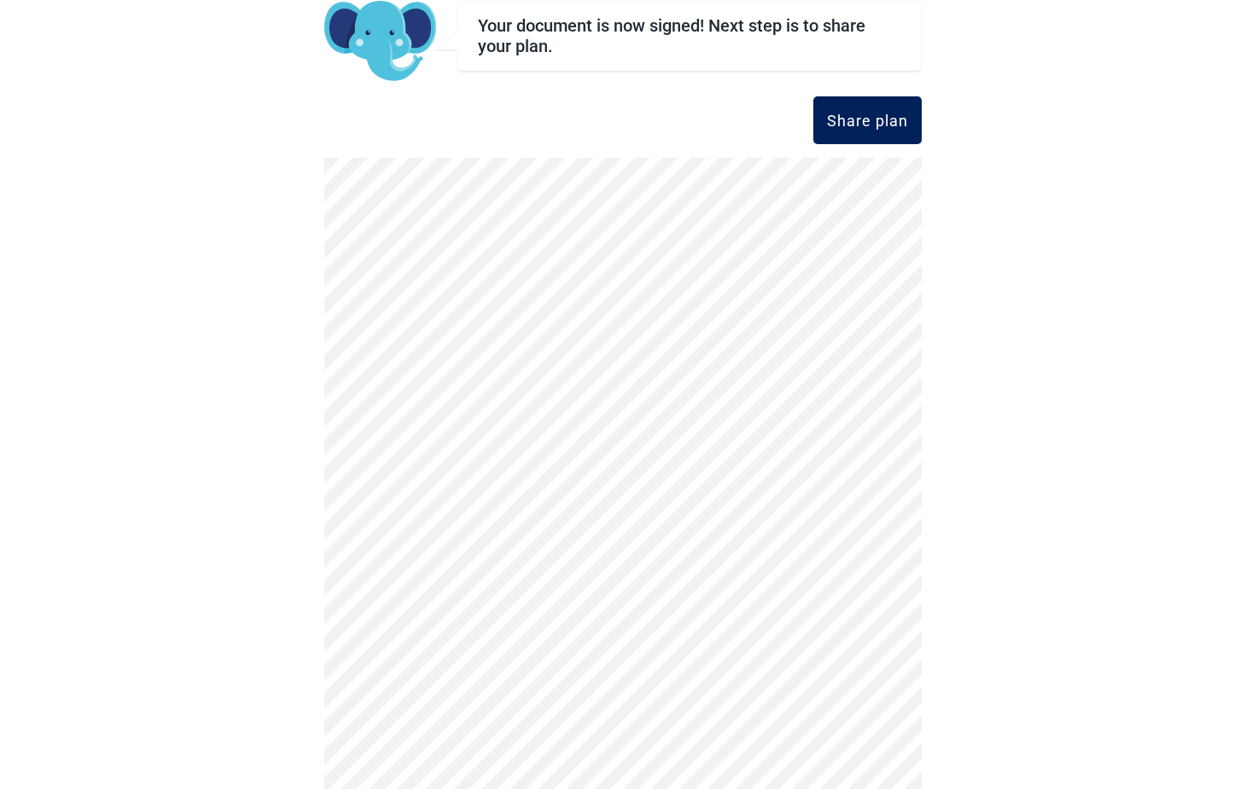
click at [875, 125] on div "Share plan" at bounding box center [867, 120] width 81 height 17
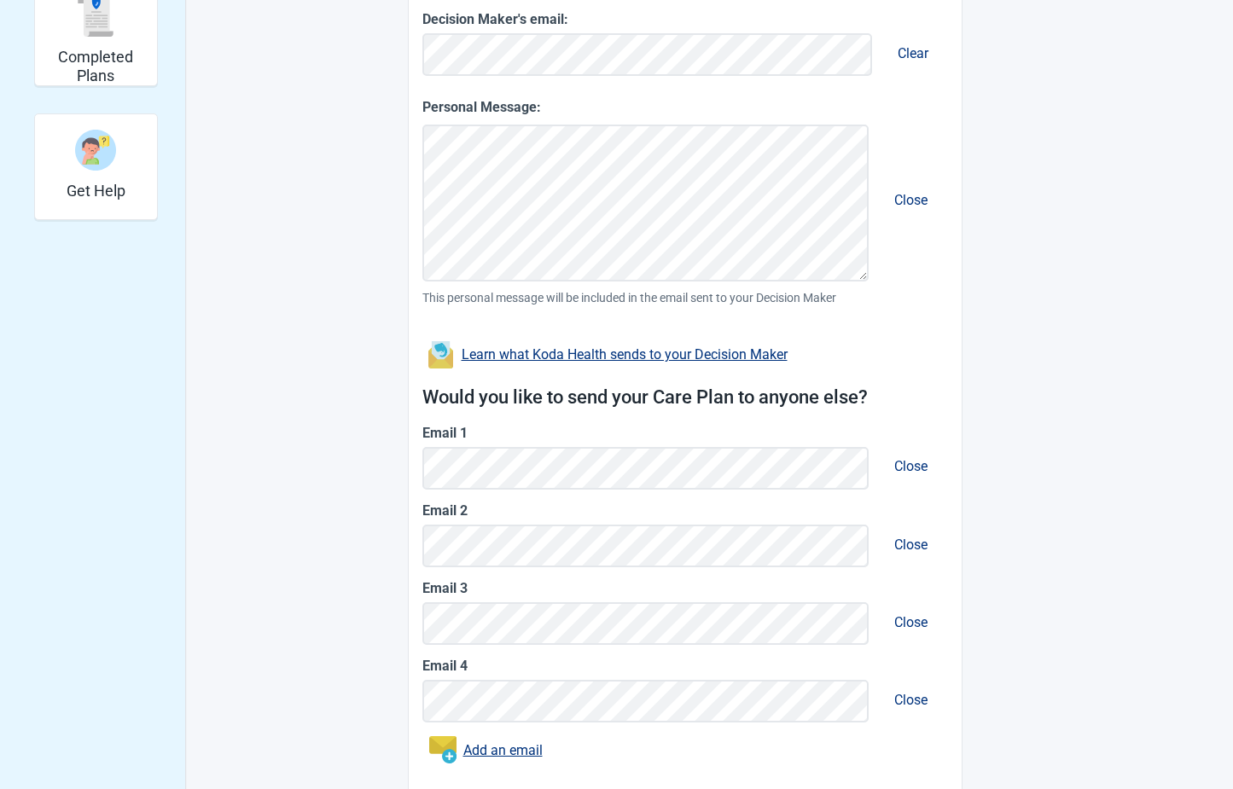
scroll to position [611, 0]
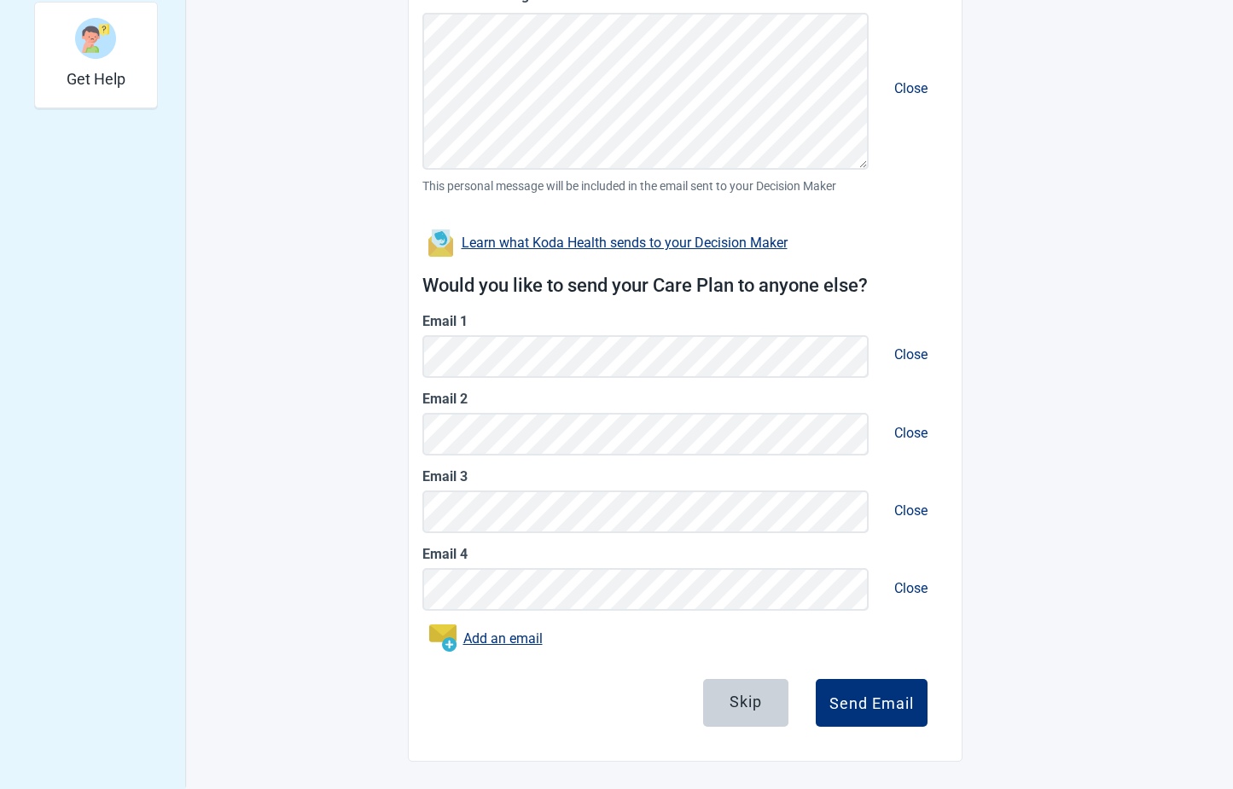
click at [910, 354] on span "Close" at bounding box center [910, 355] width 61 height 44
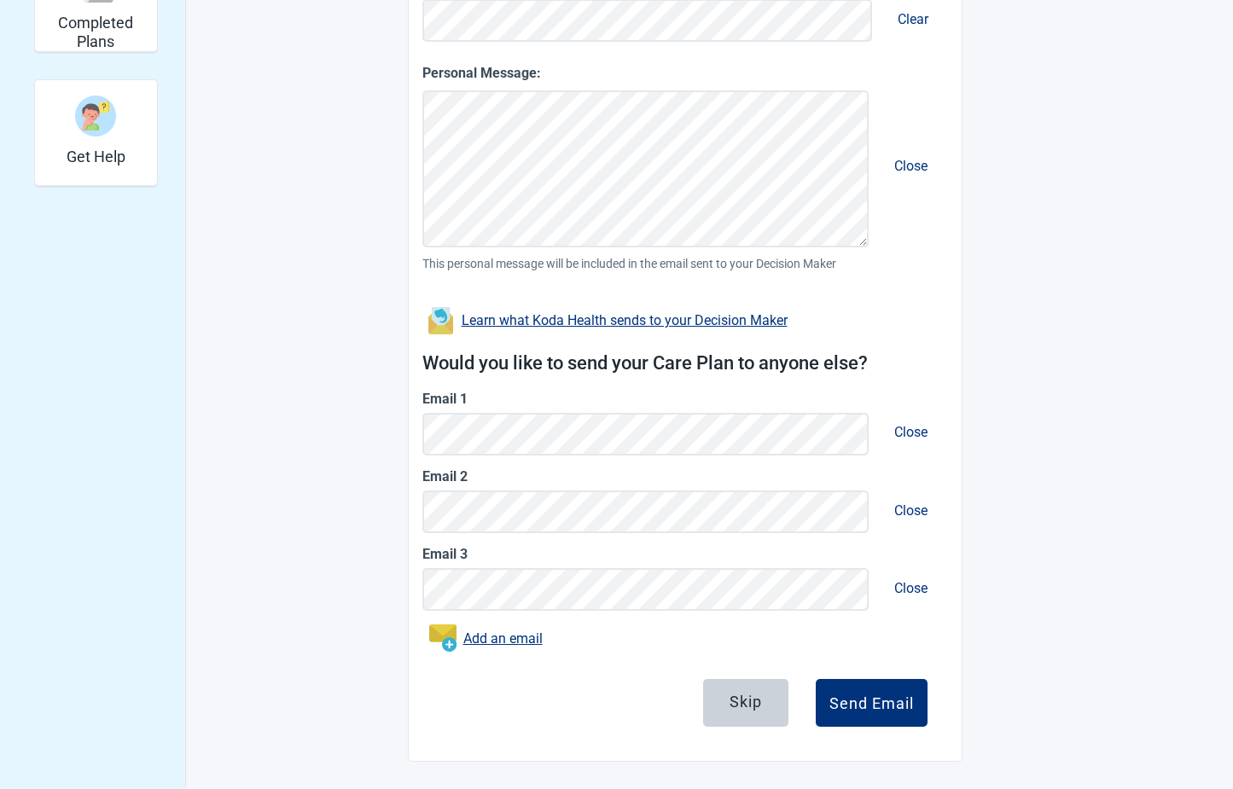
click at [913, 509] on span "Close" at bounding box center [910, 511] width 61 height 44
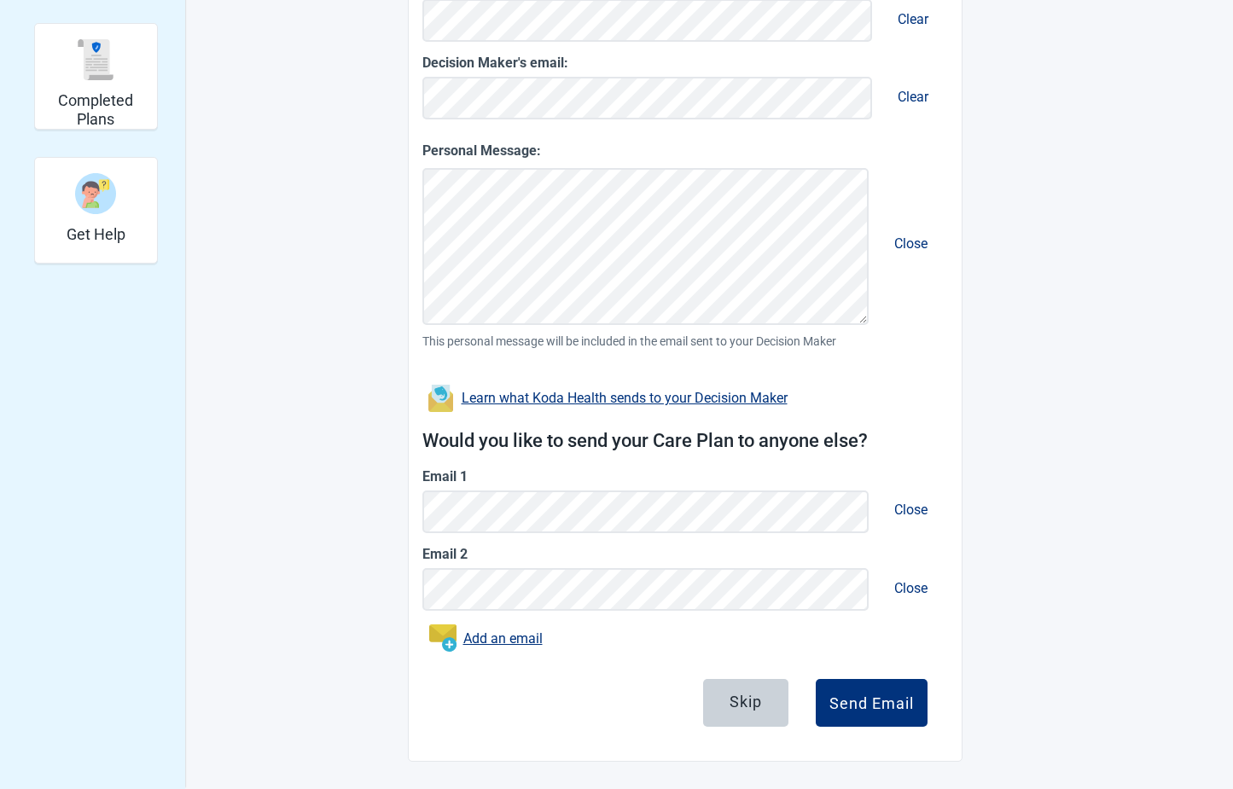
scroll to position [455, 0]
click at [914, 587] on span "Close" at bounding box center [910, 588] width 61 height 44
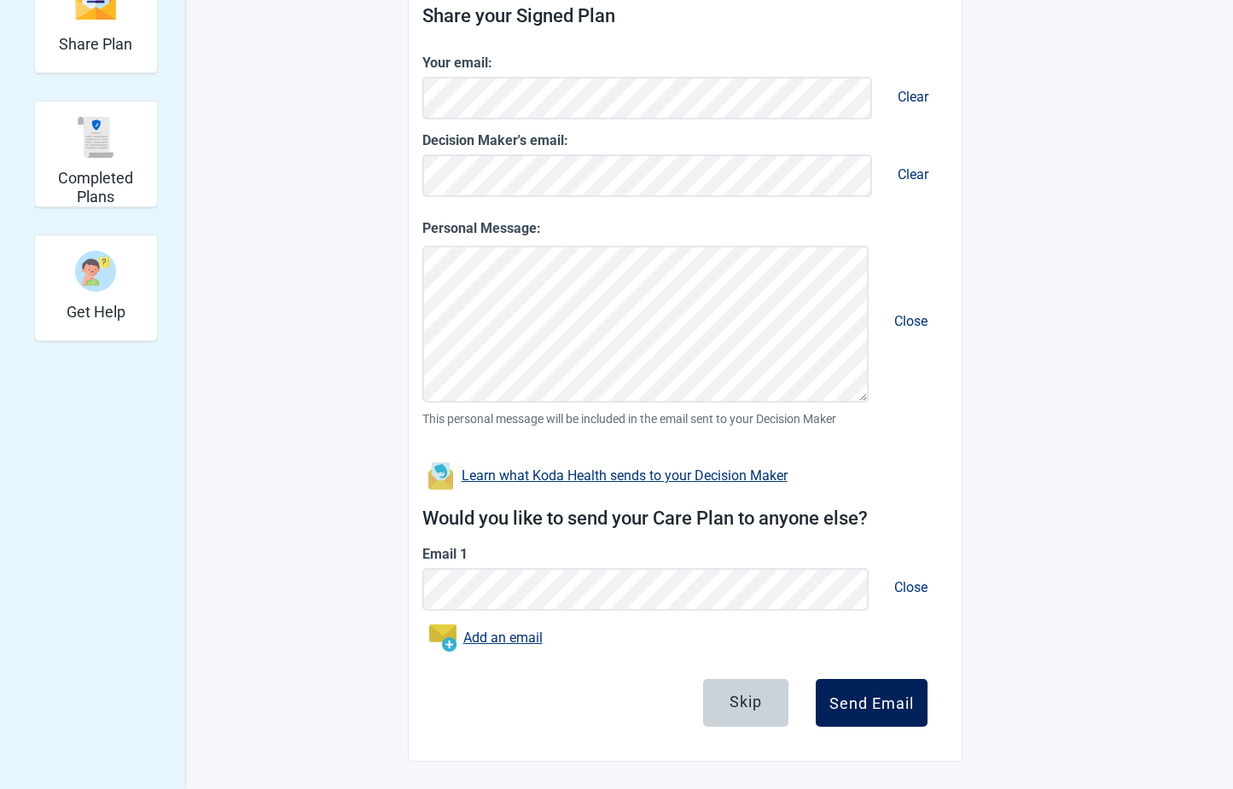
click at [867, 701] on div "Send Email" at bounding box center [871, 702] width 84 height 17
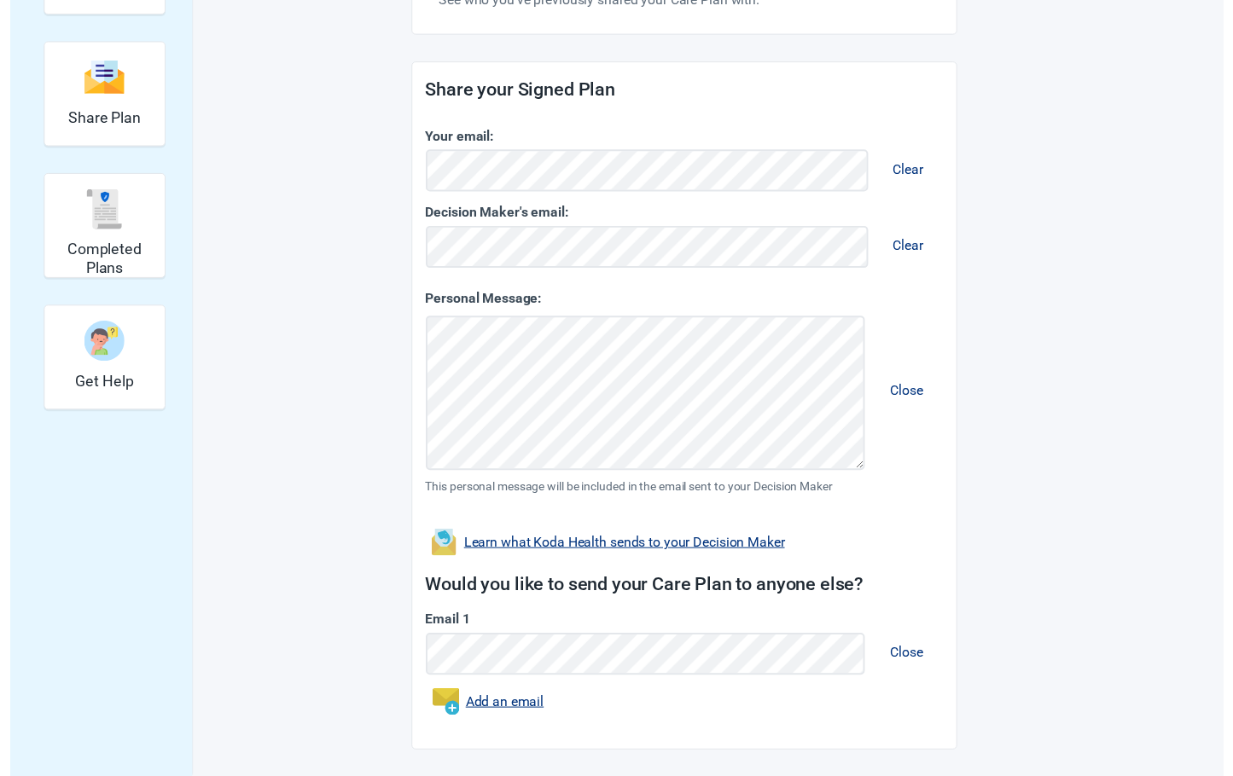
scroll to position [302, 0]
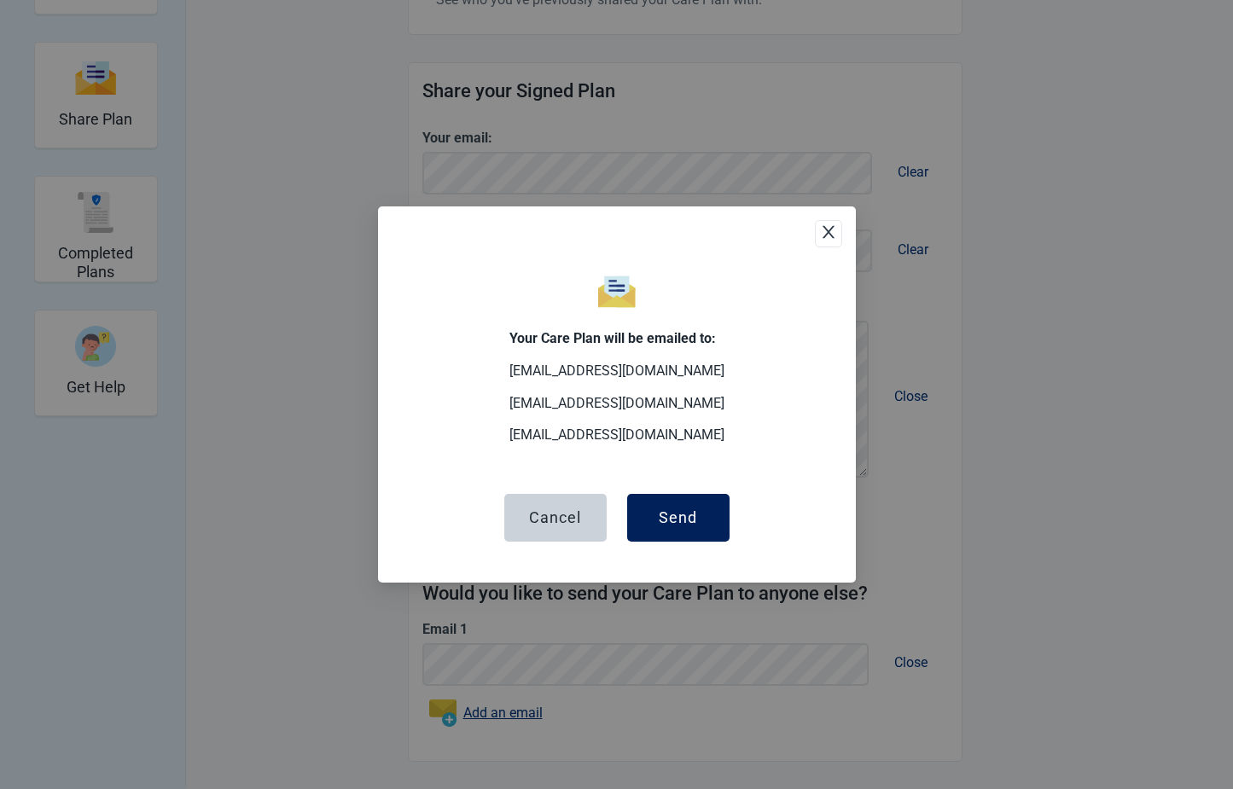
click at [671, 505] on button "Send" at bounding box center [678, 518] width 102 height 48
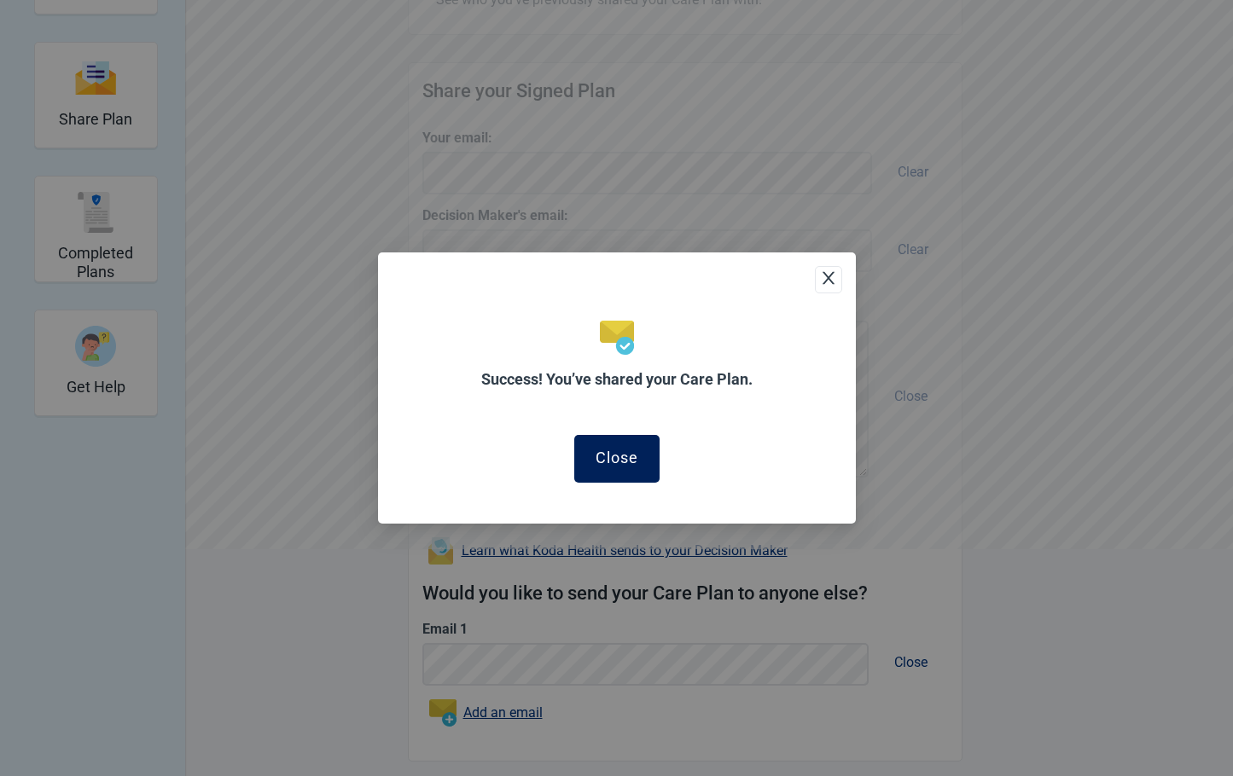
click at [618, 455] on div "Close" at bounding box center [616, 458] width 43 height 17
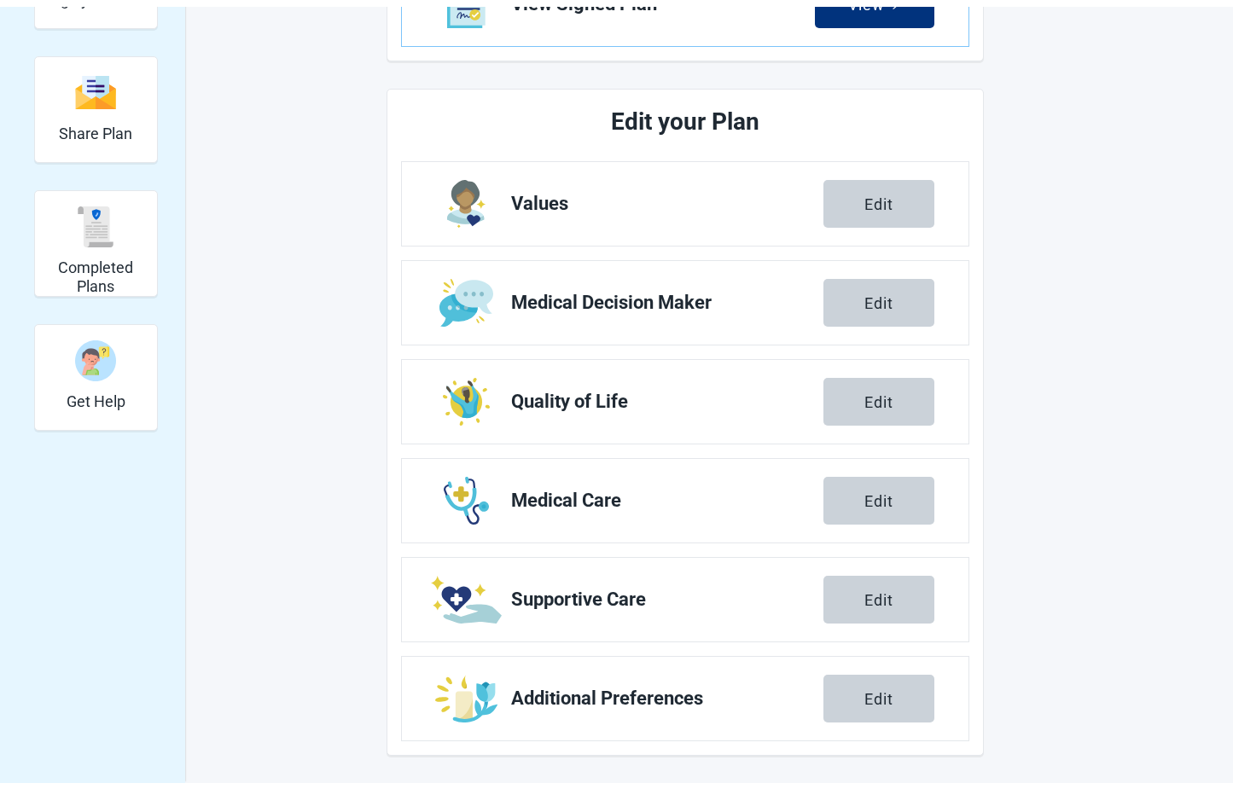
scroll to position [282, 0]
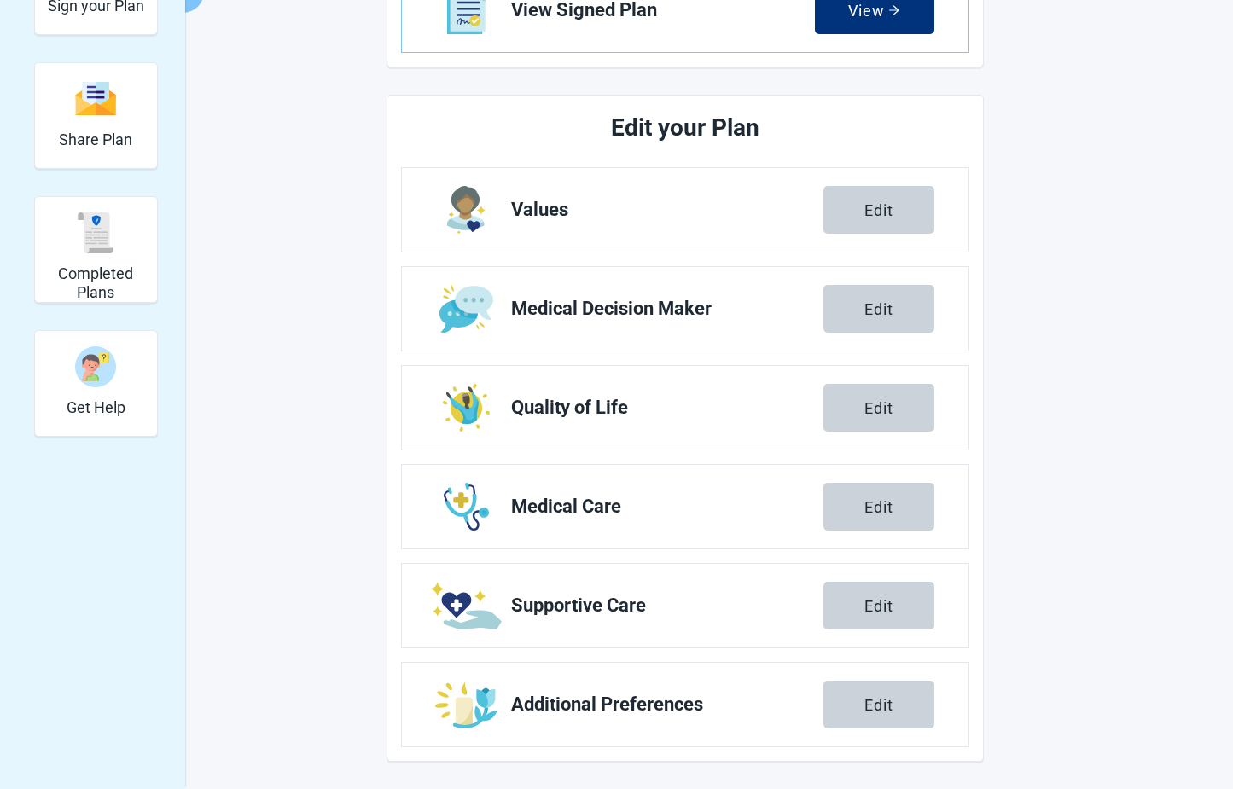
click at [1030, 466] on main "Great job! You've completed your Koda Care Plan. Click View to see your officia…" at bounding box center [685, 292] width 802 height 940
click at [78, 247] on img "Completed Plans" at bounding box center [95, 232] width 41 height 41
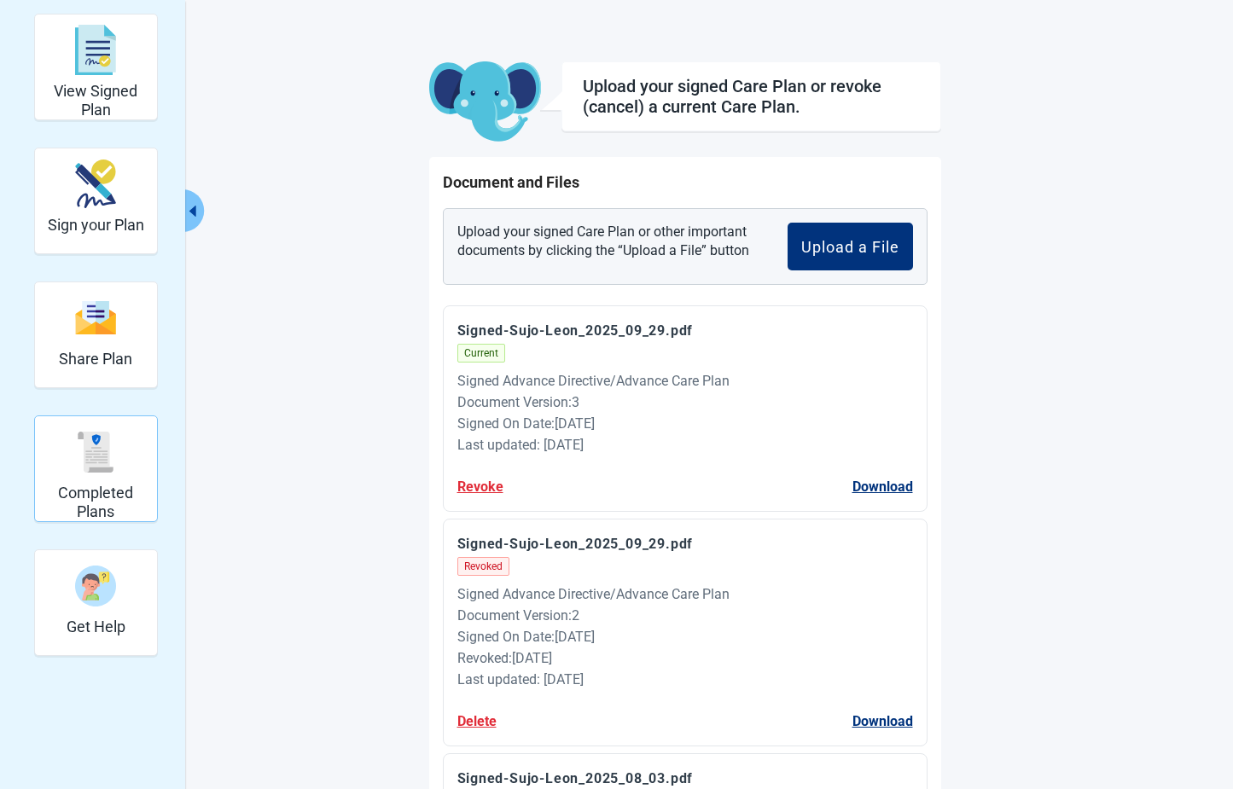
scroll to position [296, 0]
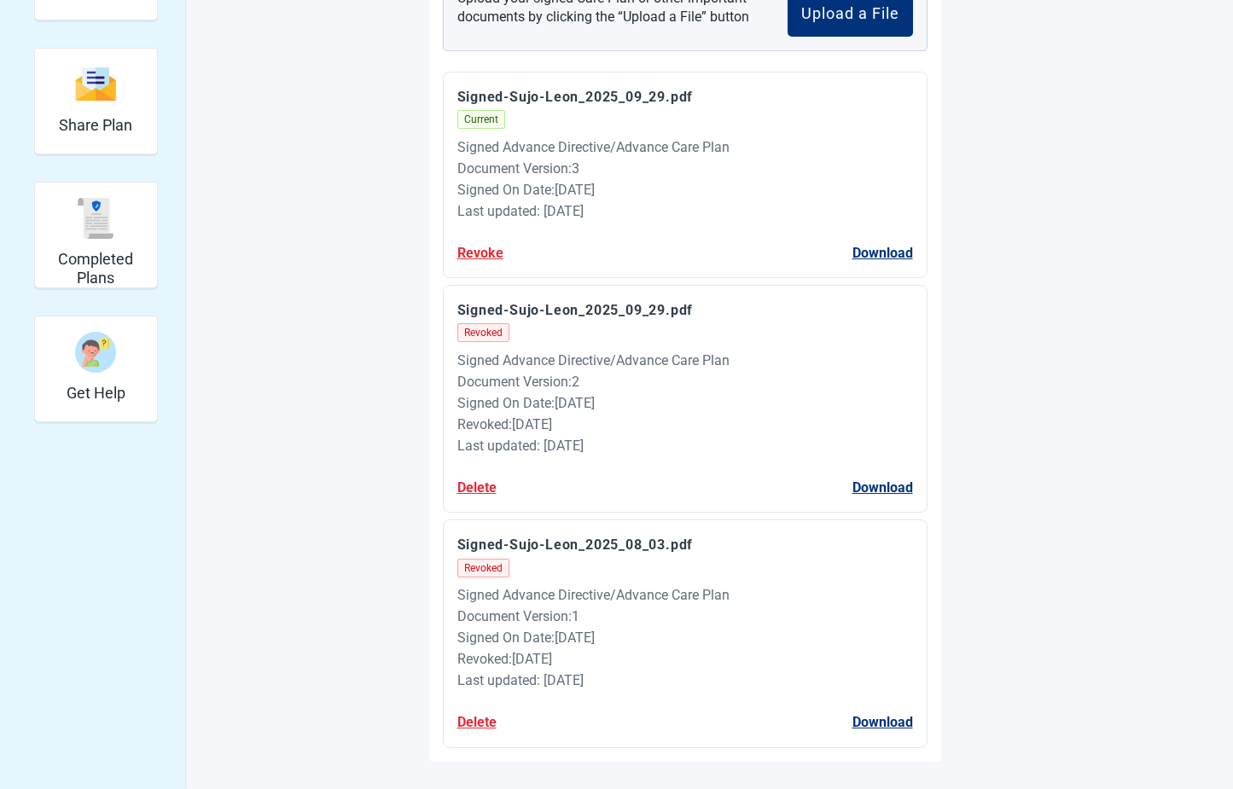
click at [359, 416] on main "Upload your signed Care Plan or revoke (cancel) a current Care Plan. Document a…" at bounding box center [685, 295] width 802 height 934
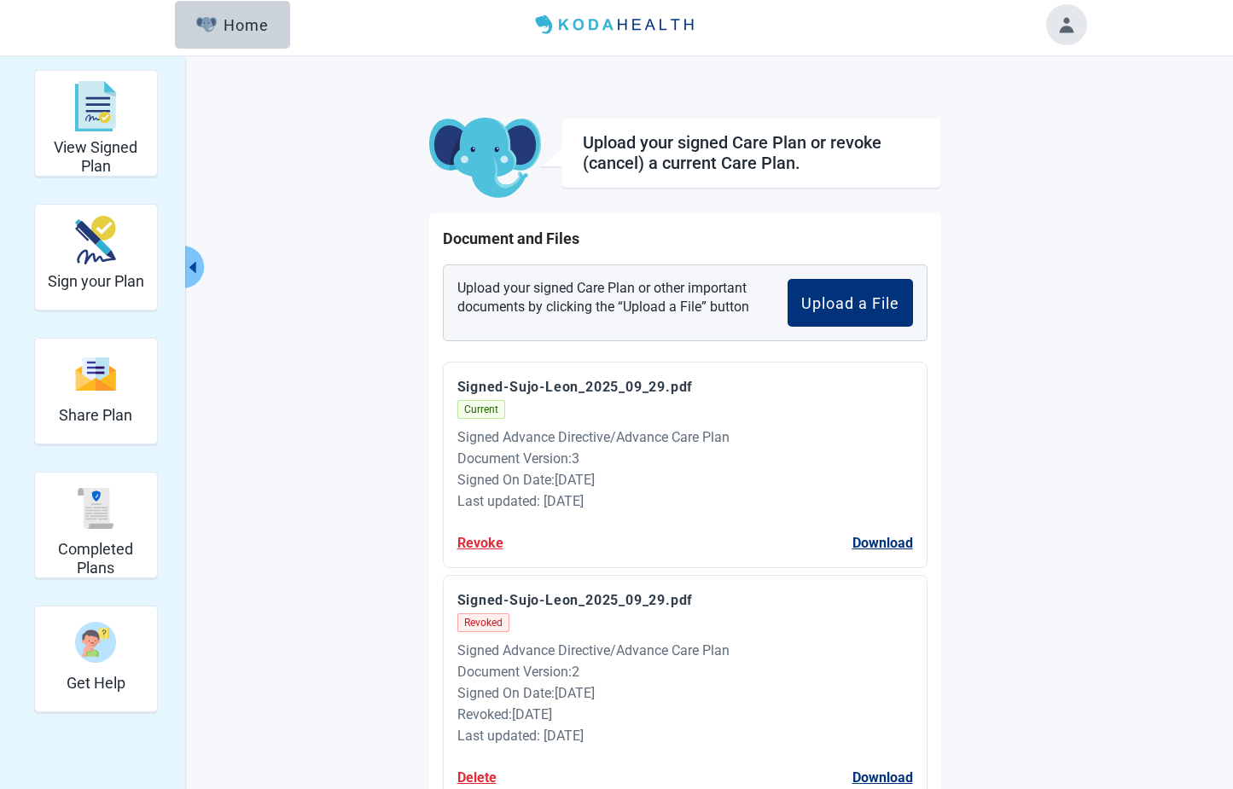
scroll to position [0, 0]
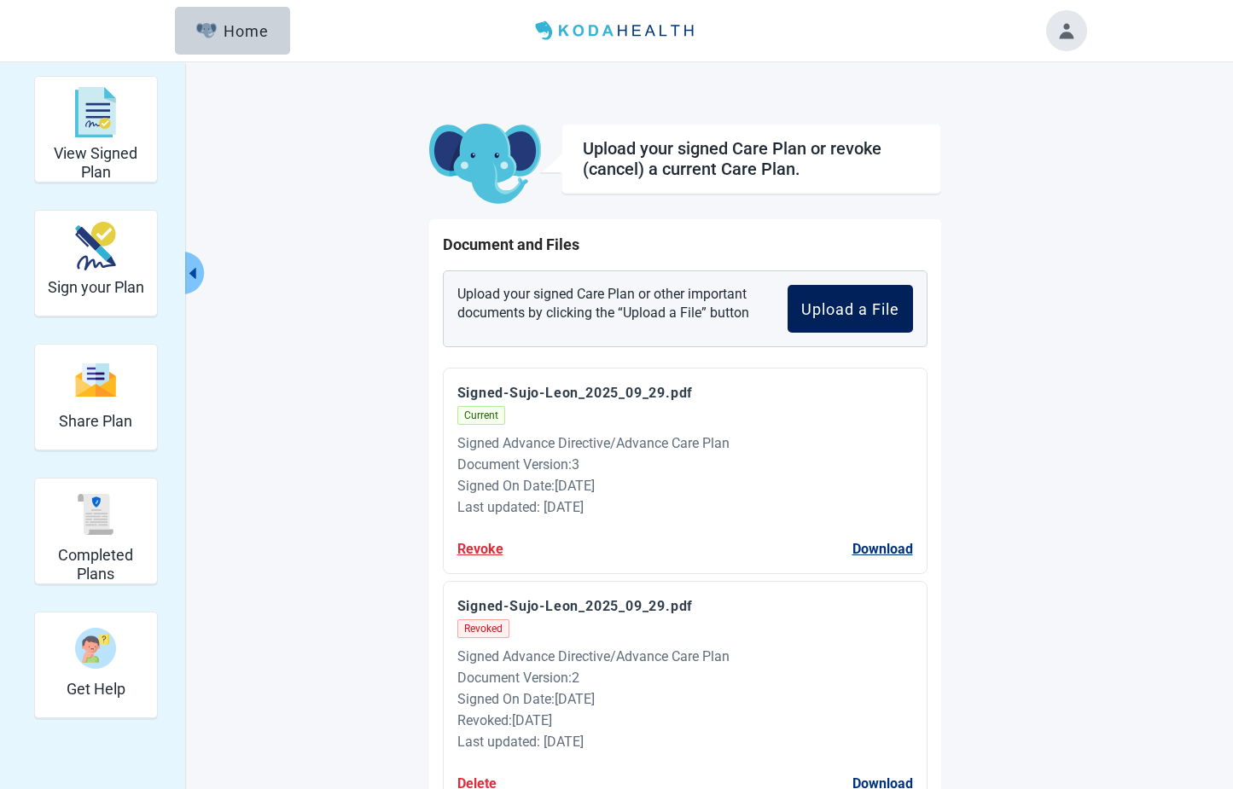
click at [857, 311] on div "Upload a File" at bounding box center [850, 308] width 98 height 17
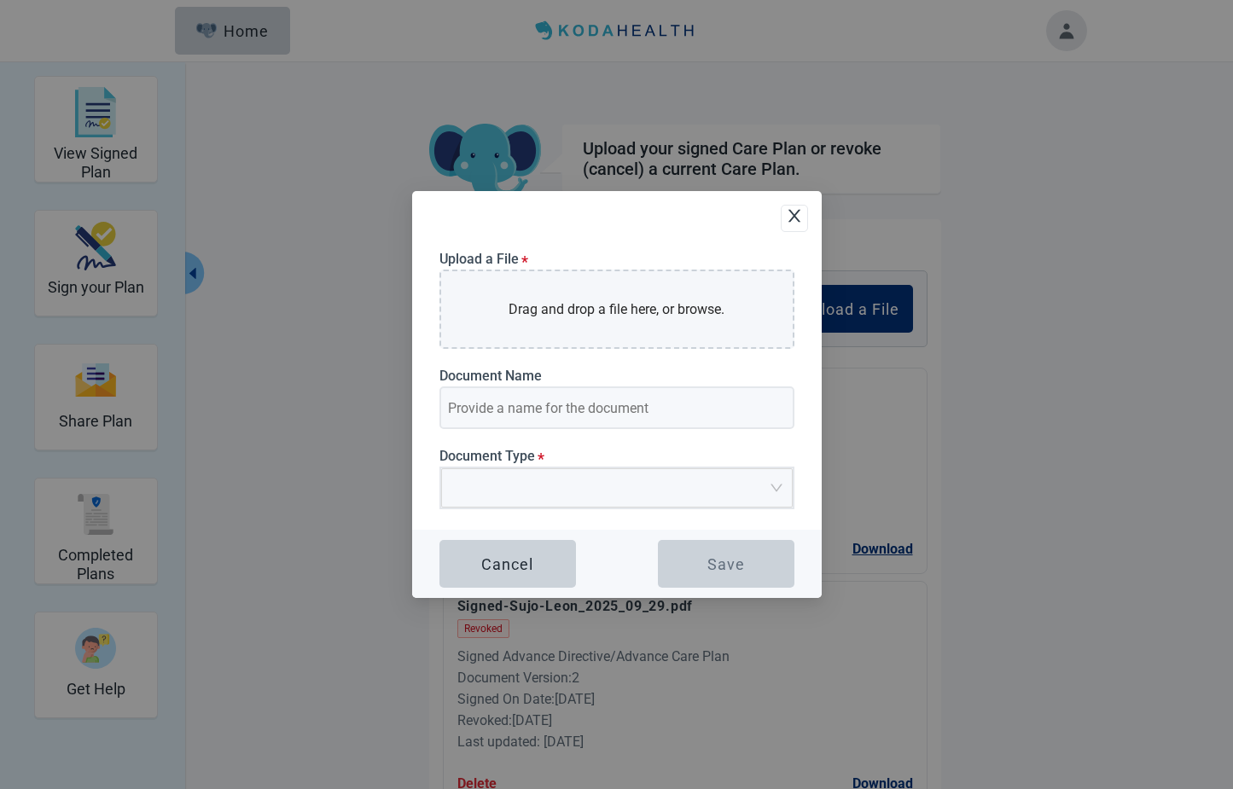
click at [792, 215] on icon "close" at bounding box center [794, 215] width 17 height 17
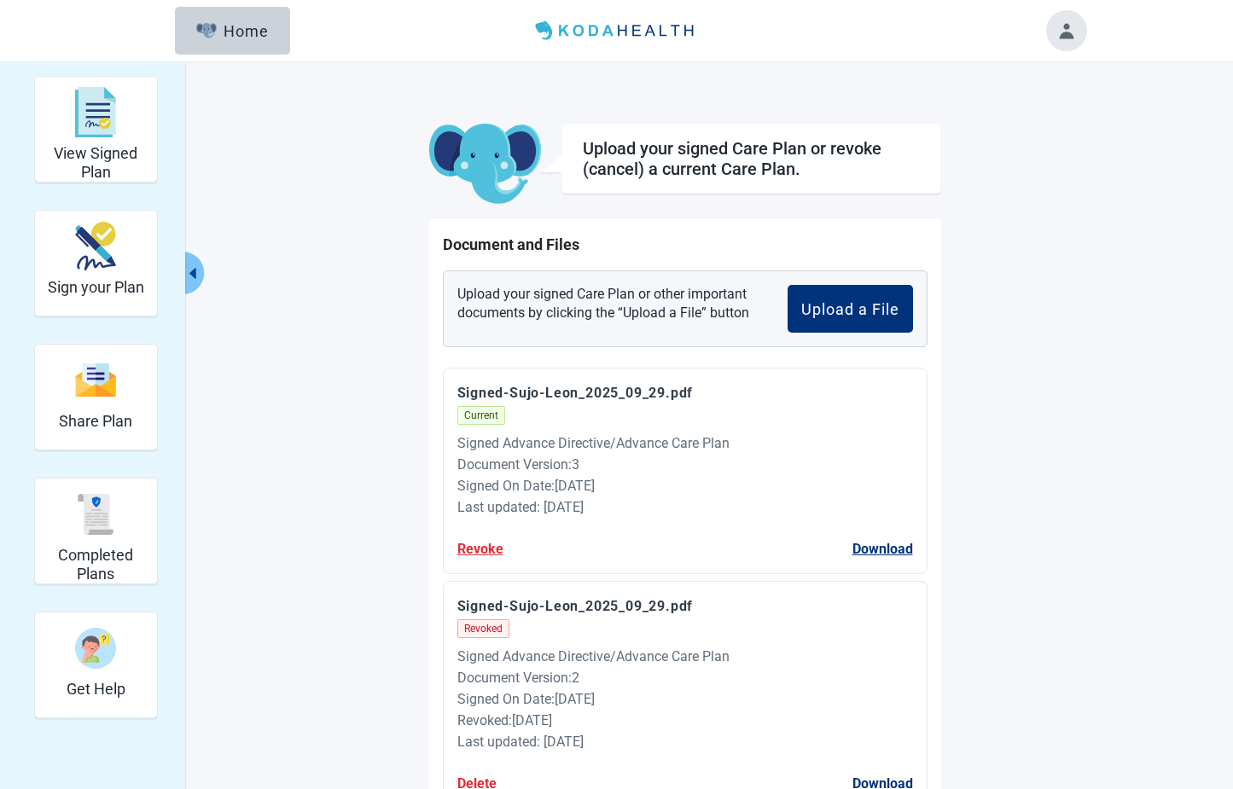
click at [231, 381] on div "View Signed Plan Sign your Plan Share Plan Completed Plans Get Help Upload your…" at bounding box center [617, 567] width 938 height 982
click at [109, 116] on img "View Signed Plan" at bounding box center [95, 112] width 41 height 51
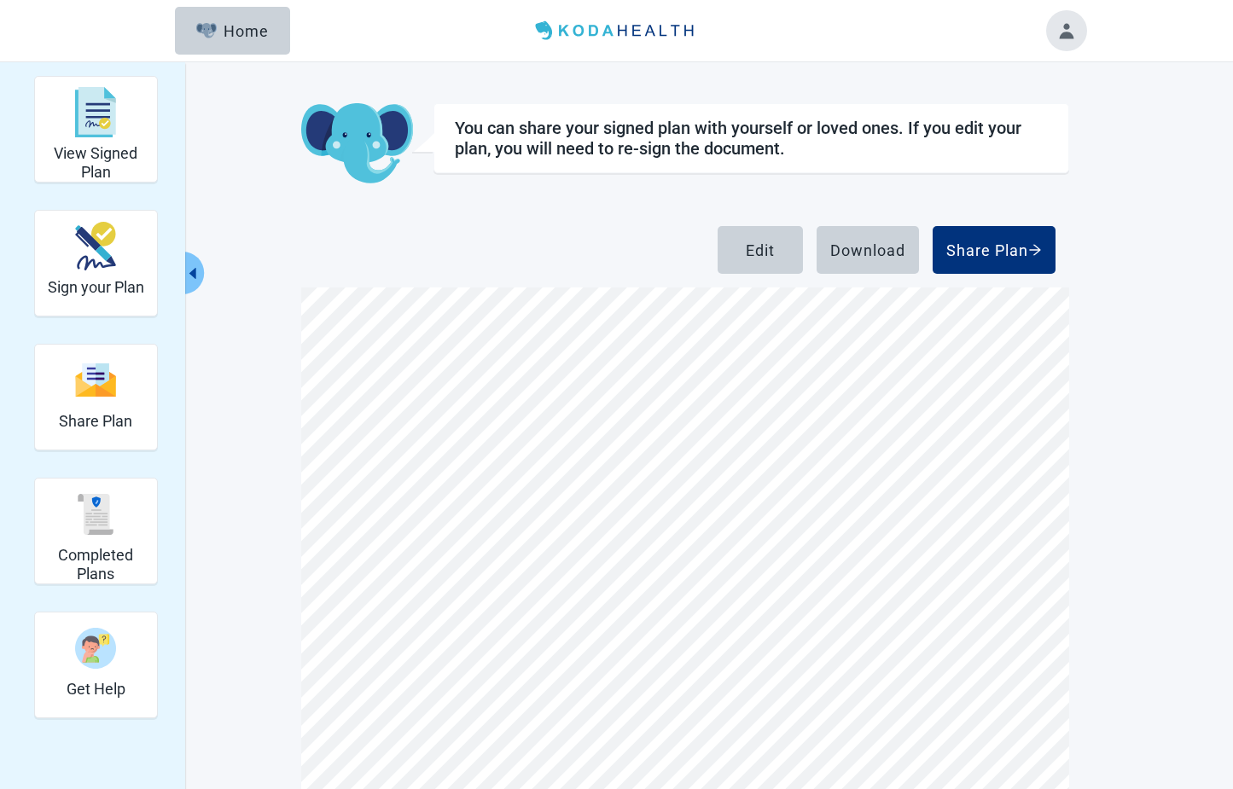
click at [1115, 484] on div "View Signed Plan Sign your Plan Share Plan Completed Plans Get Help You can sha…" at bounding box center [616, 504] width 1233 height 884
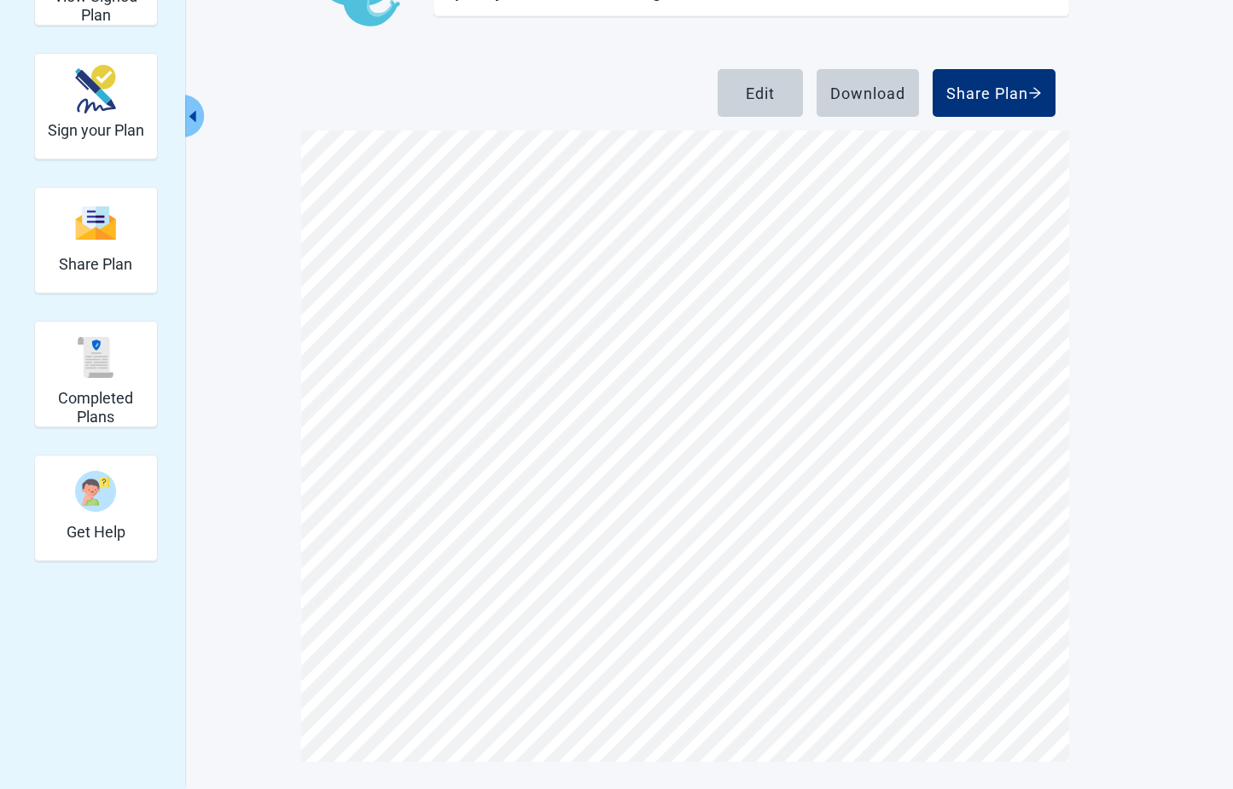
scroll to position [8320, 0]
click at [862, 96] on div "Download" at bounding box center [867, 92] width 75 height 17
click at [281, 280] on div "View Signed Plan Sign your Plan Share Plan Completed Plans Get Help You can sha…" at bounding box center [617, 340] width 938 height 843
click at [271, 98] on div "View Signed Plan Sign your Plan Share Plan Completed Plans Get Help You can sha…" at bounding box center [617, 340] width 938 height 843
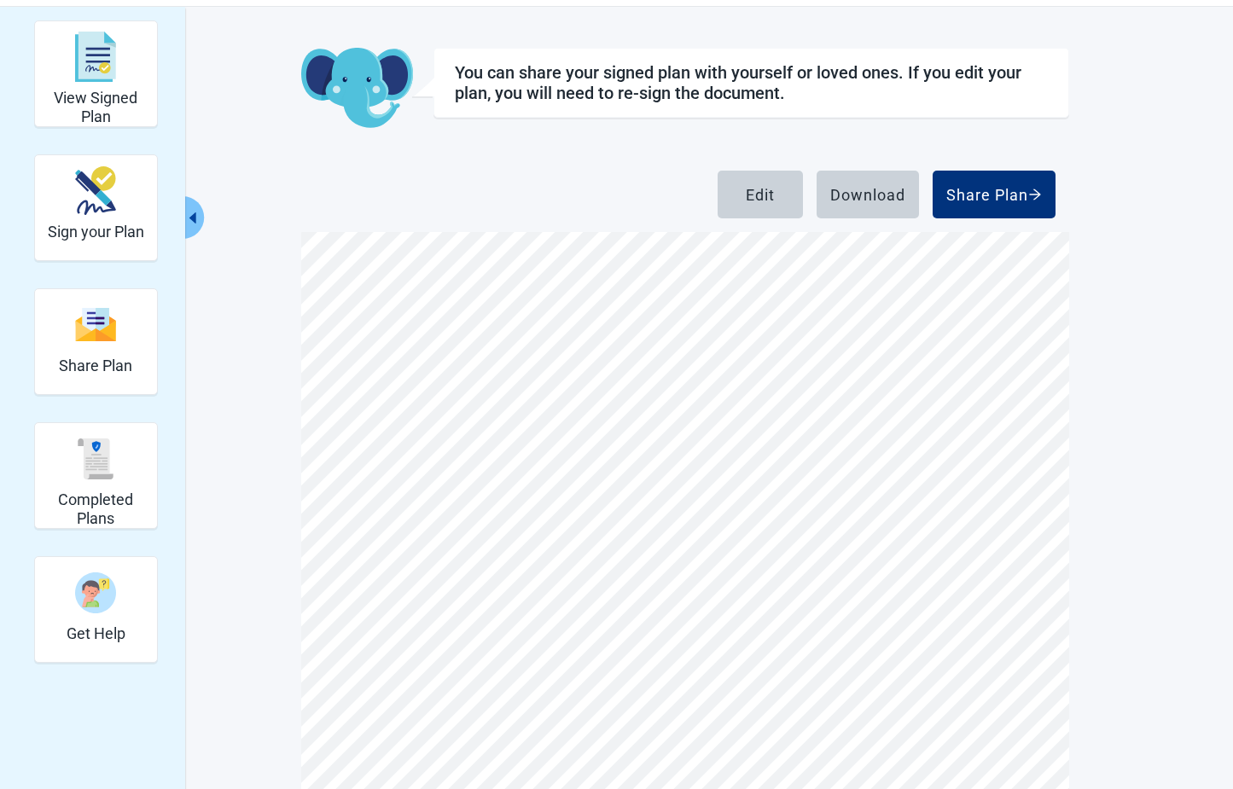
scroll to position [0, 0]
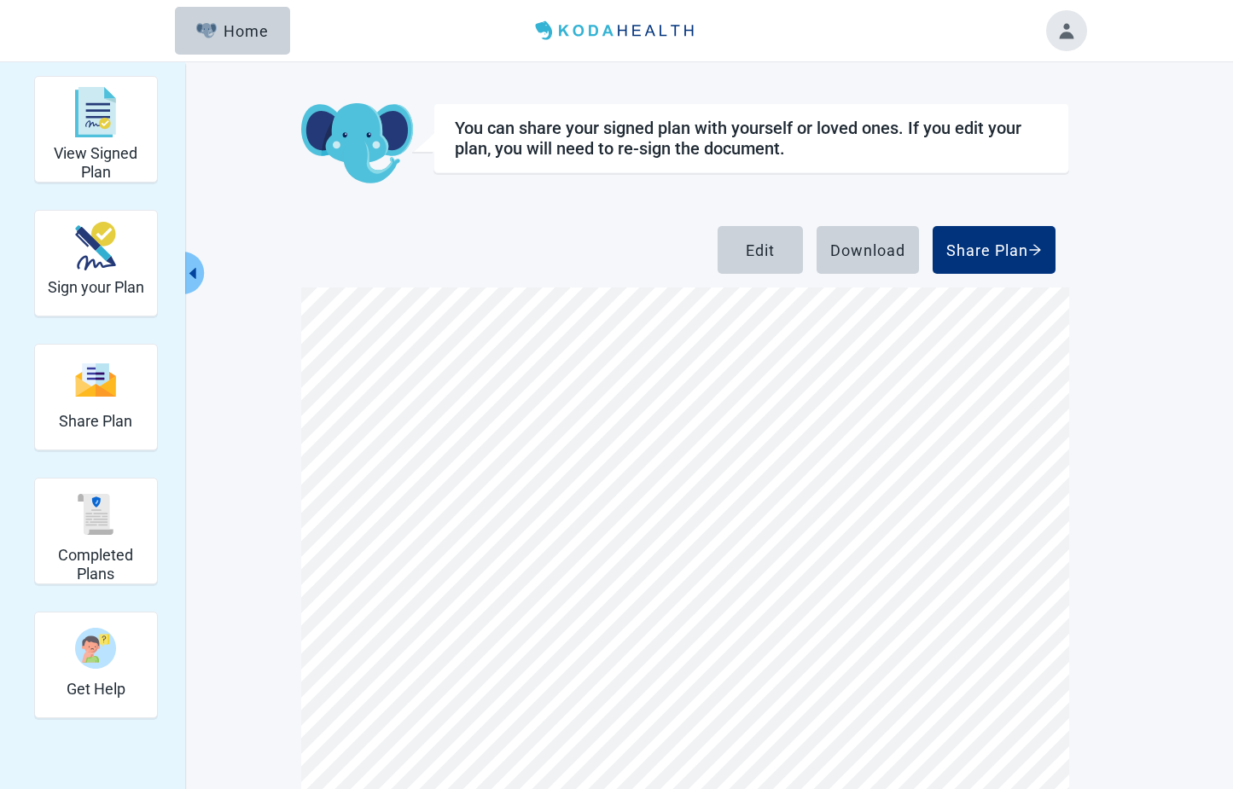
click at [1069, 32] on button "Toggle account menu" at bounding box center [1066, 30] width 41 height 41
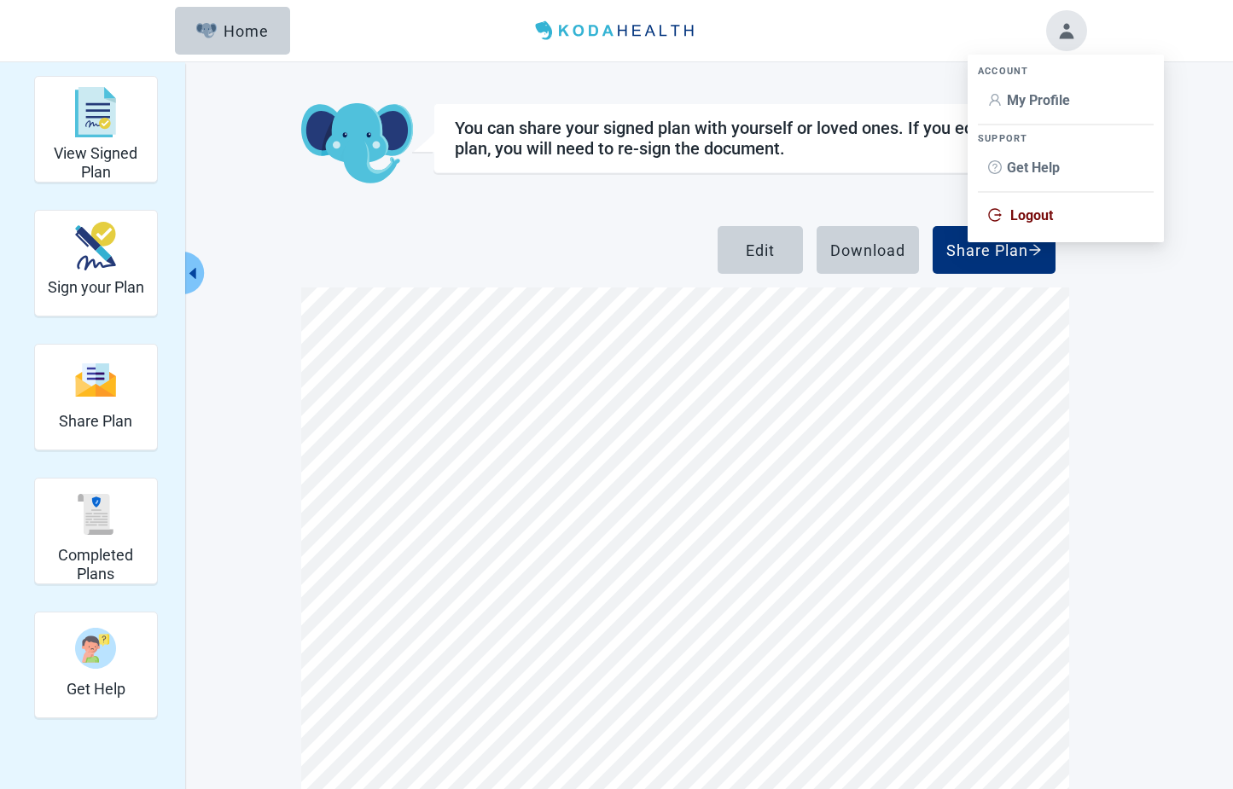
click at [1020, 216] on span "Logout" at bounding box center [1031, 215] width 43 height 16
